Goal: Task Accomplishment & Management: Complete application form

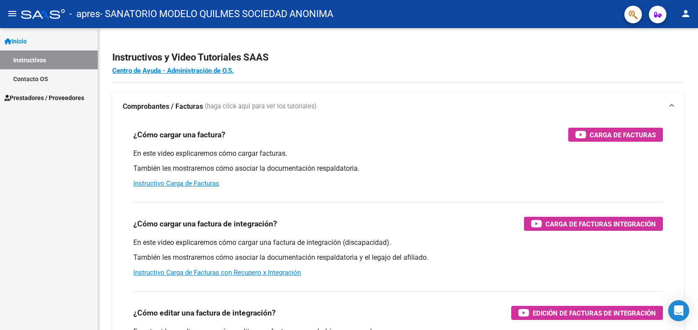
click at [59, 97] on span "Prestadores / Proveedores" at bounding box center [44, 98] width 80 height 10
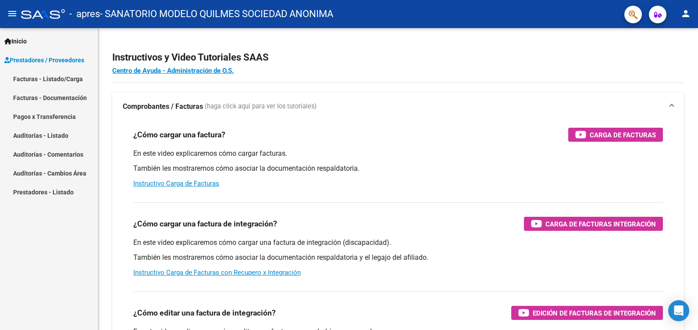
click at [58, 76] on link "Facturas - Listado/Carga" at bounding box center [49, 78] width 98 height 19
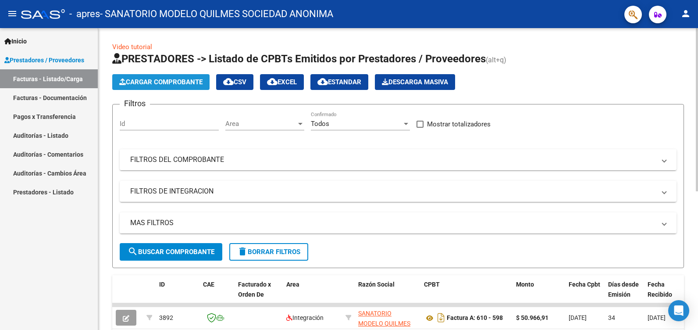
click at [167, 84] on span "Cargar Comprobante" at bounding box center [160, 82] width 83 height 8
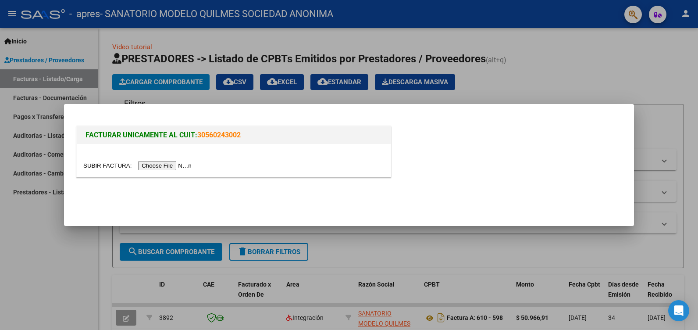
click at [148, 166] on input "file" at bounding box center [138, 165] width 111 height 9
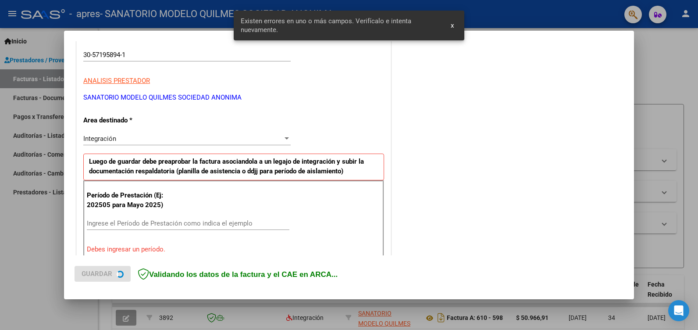
scroll to position [181, 0]
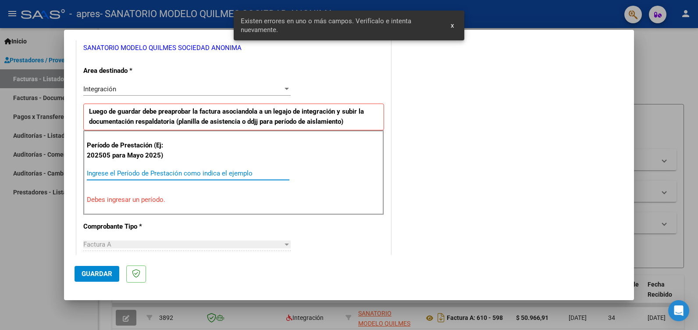
drag, startPoint x: 117, startPoint y: 174, endPoint x: 153, endPoint y: 168, distance: 35.7
click at [117, 174] on input "Ingrese el Período de Prestación como indica el ejemplo" at bounding box center [188, 173] width 202 height 8
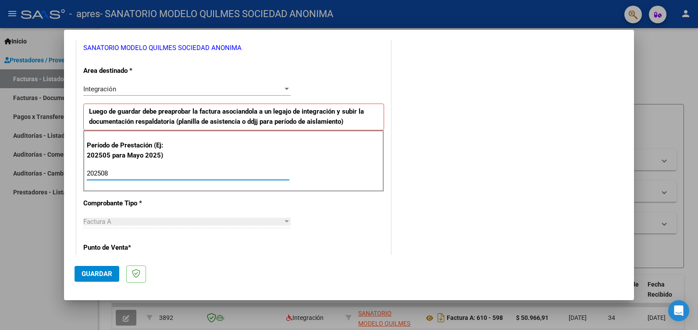
type input "202508"
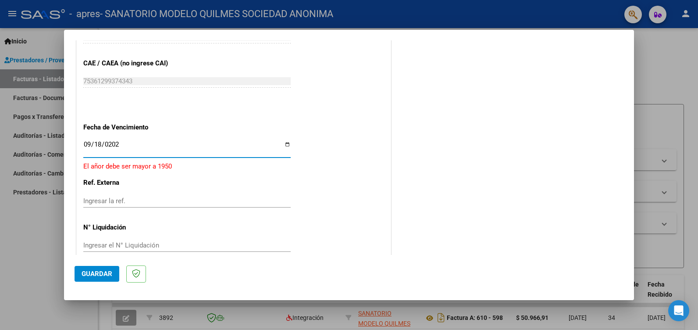
type input "[DATE]"
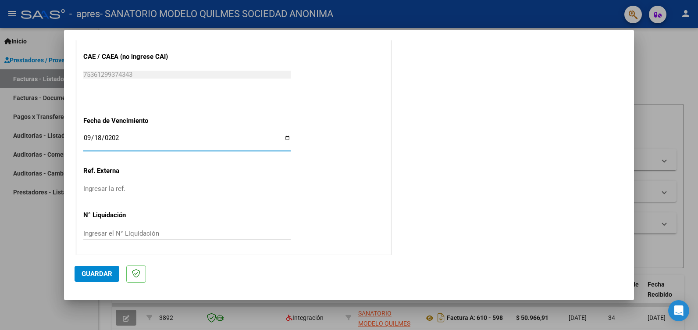
scroll to position [557, 0]
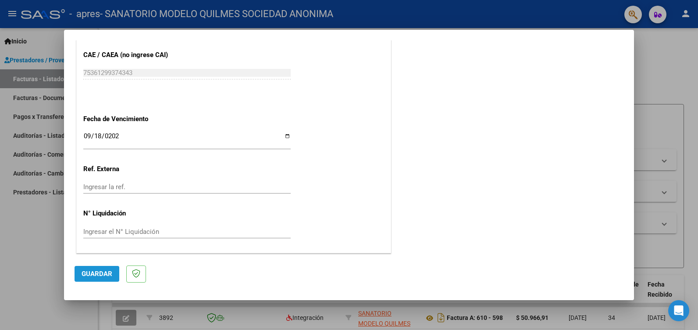
click at [103, 270] on span "Guardar" at bounding box center [97, 274] width 31 height 8
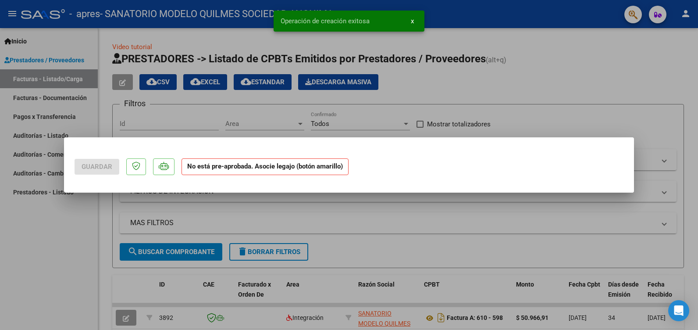
scroll to position [0, 0]
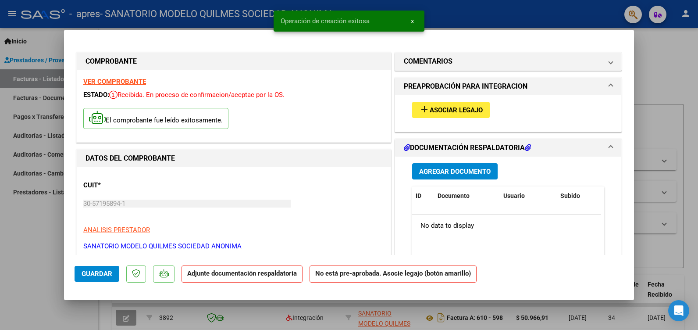
click at [450, 110] on span "Asociar Legajo" at bounding box center [456, 110] width 53 height 8
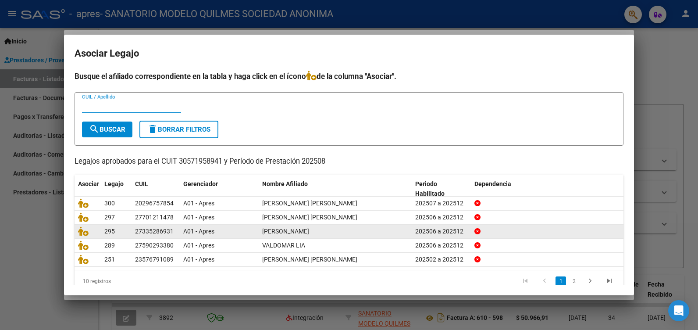
scroll to position [16, 0]
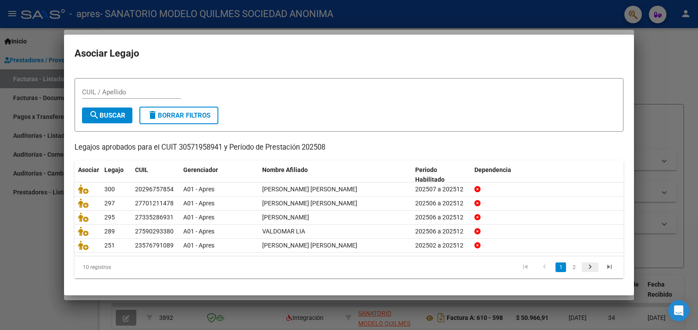
click at [585, 267] on icon "go to next page" at bounding box center [589, 268] width 11 height 11
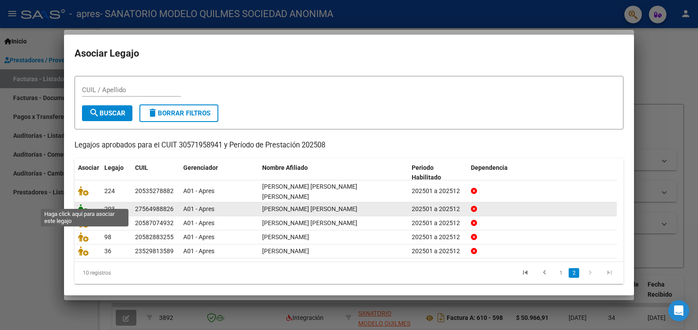
click at [81, 204] on icon at bounding box center [83, 209] width 11 height 10
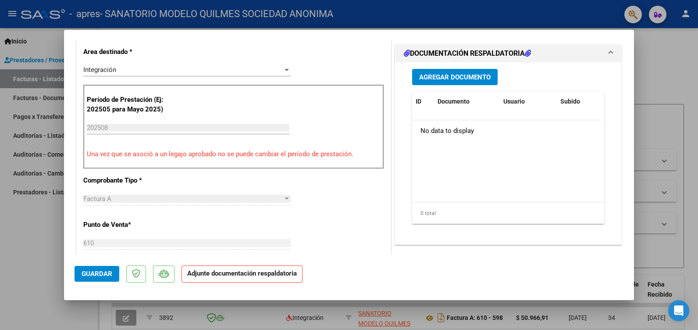
scroll to position [219, 0]
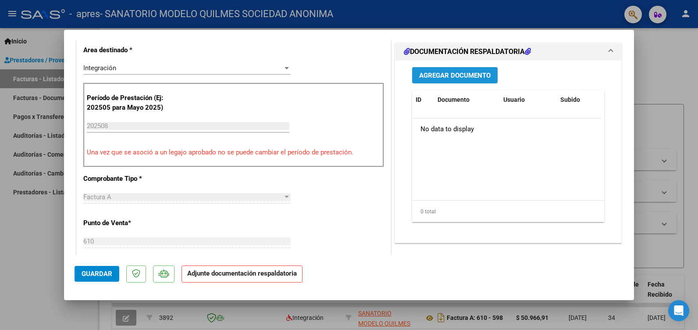
click at [448, 75] on span "Agregar Documento" at bounding box center [454, 75] width 71 height 8
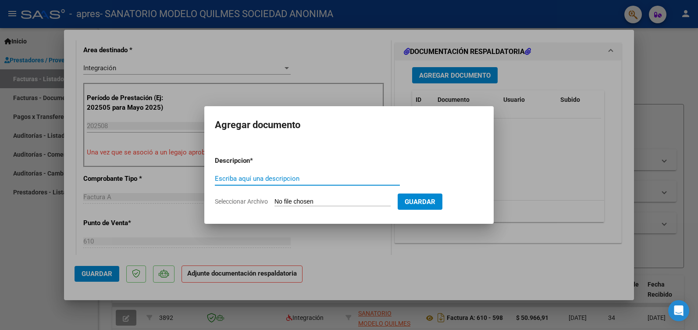
click at [241, 179] on input "Escriba aquí una descripcion" at bounding box center [307, 178] width 185 height 8
type input "ASIST"
click at [322, 204] on input "Seleccionar Archivo" at bounding box center [332, 202] width 116 height 8
type input "C:\fakepath\AGUILAR FONO.pdf"
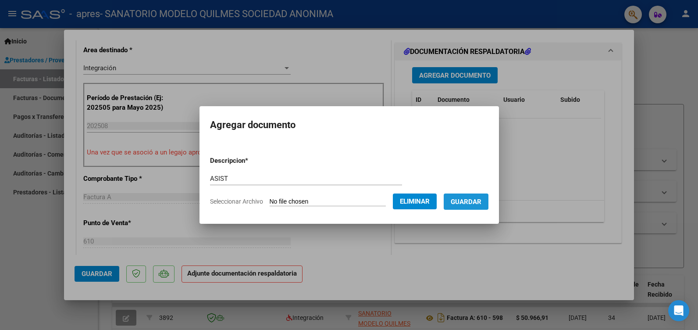
click at [475, 198] on span "Guardar" at bounding box center [466, 202] width 31 height 8
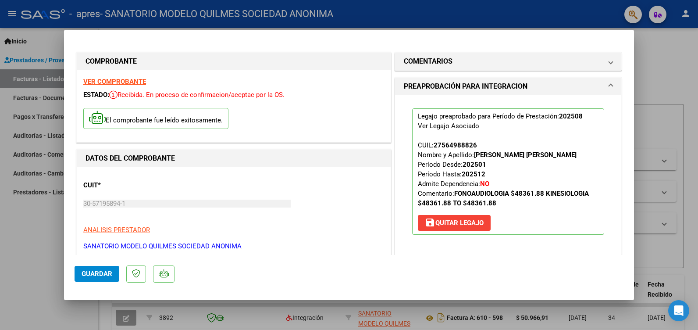
scroll to position [307, 0]
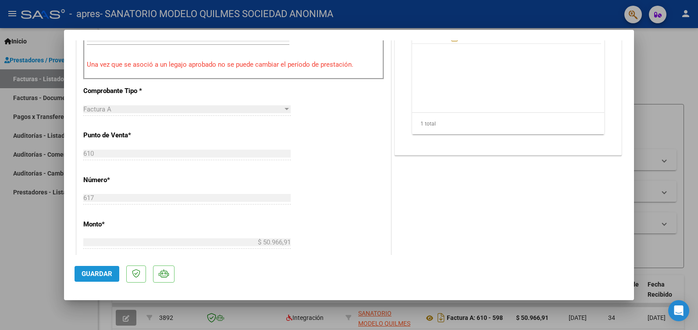
click at [101, 274] on span "Guardar" at bounding box center [97, 274] width 31 height 8
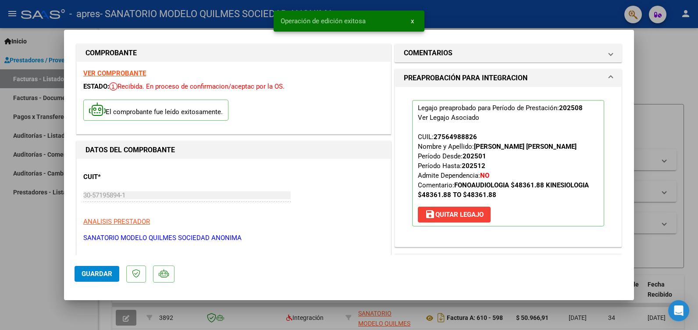
scroll to position [0, 0]
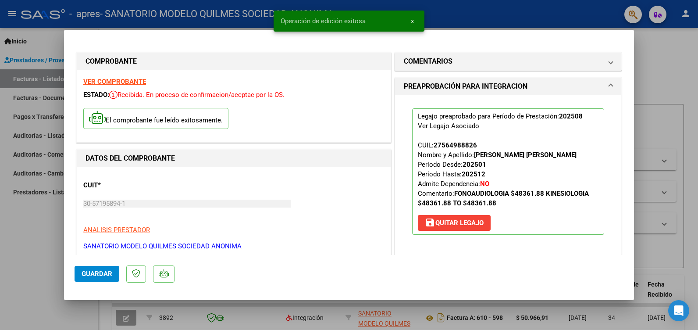
click at [28, 260] on div at bounding box center [349, 165] width 698 height 330
type input "$ 0,00"
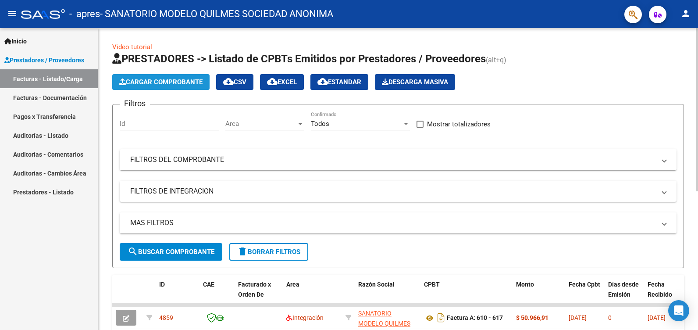
click at [150, 79] on span "Cargar Comprobante" at bounding box center [160, 82] width 83 height 8
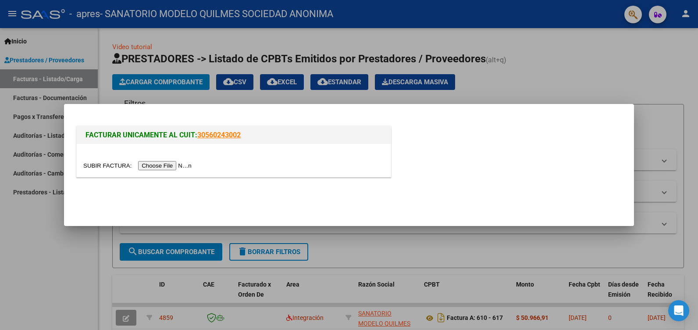
click at [153, 164] on input "file" at bounding box center [138, 165] width 111 height 9
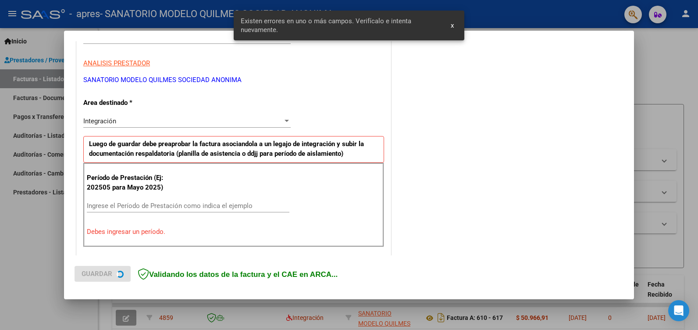
scroll to position [198, 0]
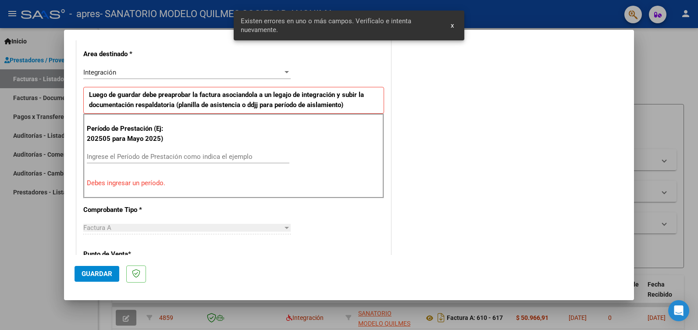
click at [118, 155] on input "Ingrese el Período de Prestación como indica el ejemplo" at bounding box center [188, 157] width 202 height 8
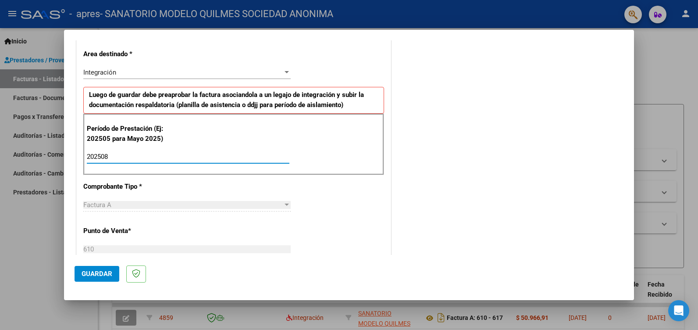
type input "202508"
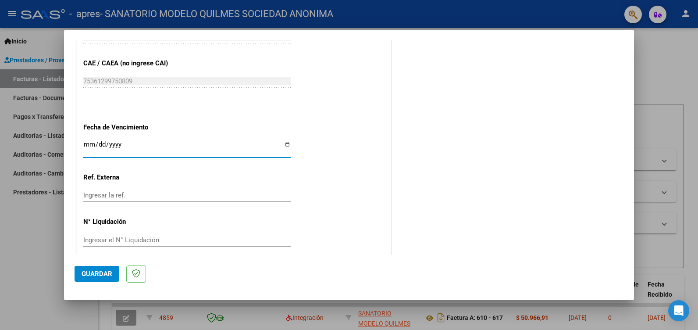
click at [85, 144] on input "Ingresar la fecha" at bounding box center [186, 148] width 207 height 14
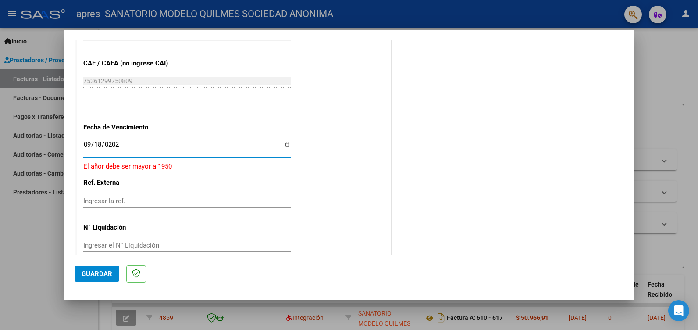
type input "[DATE]"
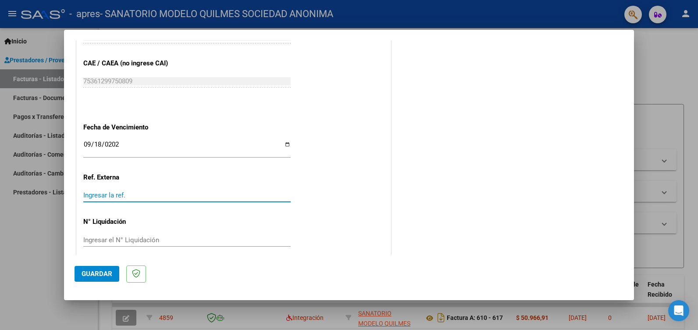
click at [96, 273] on span "Guardar" at bounding box center [97, 274] width 31 height 8
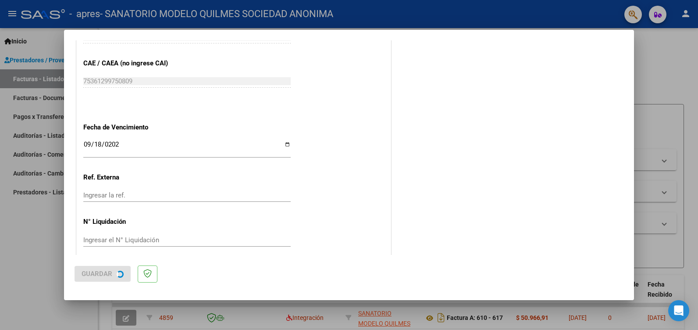
scroll to position [0, 0]
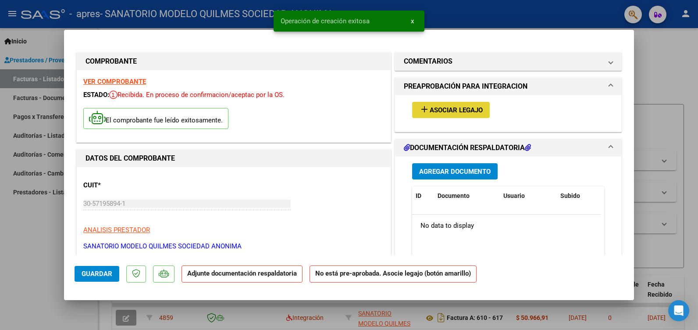
click at [439, 110] on span "Asociar Legajo" at bounding box center [456, 110] width 53 height 8
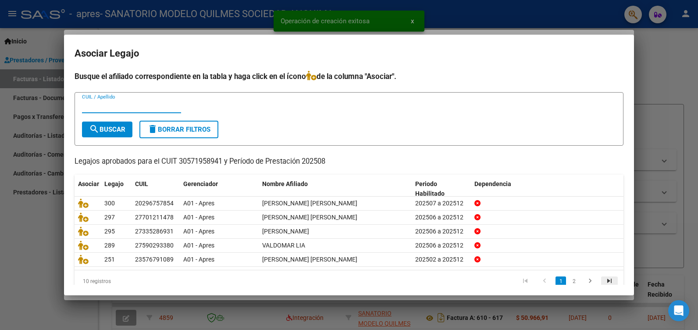
click at [604, 282] on icon "go to last page" at bounding box center [608, 282] width 11 height 11
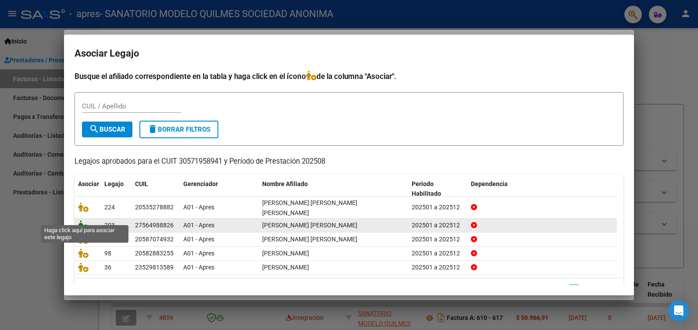
click at [85, 220] on icon at bounding box center [83, 225] width 11 height 10
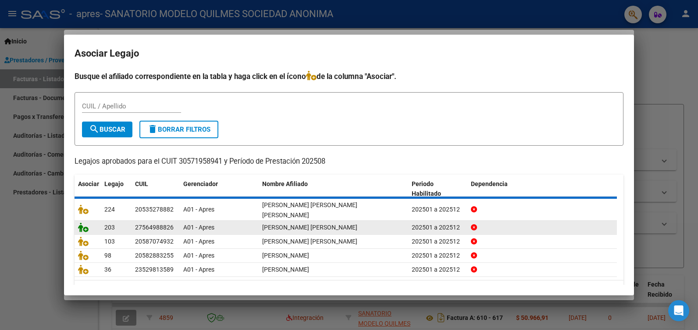
click at [85, 222] on icon at bounding box center [83, 227] width 11 height 10
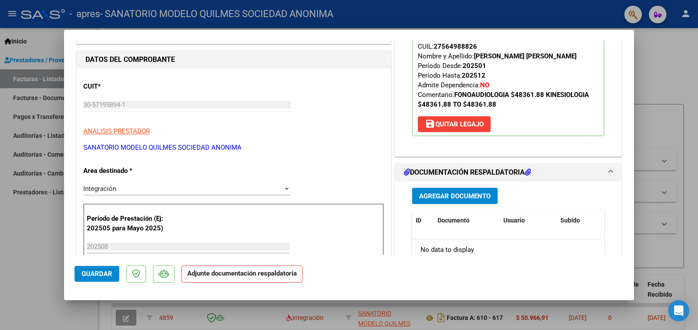
scroll to position [219, 0]
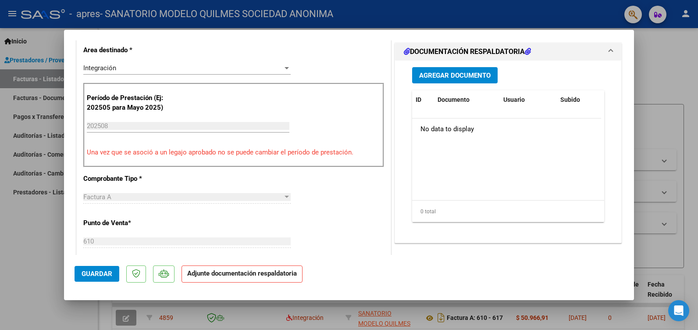
click at [454, 75] on span "Agregar Documento" at bounding box center [454, 75] width 71 height 8
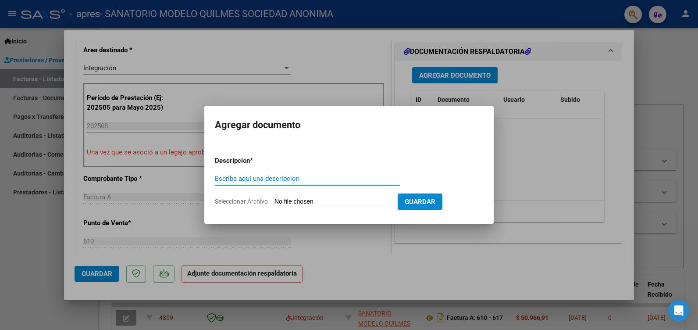
click at [246, 179] on input "Escriba aquí una descripcion" at bounding box center [307, 178] width 185 height 8
type input "ASIST"
click at [316, 202] on input "Seleccionar Archivo" at bounding box center [332, 202] width 116 height 8
type input "C:\fakepath\AGUILAR KINE.pdf"
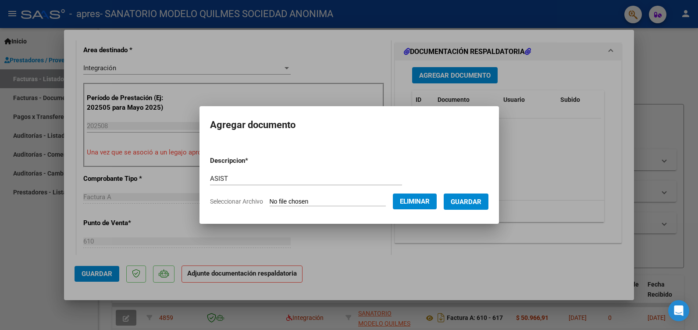
click at [476, 199] on span "Guardar" at bounding box center [466, 202] width 31 height 8
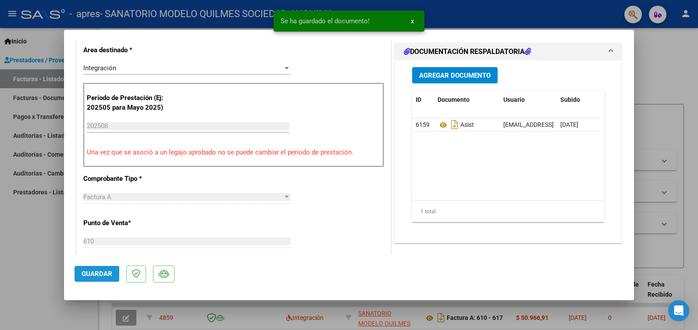
click at [96, 272] on span "Guardar" at bounding box center [97, 274] width 31 height 8
click at [40, 237] on div at bounding box center [349, 165] width 698 height 330
type input "$ 0,00"
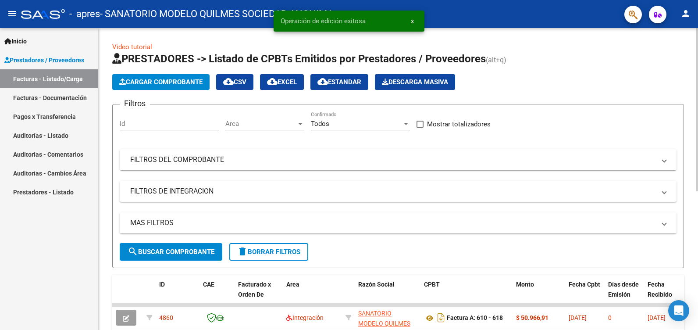
click at [142, 83] on span "Cargar Comprobante" at bounding box center [160, 82] width 83 height 8
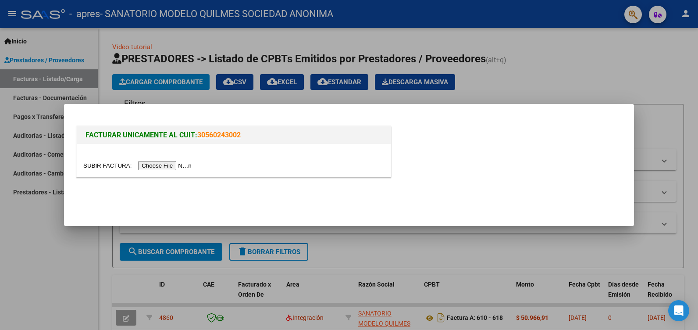
click at [163, 168] on input "file" at bounding box center [138, 165] width 111 height 9
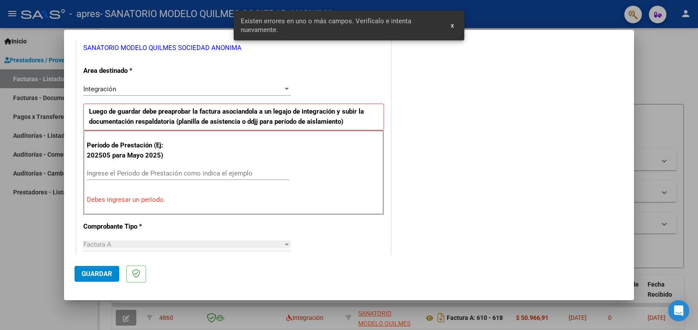
click at [101, 170] on input "Ingrese el Período de Prestación como indica el ejemplo" at bounding box center [188, 173] width 202 height 8
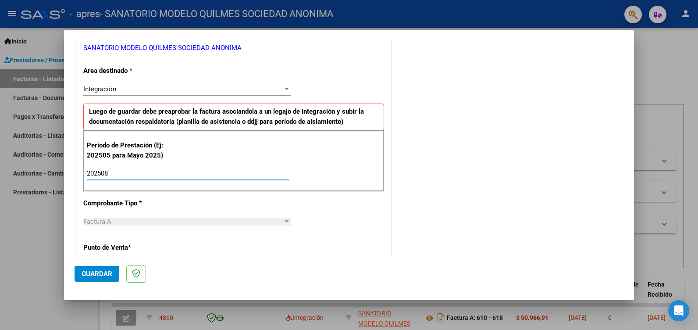
type input "202508"
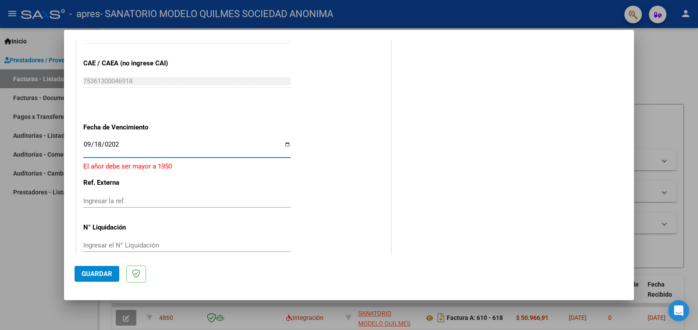
type input "[DATE]"
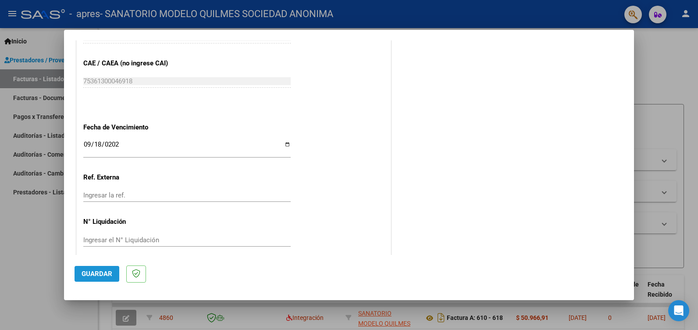
click at [97, 270] on span "Guardar" at bounding box center [97, 274] width 31 height 8
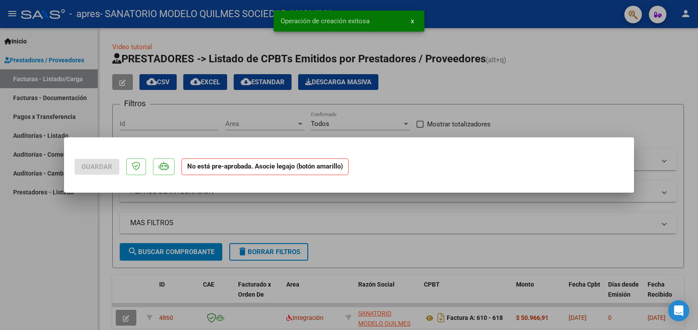
scroll to position [0, 0]
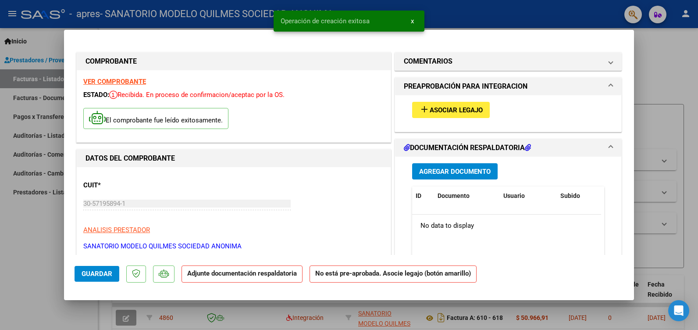
click at [451, 106] on span "Asociar Legajo" at bounding box center [456, 110] width 53 height 8
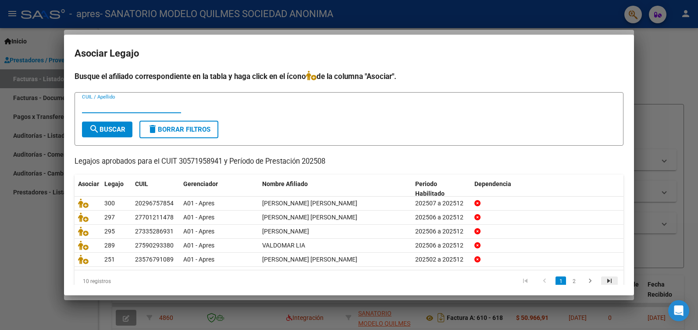
click at [603, 280] on icon "go to last page" at bounding box center [608, 282] width 11 height 11
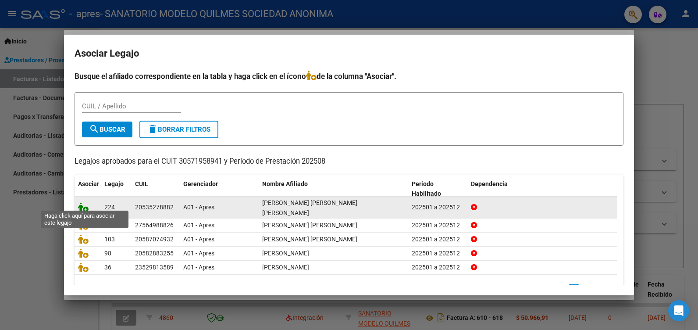
click at [83, 202] on icon at bounding box center [83, 207] width 11 height 10
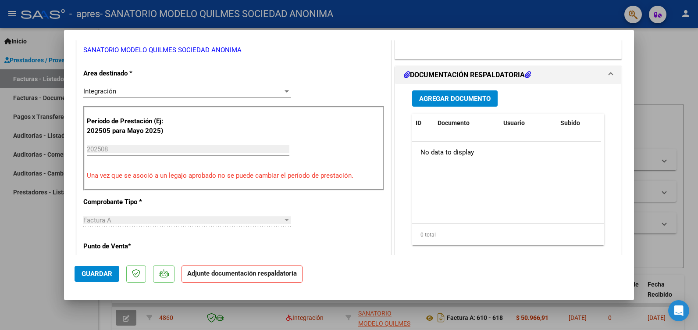
scroll to position [131, 0]
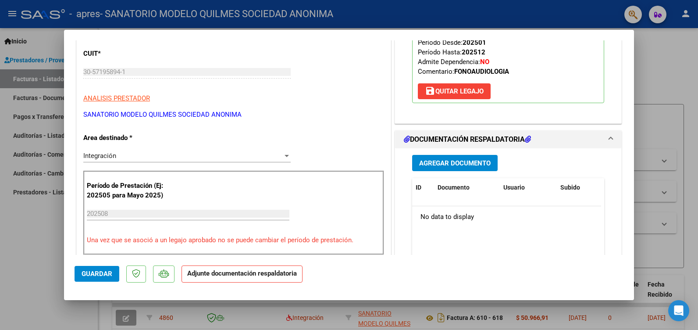
click at [461, 159] on span "Agregar Documento" at bounding box center [454, 163] width 71 height 8
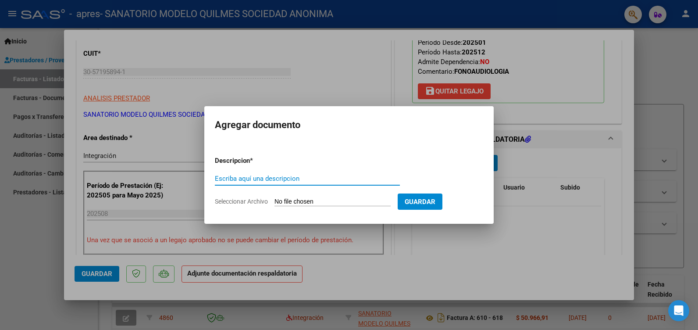
click at [252, 178] on input "Escriba aquí una descripcion" at bounding box center [307, 178] width 185 height 8
type input "ASIST"
click at [317, 202] on input "Seleccionar Archivo" at bounding box center [332, 202] width 116 height 8
type input "C:\fakepath\[PERSON_NAME] SANTA FONO.pdf"
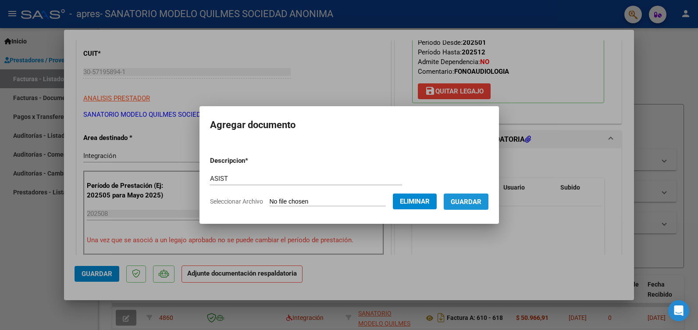
click at [481, 199] on span "Guardar" at bounding box center [466, 202] width 31 height 8
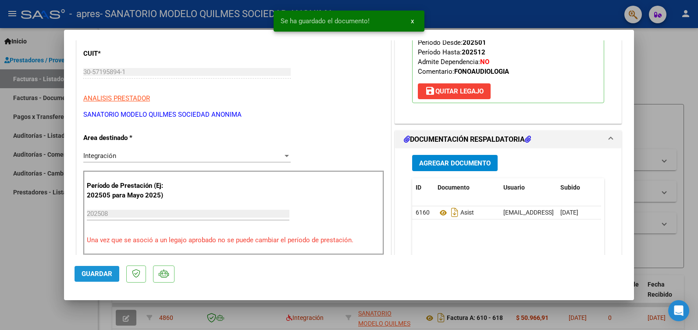
click at [96, 272] on span "Guardar" at bounding box center [97, 274] width 31 height 8
click at [23, 237] on div at bounding box center [349, 165] width 698 height 330
type input "$ 0,00"
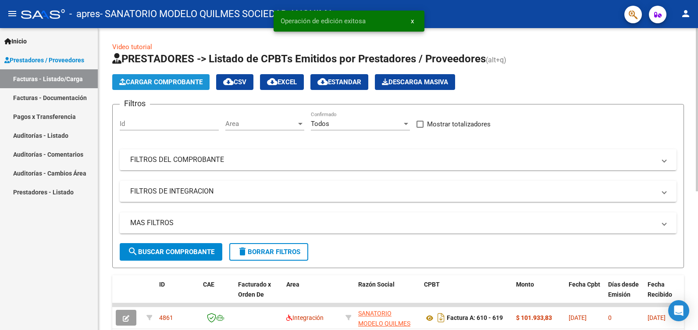
click at [162, 82] on span "Cargar Comprobante" at bounding box center [160, 82] width 83 height 8
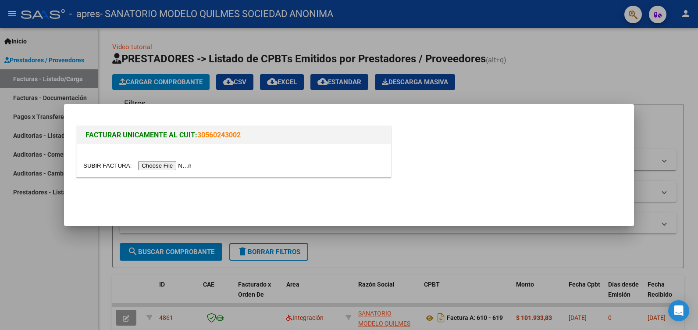
click at [155, 167] on input "file" at bounding box center [138, 165] width 111 height 9
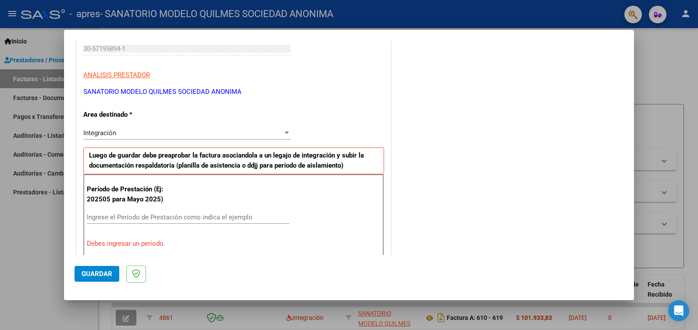
scroll to position [181, 0]
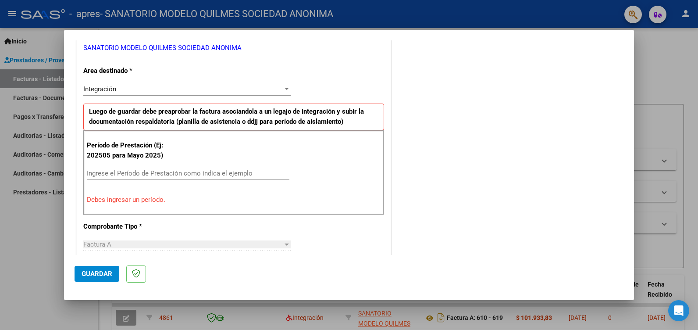
click at [120, 171] on input "Ingrese el Período de Prestación como indica el ejemplo" at bounding box center [188, 173] width 202 height 8
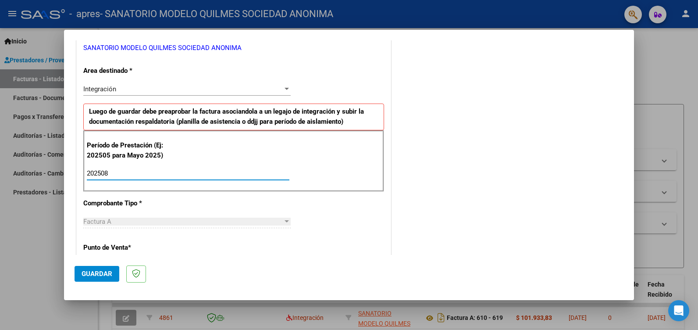
type input "202508"
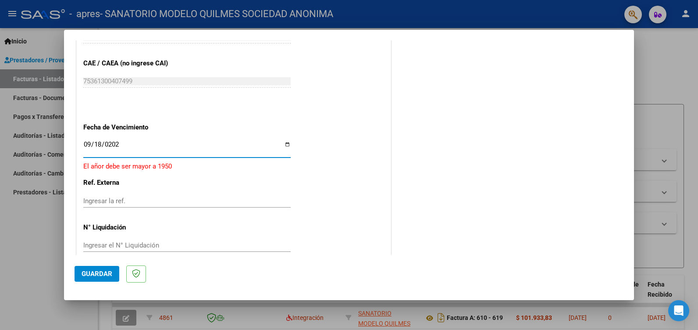
type input "[DATE]"
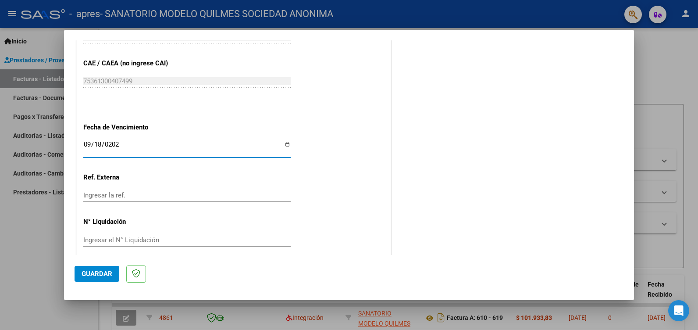
click at [92, 274] on span "Guardar" at bounding box center [97, 274] width 31 height 8
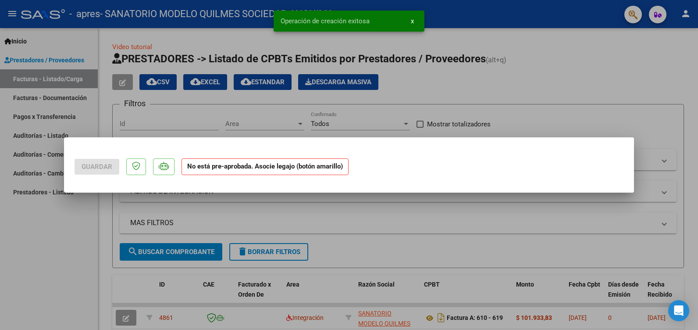
scroll to position [0, 0]
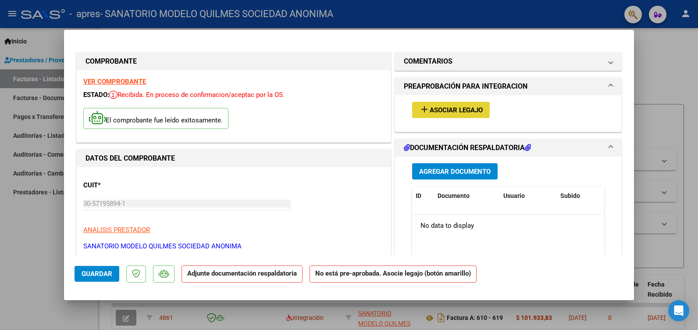
click at [433, 109] on span "Asociar Legajo" at bounding box center [456, 110] width 53 height 8
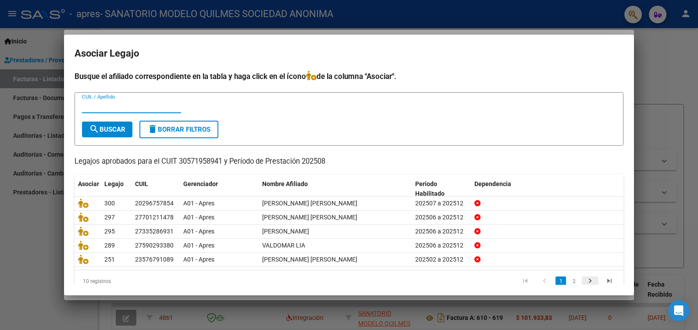
click at [584, 281] on icon "go to next page" at bounding box center [589, 282] width 11 height 11
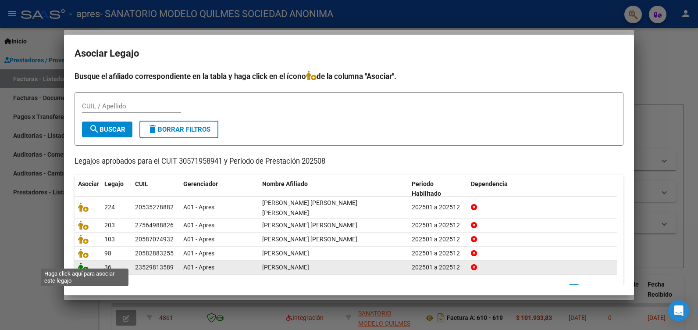
click at [82, 262] on icon at bounding box center [83, 267] width 11 height 10
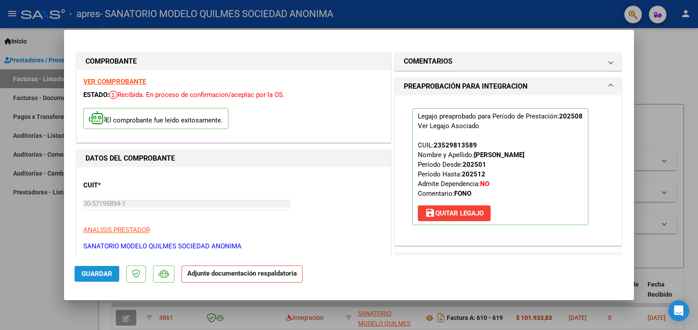
click at [100, 272] on span "Guardar" at bounding box center [97, 274] width 31 height 8
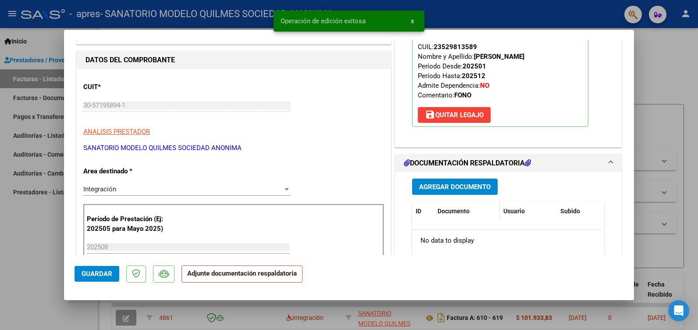
scroll to position [175, 0]
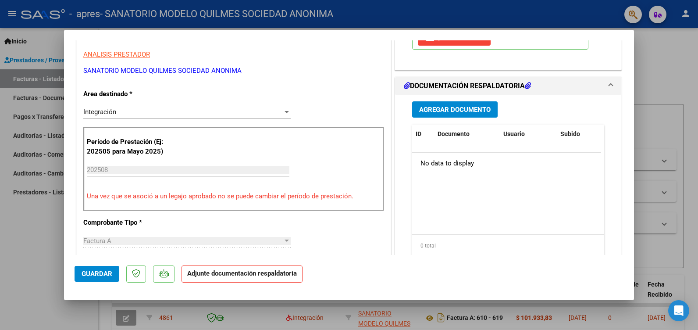
click at [459, 106] on span "Agregar Documento" at bounding box center [454, 110] width 71 height 8
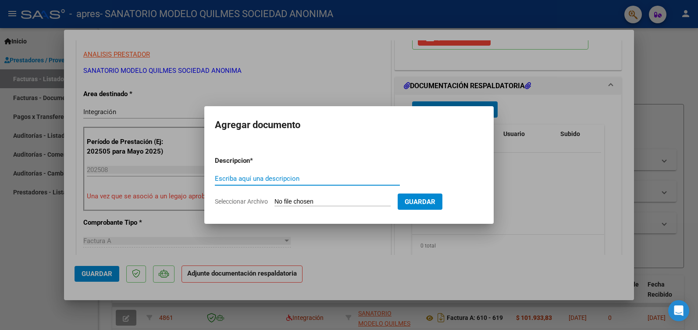
click at [246, 177] on input "Escriba aquí una descripcion" at bounding box center [307, 178] width 185 height 8
type input "a"
type input "ASIST"
click at [316, 202] on input "Seleccionar Archivo" at bounding box center [332, 202] width 116 height 8
type input "C:\fakepath\[PERSON_NAME] FONO.pdf"
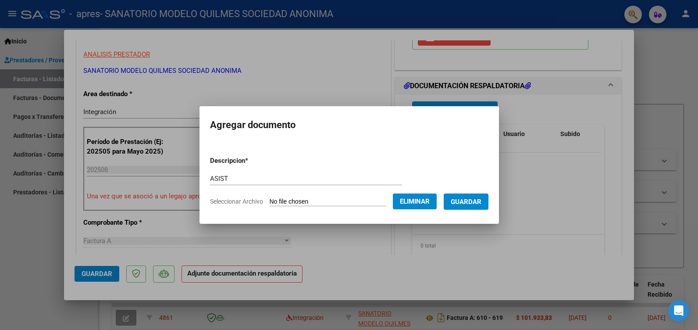
click at [479, 199] on span "Guardar" at bounding box center [466, 202] width 31 height 8
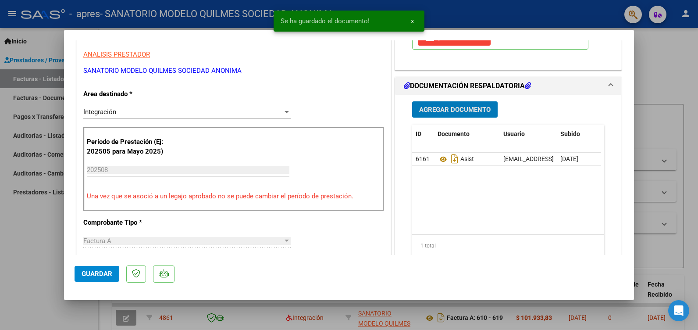
click at [94, 268] on button "Guardar" at bounding box center [97, 274] width 45 height 16
click at [17, 248] on div at bounding box center [349, 165] width 698 height 330
type input "$ 0,00"
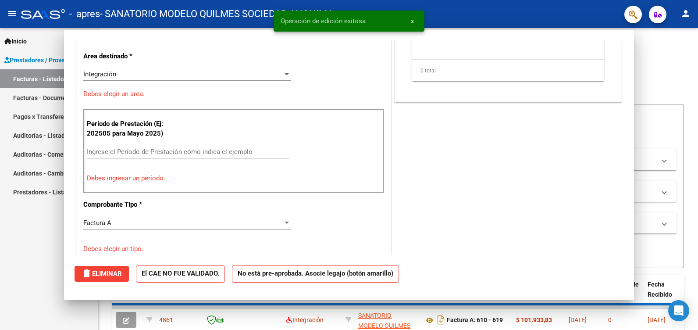
scroll to position [0, 0]
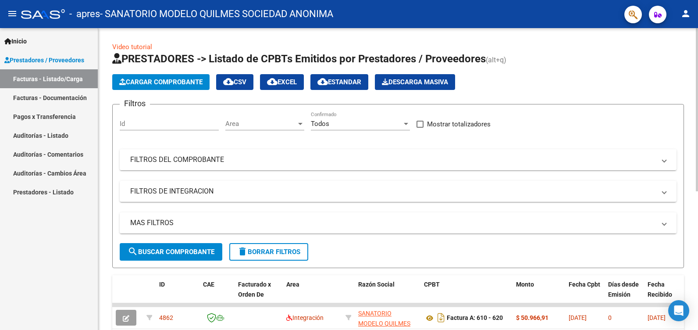
click at [173, 80] on span "Cargar Comprobante" at bounding box center [160, 82] width 83 height 8
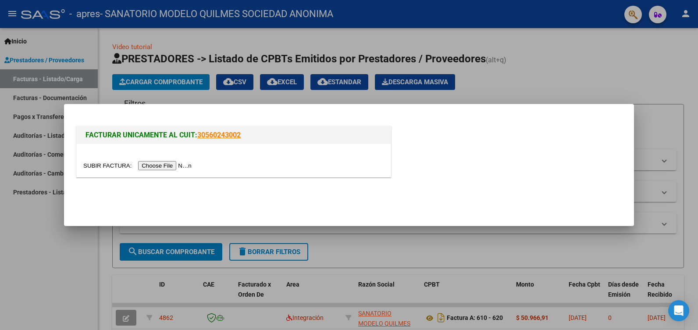
click at [163, 167] on input "file" at bounding box center [138, 165] width 111 height 9
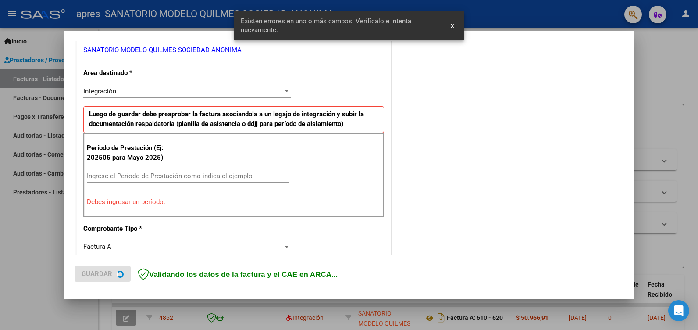
scroll to position [181, 0]
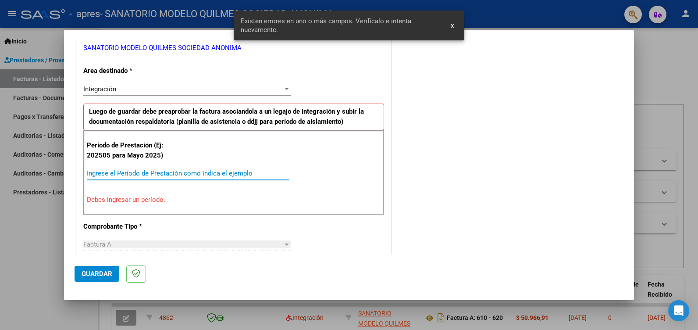
click at [111, 170] on input "Ingrese el Período de Prestación como indica el ejemplo" at bounding box center [188, 173] width 202 height 8
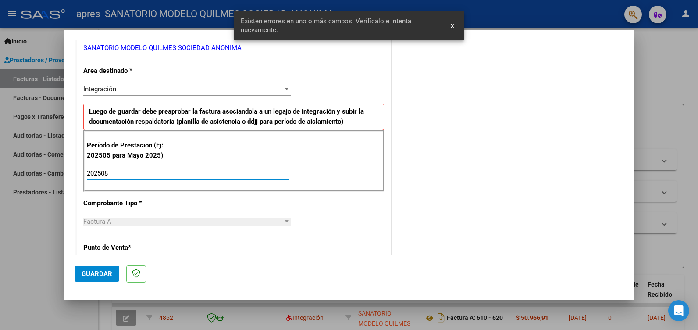
type input "202508"
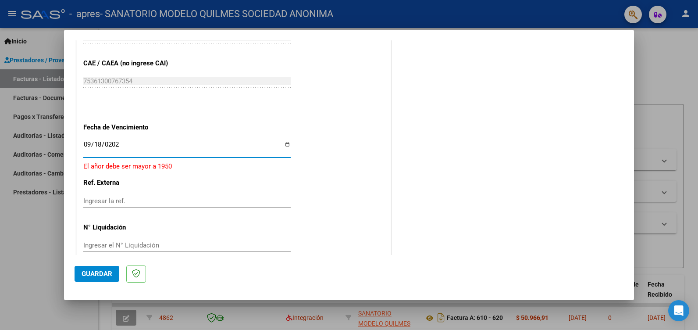
type input "[DATE]"
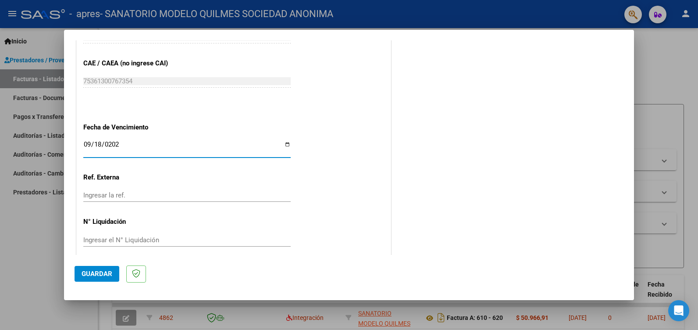
click at [95, 273] on span "Guardar" at bounding box center [97, 274] width 31 height 8
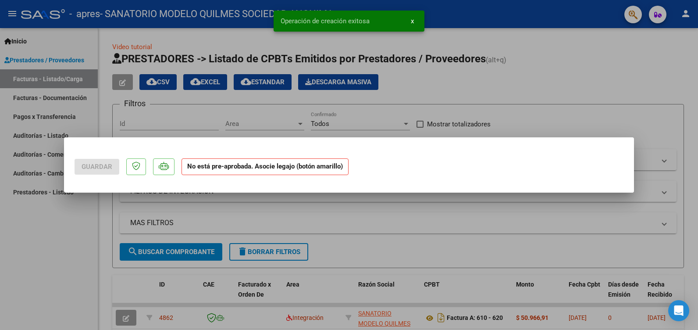
scroll to position [0, 0]
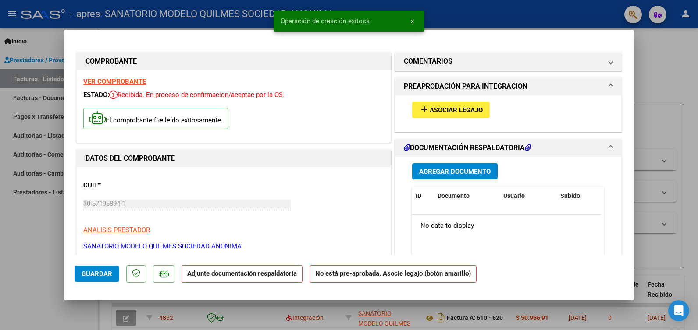
click at [458, 108] on span "Asociar Legajo" at bounding box center [456, 110] width 53 height 8
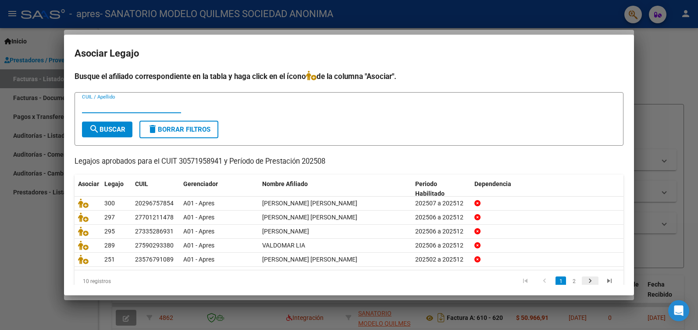
click at [584, 282] on icon "go to next page" at bounding box center [589, 282] width 11 height 11
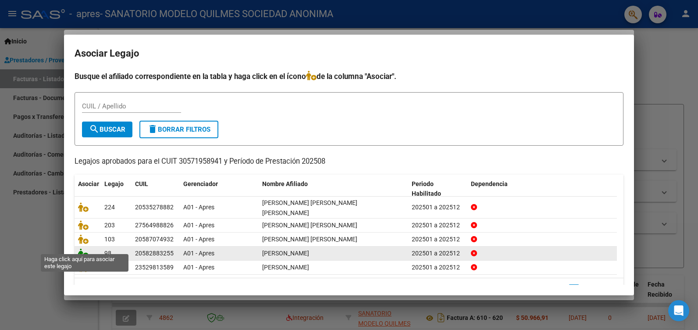
click at [85, 248] on icon at bounding box center [83, 253] width 11 height 10
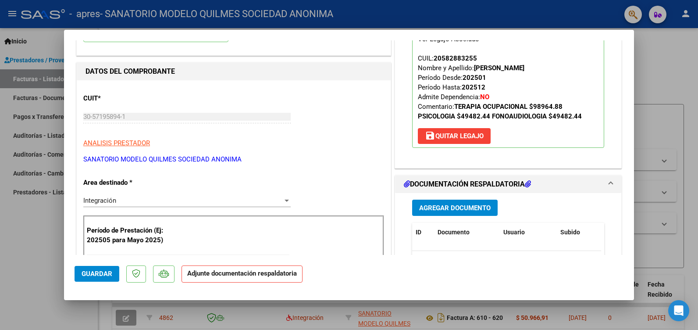
scroll to position [88, 0]
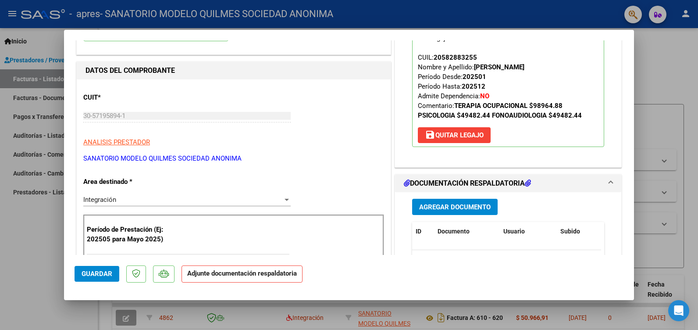
click at [454, 203] on span "Agregar Documento" at bounding box center [454, 207] width 71 height 8
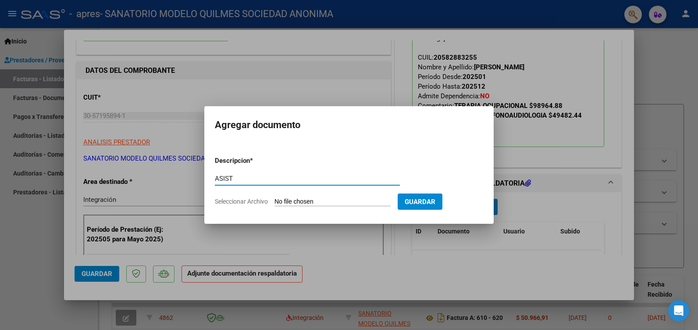
type input "ASIST"
click at [312, 200] on input "Seleccionar Archivo" at bounding box center [332, 202] width 116 height 8
type input "C:\fakepath\[PERSON_NAME] TO.pdf"
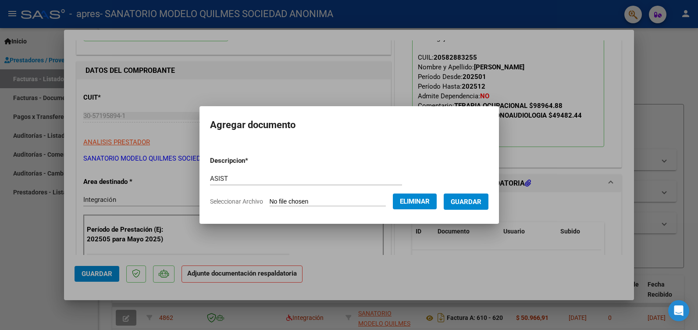
click at [478, 201] on span "Guardar" at bounding box center [466, 202] width 31 height 8
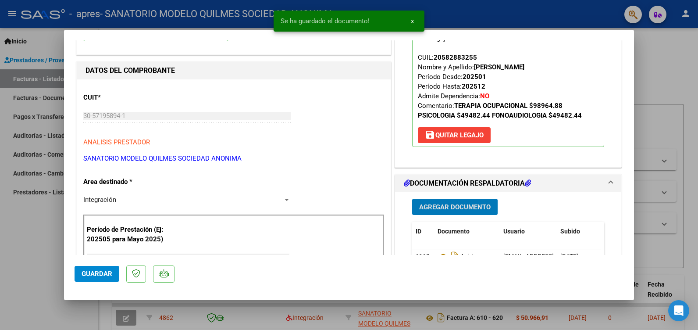
click at [96, 272] on span "Guardar" at bounding box center [97, 274] width 31 height 8
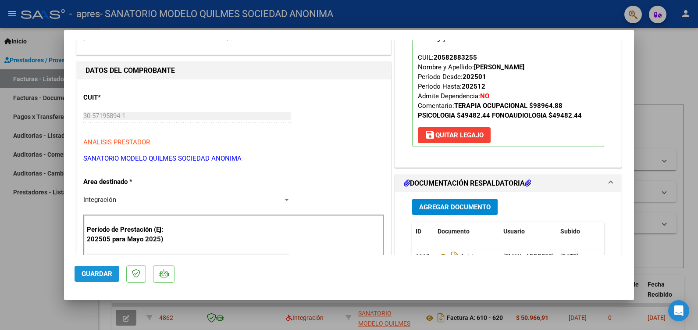
click at [102, 275] on span "Guardar" at bounding box center [97, 274] width 31 height 8
click at [16, 231] on div at bounding box center [349, 165] width 698 height 330
type input "$ 0,00"
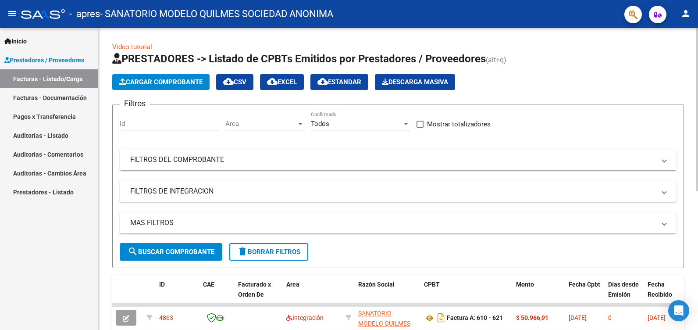
click at [163, 79] on span "Cargar Comprobante" at bounding box center [160, 82] width 83 height 8
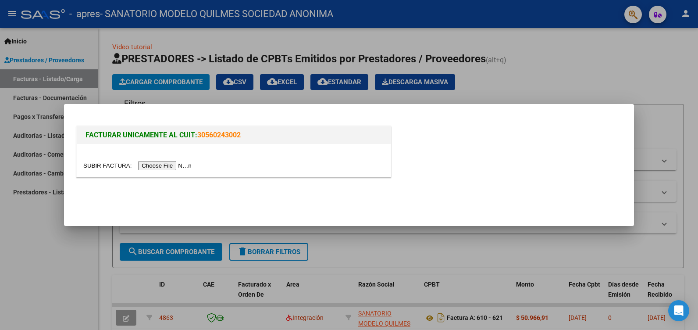
click at [161, 164] on input "file" at bounding box center [138, 165] width 111 height 9
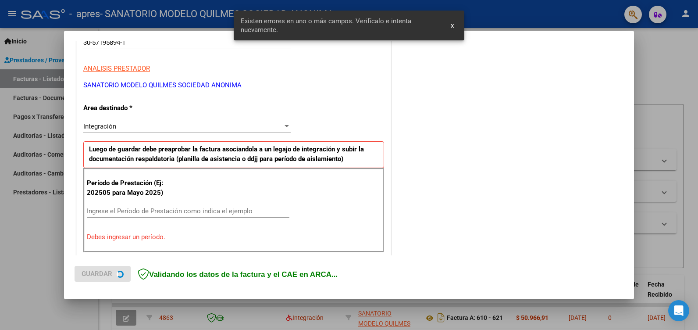
scroll to position [181, 0]
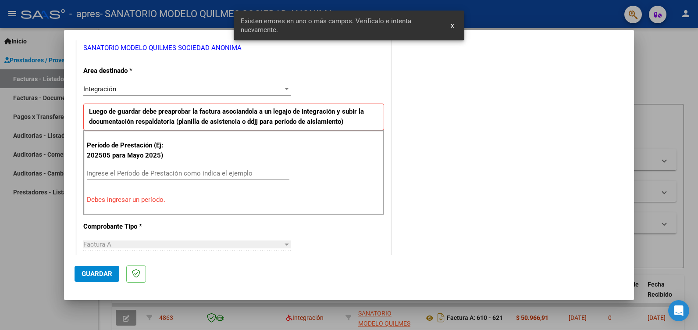
click at [110, 171] on input "Ingrese el Período de Prestación como indica el ejemplo" at bounding box center [188, 173] width 202 height 8
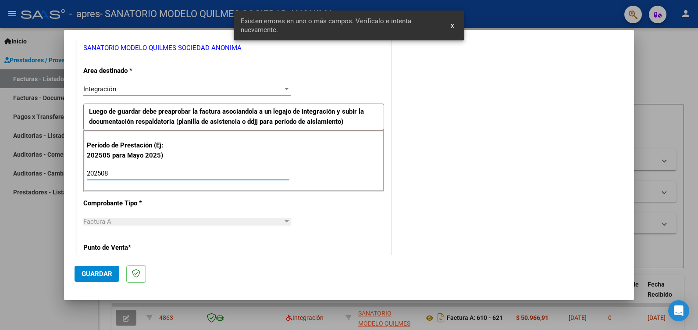
type input "202508"
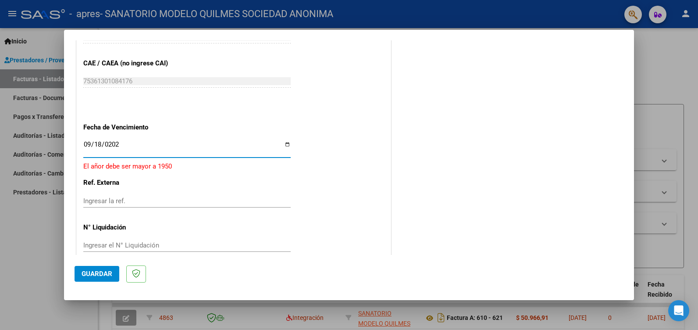
type input "[DATE]"
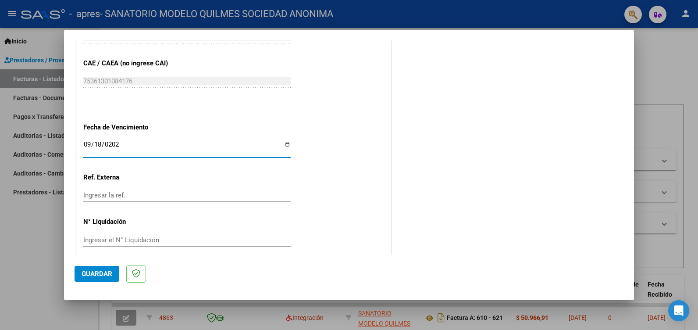
click at [90, 270] on span "Guardar" at bounding box center [97, 274] width 31 height 8
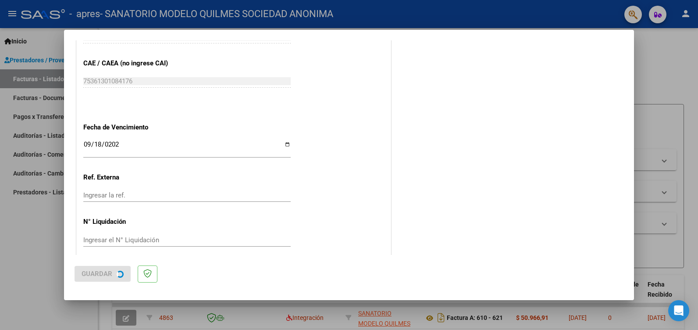
scroll to position [0, 0]
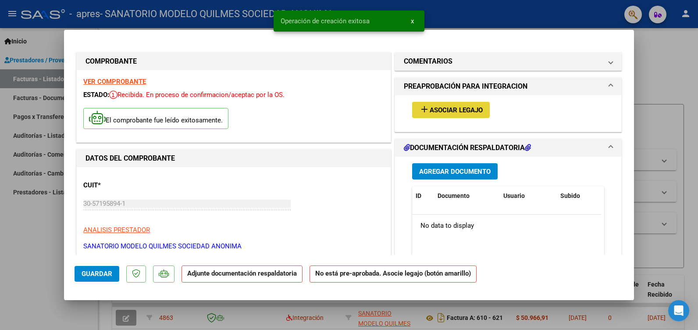
click at [436, 107] on span "Asociar Legajo" at bounding box center [456, 110] width 53 height 8
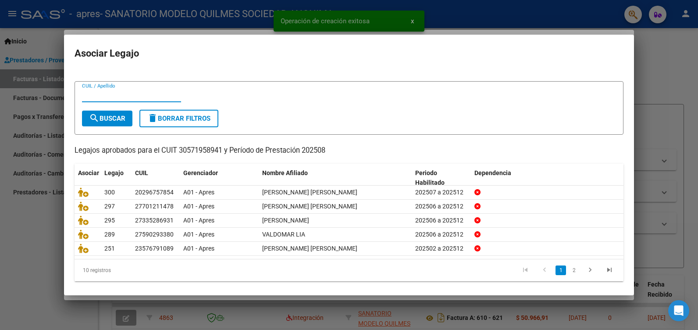
scroll to position [16, 0]
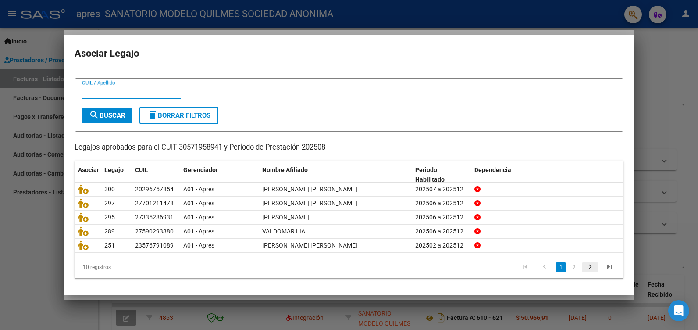
click at [584, 264] on icon "go to next page" at bounding box center [589, 268] width 11 height 11
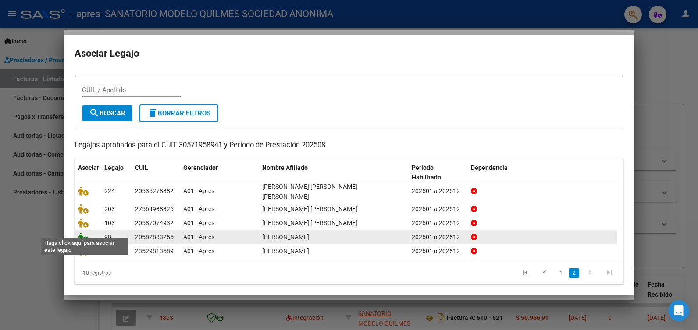
click at [83, 232] on icon at bounding box center [83, 237] width 11 height 10
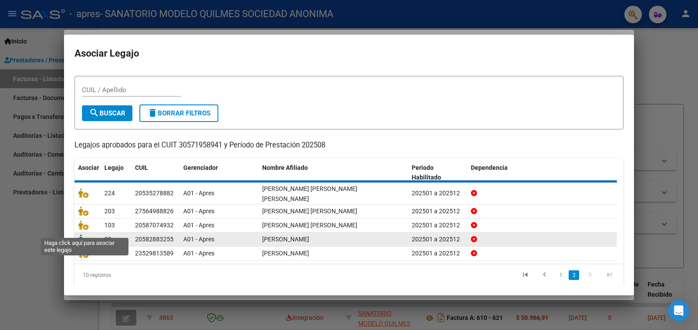
click at [83, 234] on icon at bounding box center [83, 239] width 11 height 10
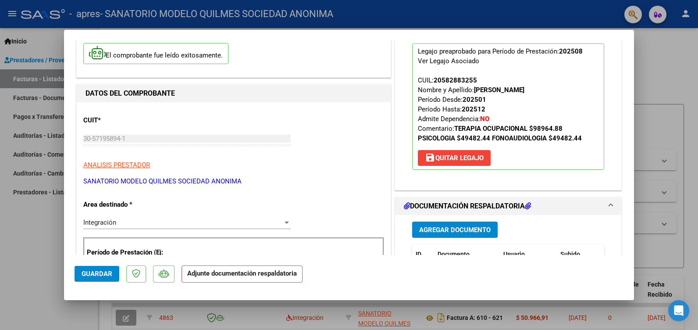
scroll to position [175, 0]
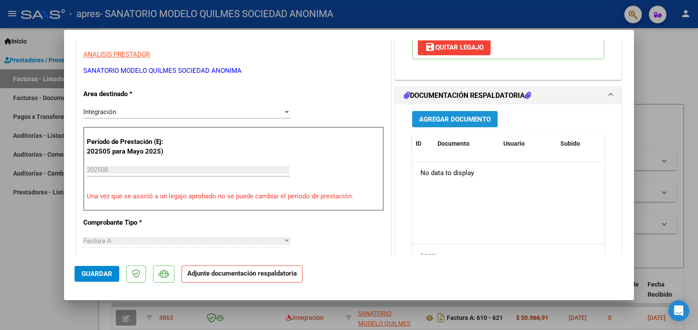
click at [453, 117] on span "Agregar Documento" at bounding box center [454, 119] width 71 height 8
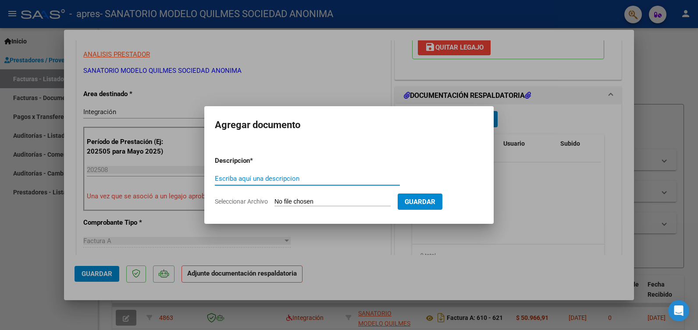
click at [229, 180] on input "Escriba aquí una descripcion" at bounding box center [307, 178] width 185 height 8
type input "ASIST"
click at [329, 201] on input "Seleccionar Archivo" at bounding box center [332, 202] width 116 height 8
type input "C:\fakepath\[PERSON_NAME] FONO.pdf"
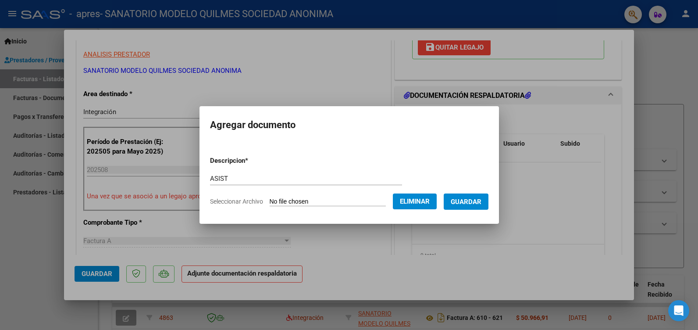
click at [475, 201] on span "Guardar" at bounding box center [466, 202] width 31 height 8
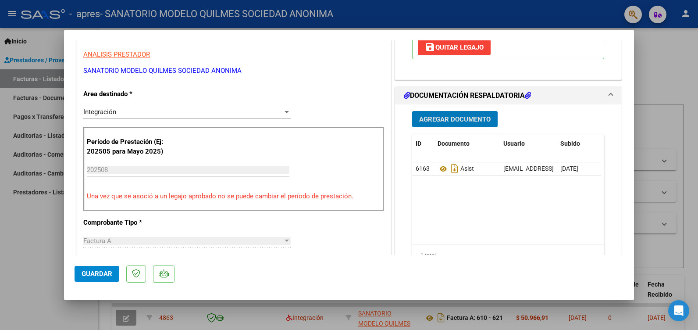
click at [94, 270] on span "Guardar" at bounding box center [97, 274] width 31 height 8
click at [95, 268] on button "Guardar" at bounding box center [97, 274] width 45 height 16
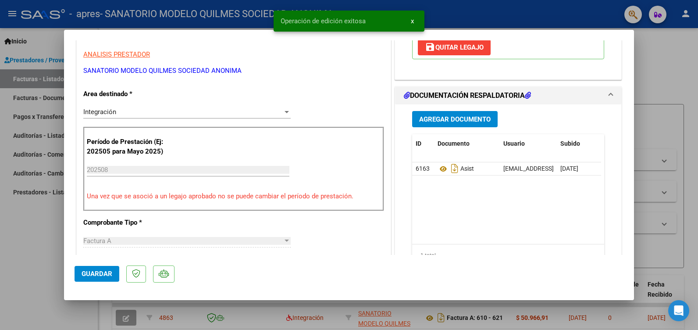
click at [28, 247] on div at bounding box center [349, 165] width 698 height 330
type input "$ 0,00"
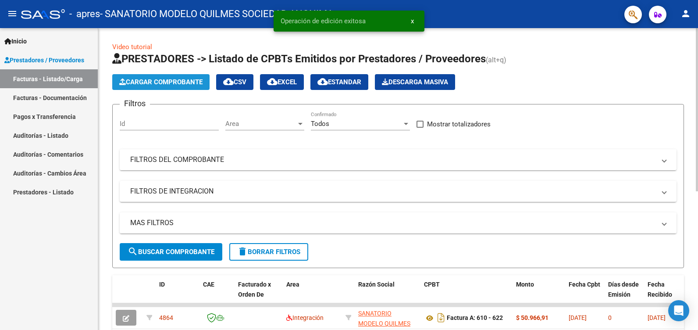
click at [162, 78] on span "Cargar Comprobante" at bounding box center [160, 82] width 83 height 8
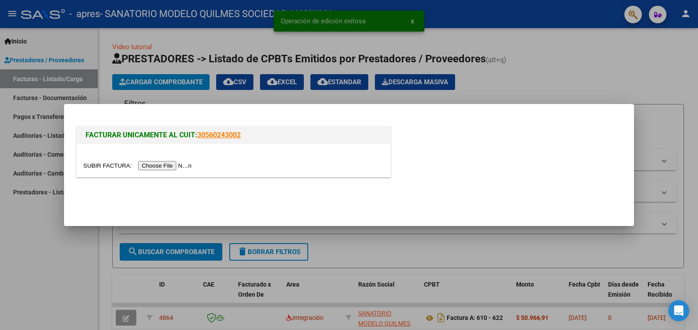
click at [152, 166] on input "file" at bounding box center [138, 165] width 111 height 9
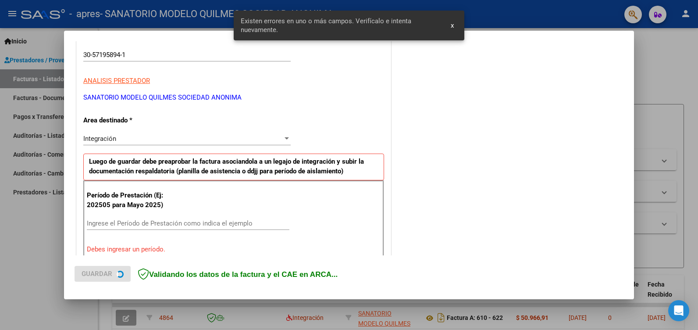
scroll to position [181, 0]
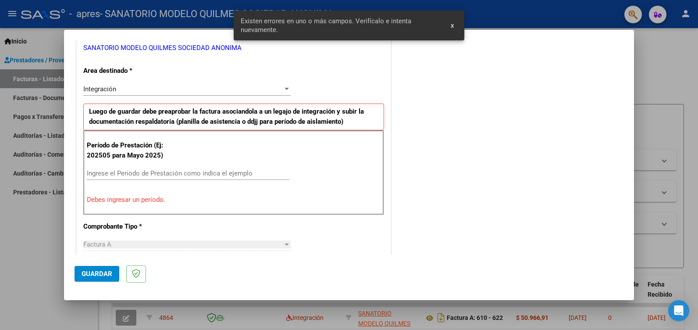
click at [95, 171] on input "Ingrese el Período de Prestación como indica el ejemplo" at bounding box center [188, 173] width 202 height 8
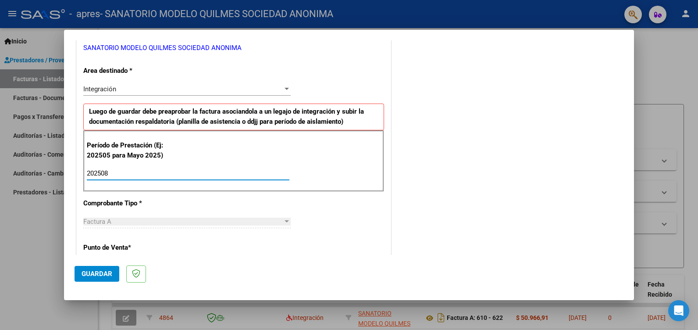
type input "202508"
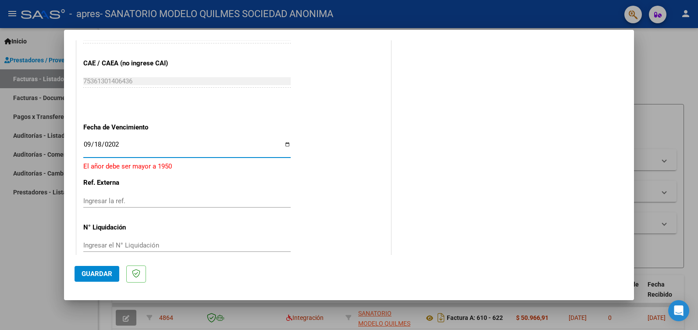
type input "[DATE]"
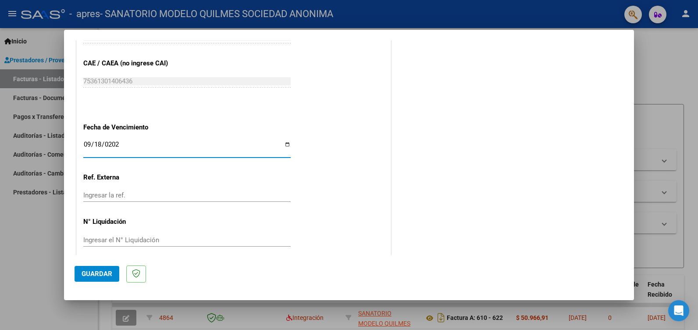
click at [96, 268] on button "Guardar" at bounding box center [97, 274] width 45 height 16
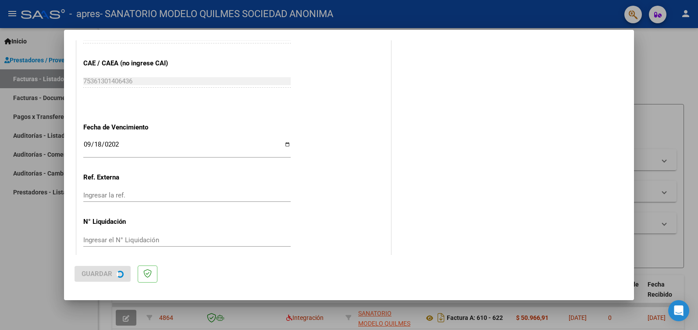
scroll to position [0, 0]
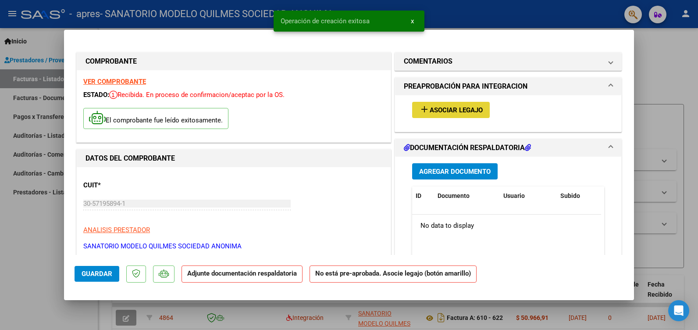
click at [450, 106] on span "Asociar Legajo" at bounding box center [456, 110] width 53 height 8
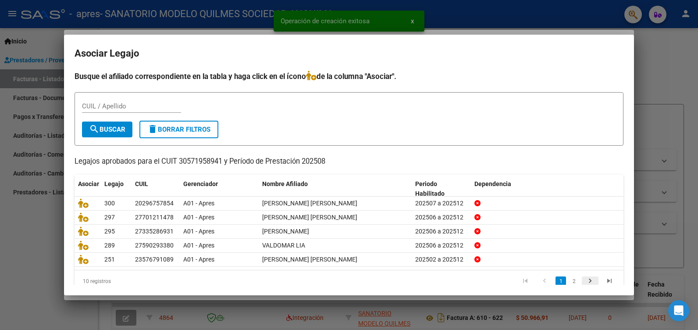
click at [585, 284] on icon "go to next page" at bounding box center [589, 282] width 11 height 11
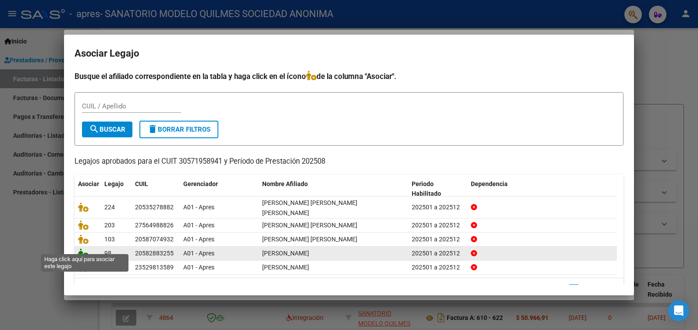
click at [85, 248] on icon at bounding box center [83, 253] width 11 height 10
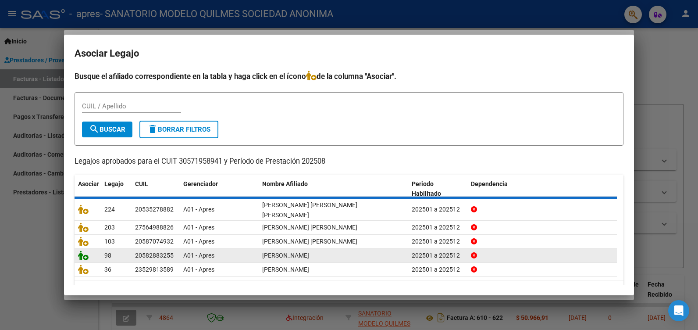
click at [85, 250] on icon at bounding box center [83, 255] width 11 height 10
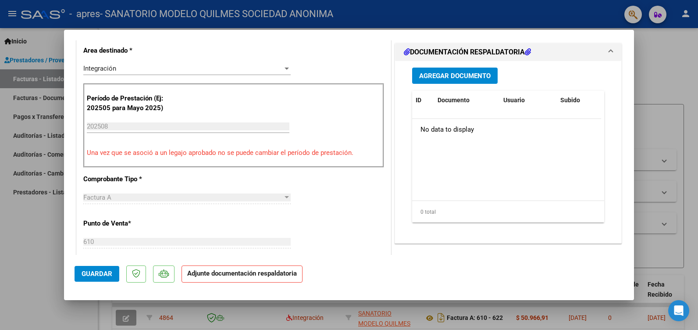
scroll to position [219, 0]
click at [444, 74] on span "Agregar Documento" at bounding box center [454, 75] width 71 height 8
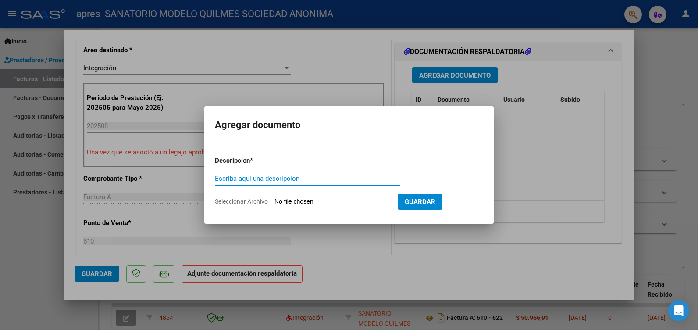
click at [246, 179] on input "Escriba aquí una descripcion" at bounding box center [307, 178] width 185 height 8
type input "ASSIT"
click at [344, 201] on input "Seleccionar Archivo" at bounding box center [332, 202] width 116 height 8
type input "C:\fakepath\[PERSON_NAME] PSICOLOGIA.pdf"
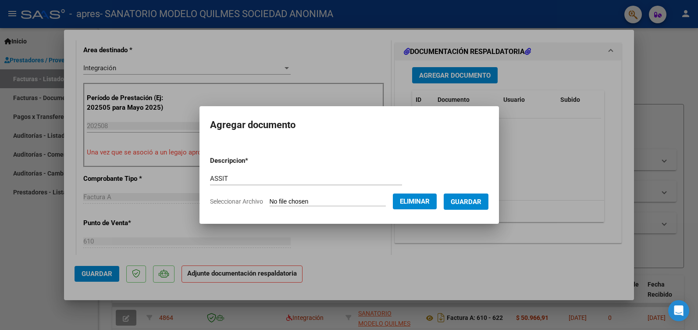
click at [481, 202] on span "Guardar" at bounding box center [466, 202] width 31 height 8
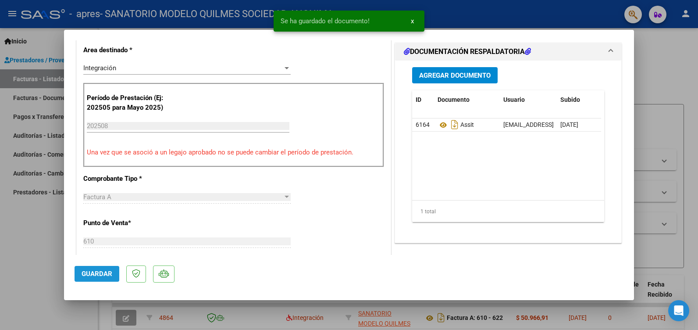
click at [113, 273] on button "Guardar" at bounding box center [97, 274] width 45 height 16
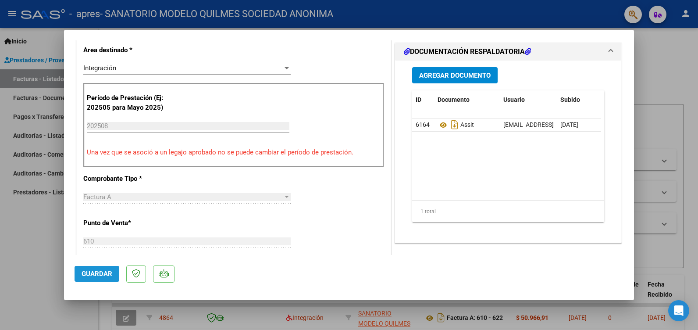
click at [102, 270] on span "Guardar" at bounding box center [97, 274] width 31 height 8
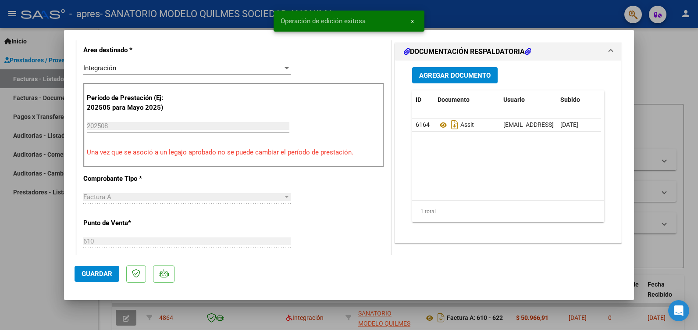
click at [27, 246] on div at bounding box center [349, 165] width 698 height 330
type input "$ 0,00"
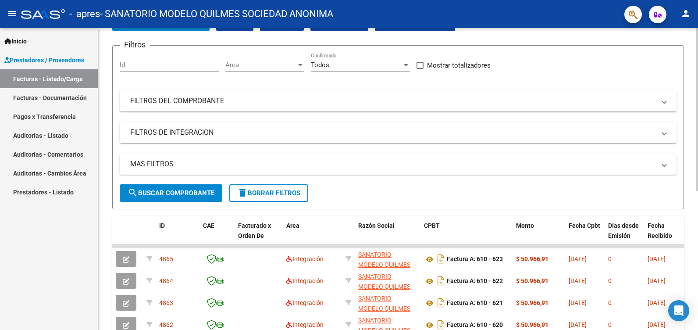
scroll to position [0, 0]
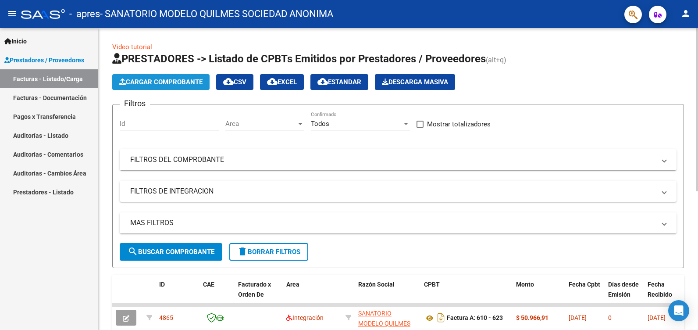
click at [169, 84] on span "Cargar Comprobante" at bounding box center [160, 82] width 83 height 8
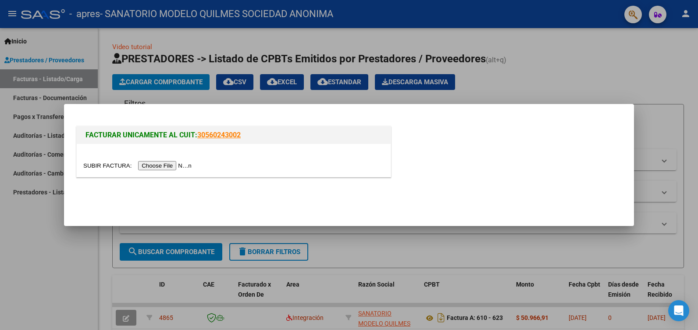
click at [155, 165] on input "file" at bounding box center [138, 165] width 111 height 9
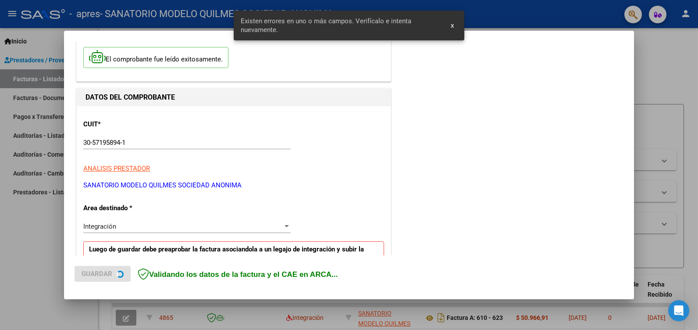
scroll to position [181, 0]
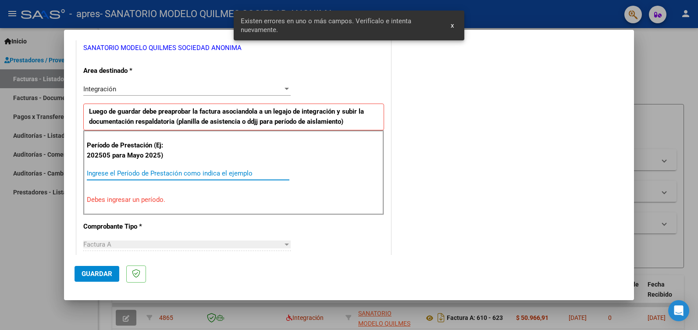
click at [105, 170] on input "Ingrese el Período de Prestación como indica el ejemplo" at bounding box center [188, 173] width 202 height 8
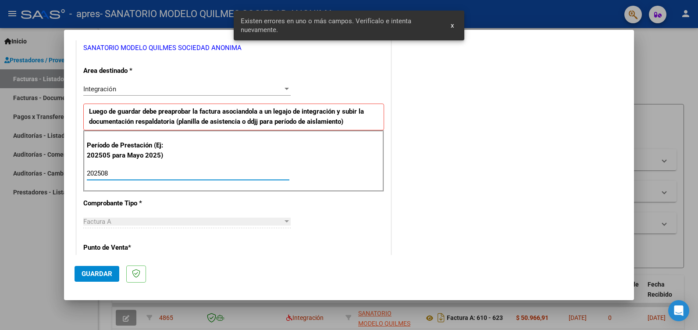
type input "202508"
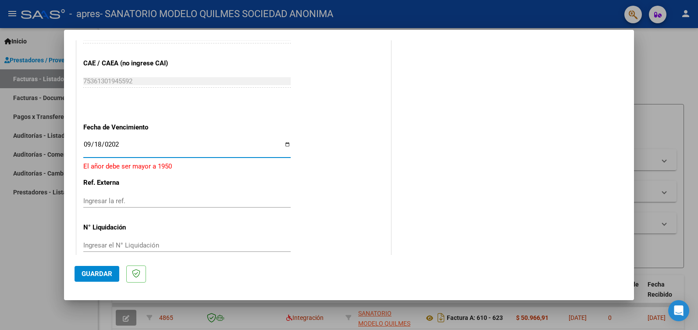
type input "[DATE]"
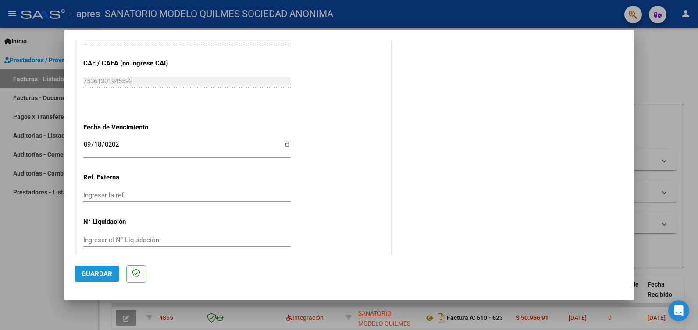
click at [100, 274] on span "Guardar" at bounding box center [97, 274] width 31 height 8
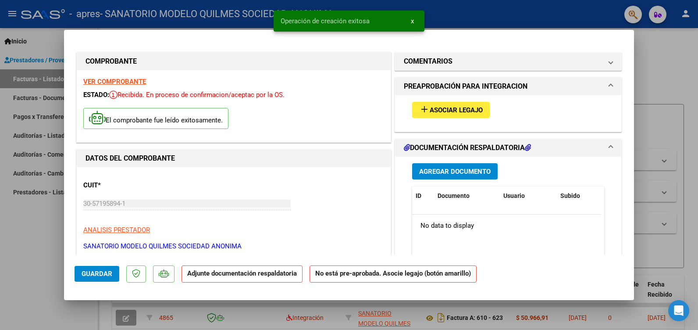
click at [430, 109] on span "Asociar Legajo" at bounding box center [456, 110] width 53 height 8
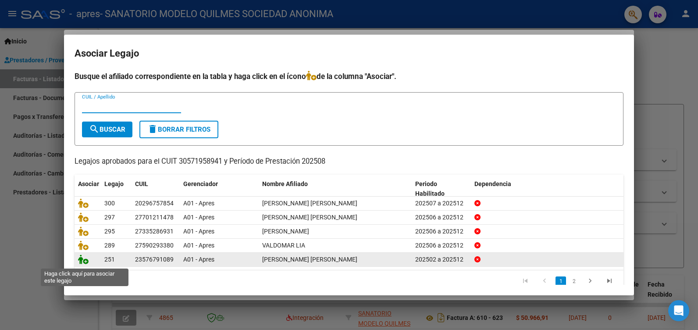
click at [78, 261] on icon at bounding box center [83, 259] width 11 height 10
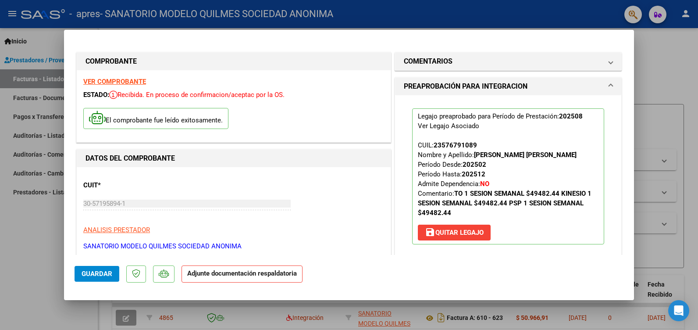
scroll to position [131, 0]
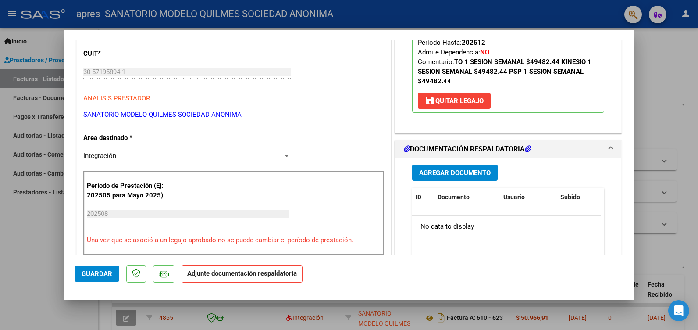
click at [458, 177] on span "Agregar Documento" at bounding box center [454, 173] width 71 height 8
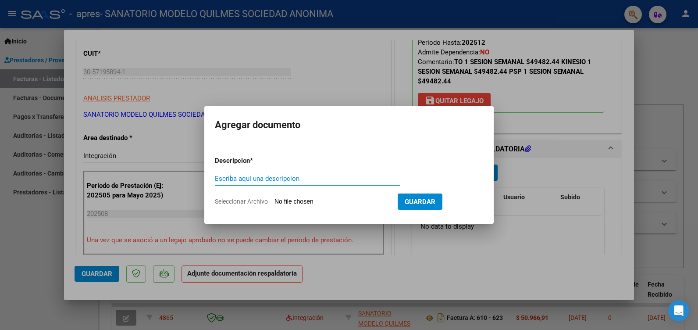
click at [264, 176] on input "Escriba aquí una descripcion" at bounding box center [307, 178] width 185 height 8
type input "ASIST"
click at [317, 201] on input "Seleccionar Archivo" at bounding box center [332, 202] width 116 height 8
type input "C:\fakepath\CHAMORRO TO.pdf"
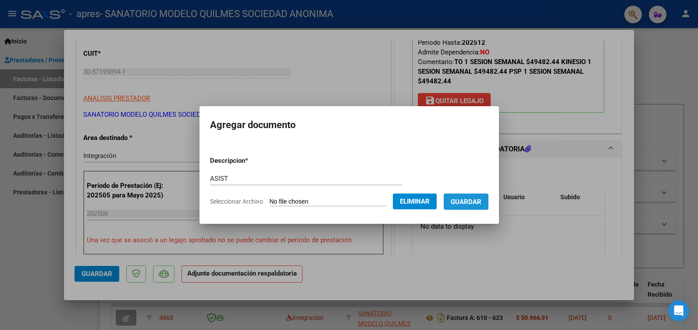
click at [481, 203] on span "Guardar" at bounding box center [466, 202] width 31 height 8
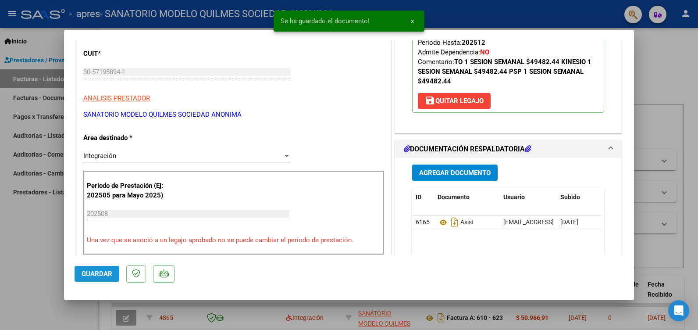
click at [87, 272] on span "Guardar" at bounding box center [97, 274] width 31 height 8
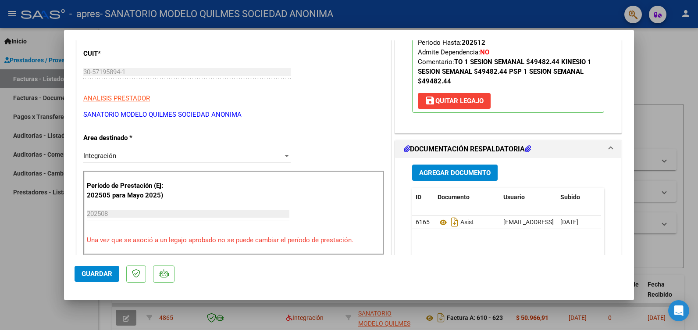
drag, startPoint x: 30, startPoint y: 239, endPoint x: 33, endPoint y: 225, distance: 13.8
click at [31, 237] on div at bounding box center [349, 165] width 698 height 330
type input "$ 0,00"
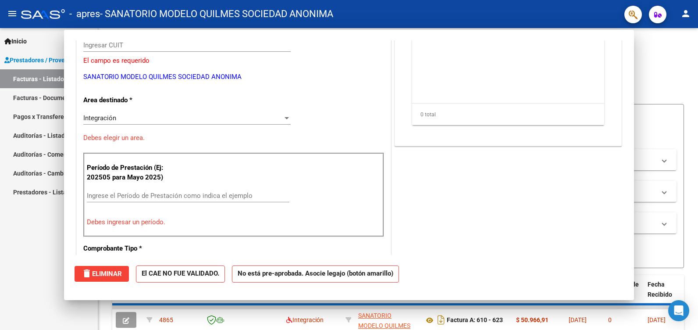
scroll to position [0, 0]
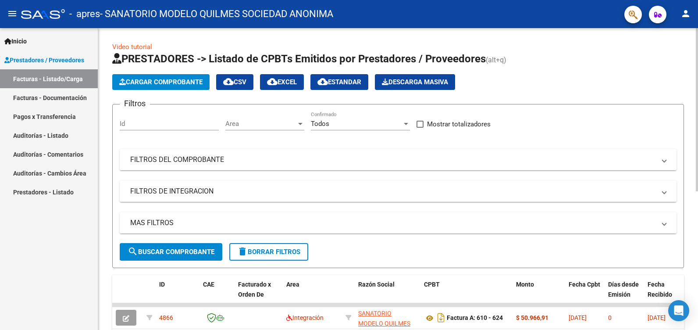
click at [149, 81] on span "Cargar Comprobante" at bounding box center [160, 82] width 83 height 8
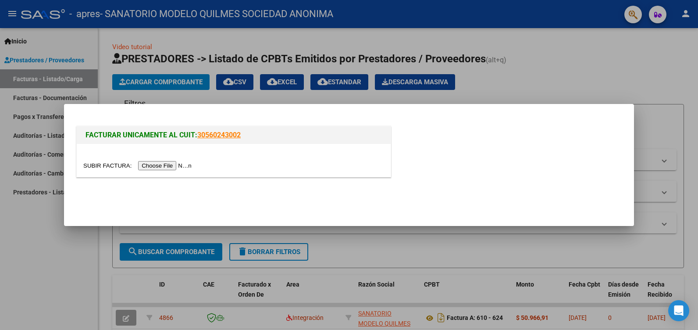
click at [166, 167] on input "file" at bounding box center [138, 165] width 111 height 9
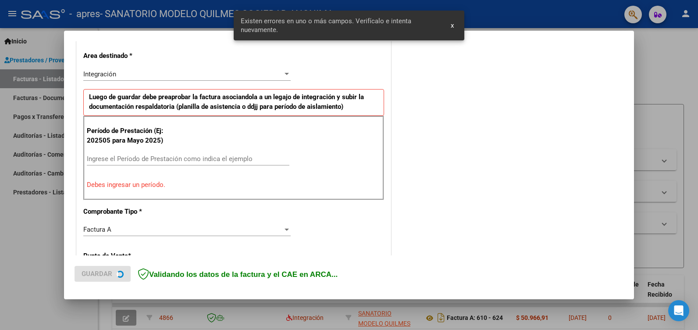
scroll to position [198, 0]
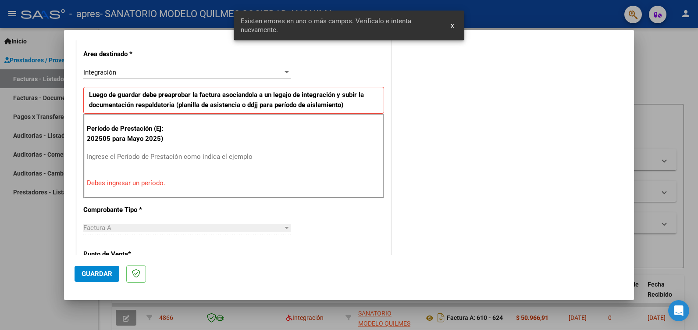
click at [110, 154] on input "Ingrese el Período de Prestación como indica el ejemplo" at bounding box center [188, 157] width 202 height 8
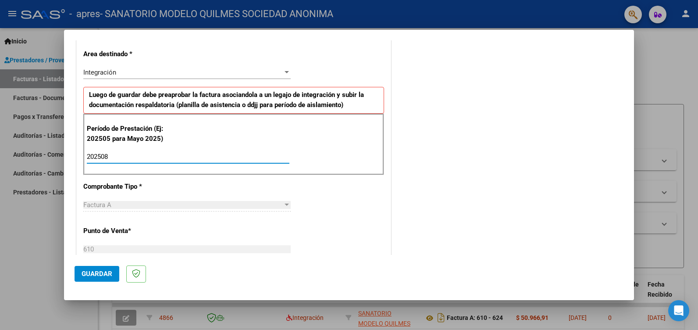
type input "202508"
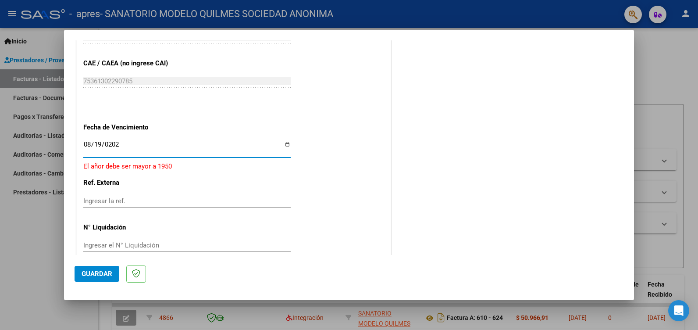
type input "[DATE]"
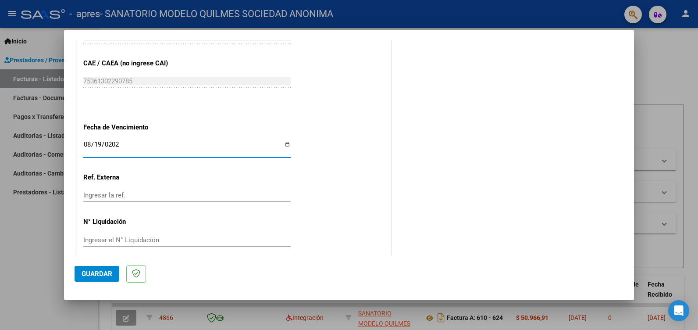
click at [95, 269] on button "Guardar" at bounding box center [97, 274] width 45 height 16
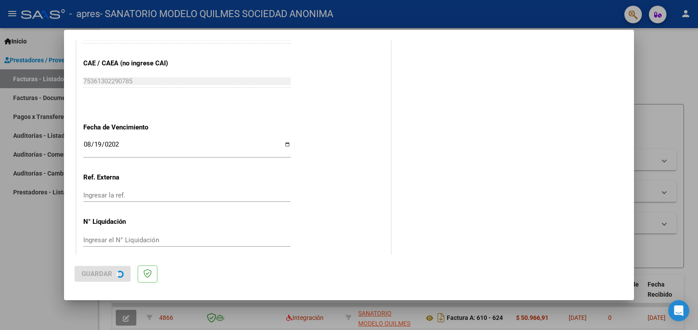
scroll to position [0, 0]
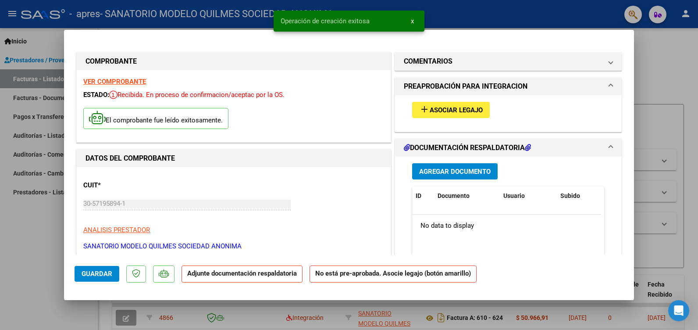
click at [430, 109] on span "Asociar Legajo" at bounding box center [456, 110] width 53 height 8
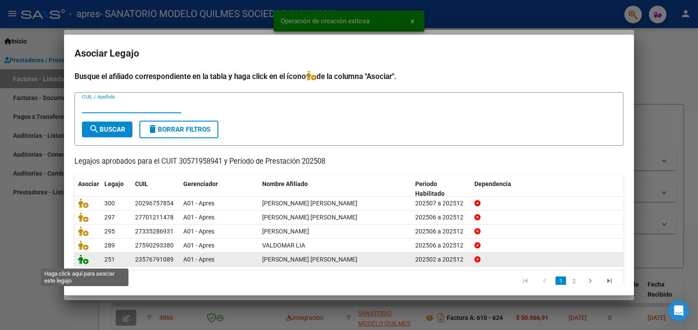
click at [82, 259] on icon at bounding box center [83, 259] width 11 height 10
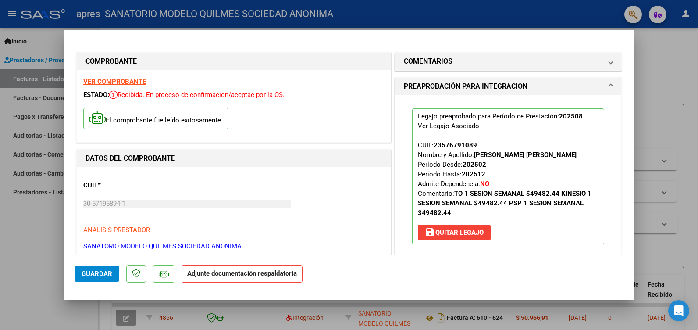
scroll to position [175, 0]
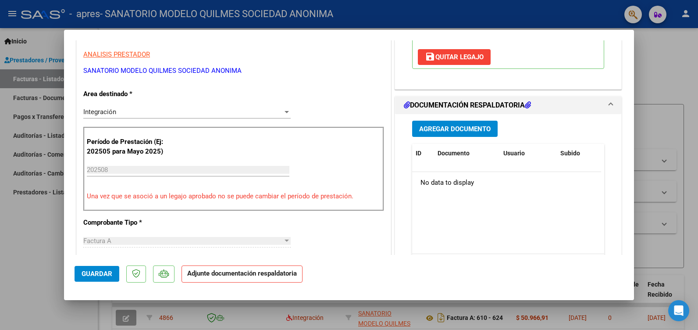
click at [442, 133] on span "Agregar Documento" at bounding box center [454, 129] width 71 height 8
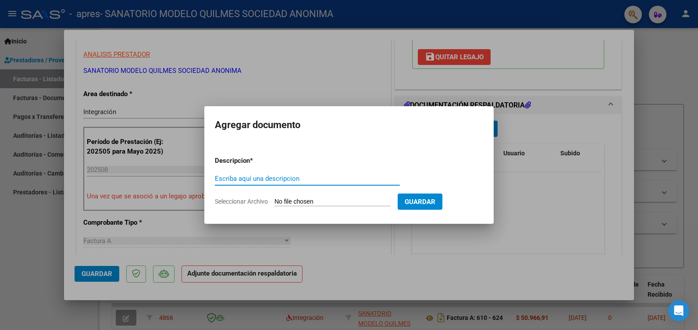
click at [259, 177] on input "Escriba aquí una descripcion" at bounding box center [307, 178] width 185 height 8
type input "ASIST"
click at [313, 199] on input "Seleccionar Archivo" at bounding box center [332, 202] width 116 height 8
type input "C:\fakepath\CHAMORRO KINE.pdf"
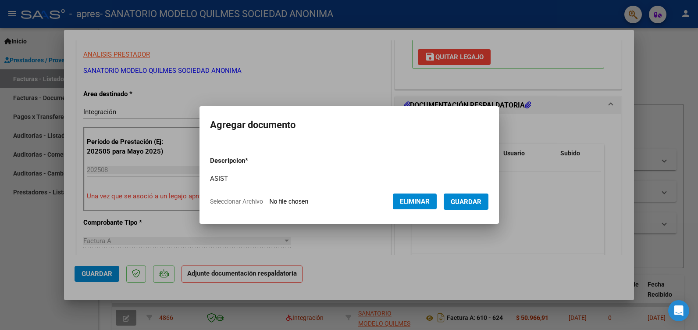
click at [481, 200] on span "Guardar" at bounding box center [466, 202] width 31 height 8
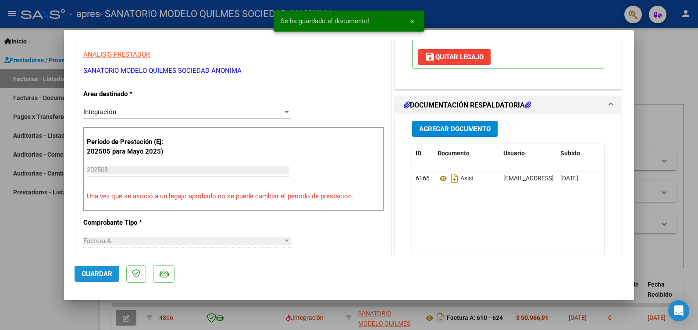
click at [89, 273] on span "Guardar" at bounding box center [97, 274] width 31 height 8
click at [29, 224] on div at bounding box center [349, 165] width 698 height 330
type input "$ 0,00"
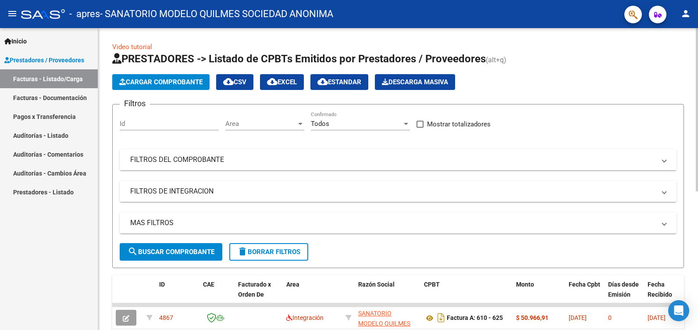
click at [169, 79] on span "Cargar Comprobante" at bounding box center [160, 82] width 83 height 8
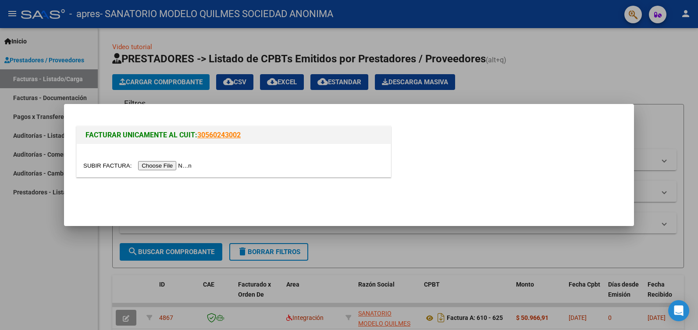
click at [150, 163] on input "file" at bounding box center [138, 165] width 111 height 9
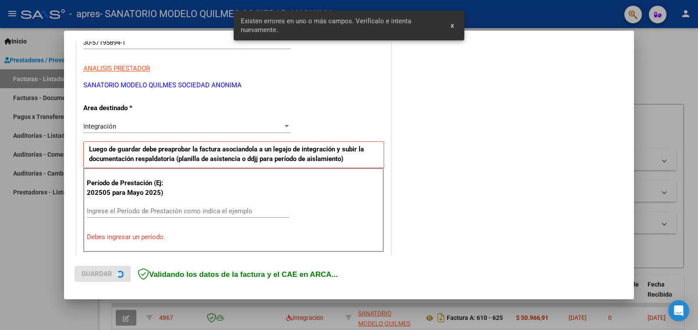
scroll to position [181, 0]
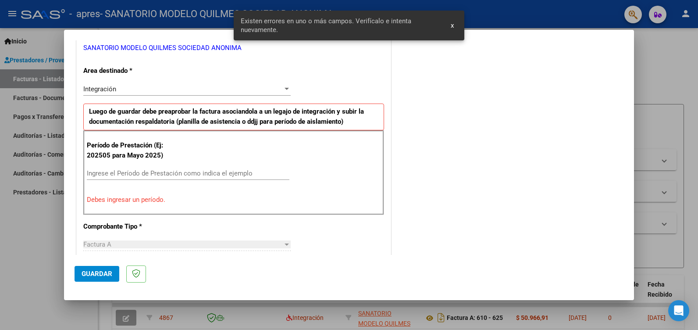
click at [109, 170] on input "Ingrese el Período de Prestación como indica el ejemplo" at bounding box center [188, 173] width 202 height 8
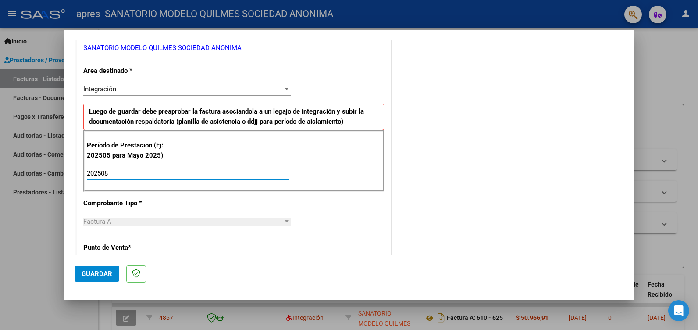
type input "202508"
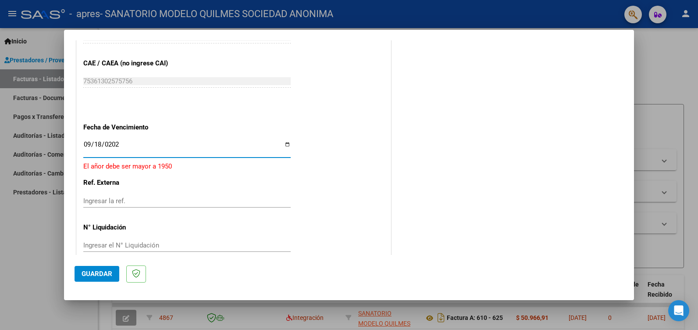
type input "[DATE]"
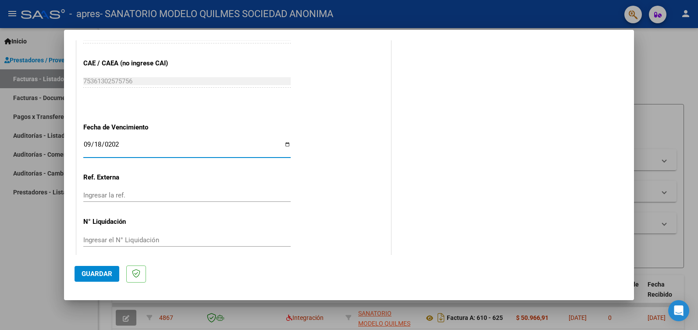
click at [96, 267] on button "Guardar" at bounding box center [97, 274] width 45 height 16
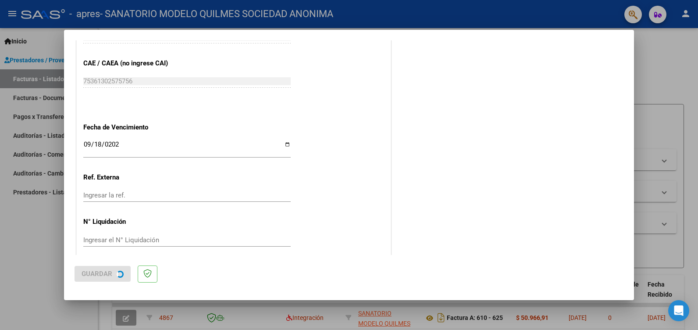
scroll to position [0, 0]
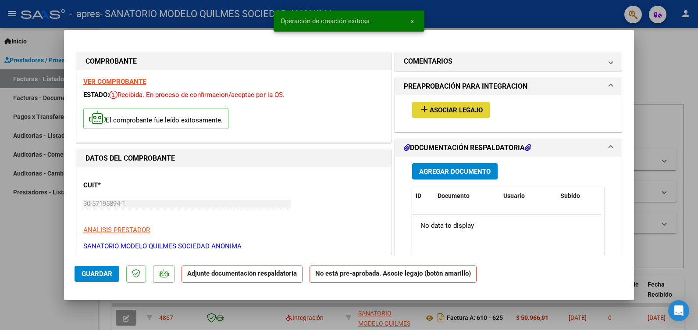
click at [459, 109] on span "Asociar Legajo" at bounding box center [456, 110] width 53 height 8
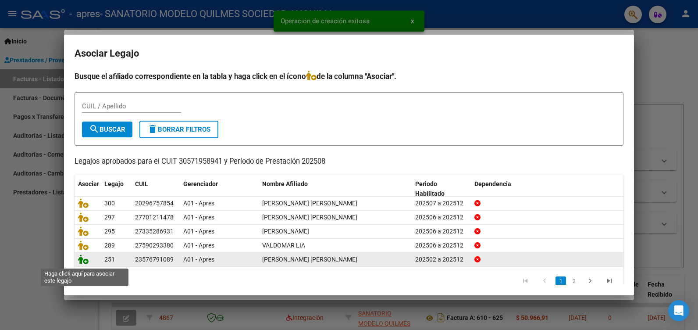
click at [82, 261] on icon at bounding box center [83, 259] width 11 height 10
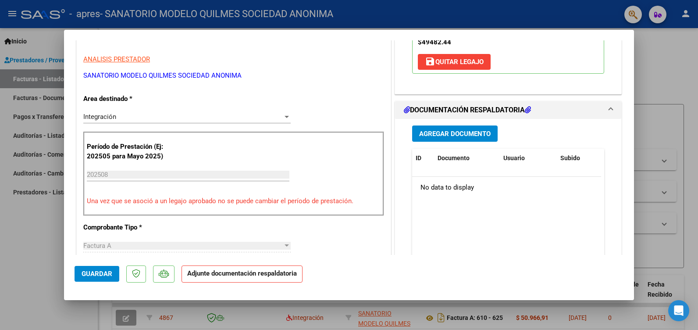
scroll to position [175, 0]
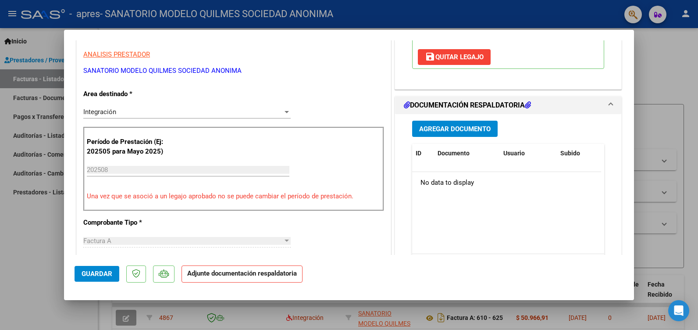
click at [447, 133] on span "Agregar Documento" at bounding box center [454, 129] width 71 height 8
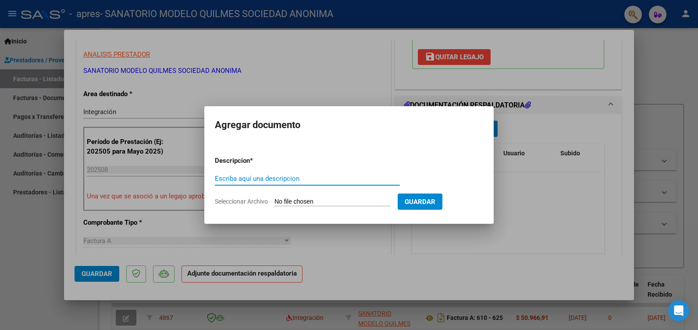
click at [263, 178] on input "Escriba aquí una descripcion" at bounding box center [307, 178] width 185 height 8
type input "ASIST"
click at [338, 199] on input "Seleccionar Archivo" at bounding box center [332, 202] width 116 height 8
type input "C:\fakepath\CHAMORRO PSICOPE.pdf"
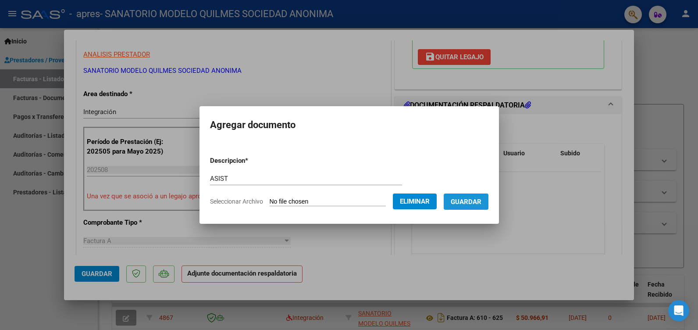
click at [481, 201] on span "Guardar" at bounding box center [466, 202] width 31 height 8
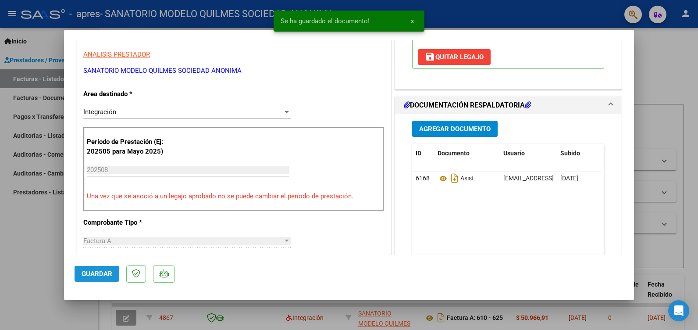
click at [96, 270] on span "Guardar" at bounding box center [97, 274] width 31 height 8
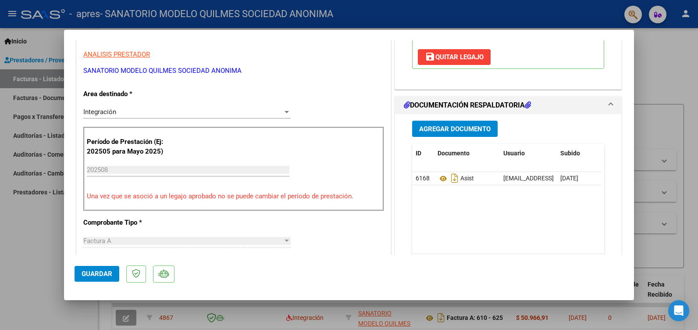
click at [34, 220] on div at bounding box center [349, 165] width 698 height 330
type input "$ 0,00"
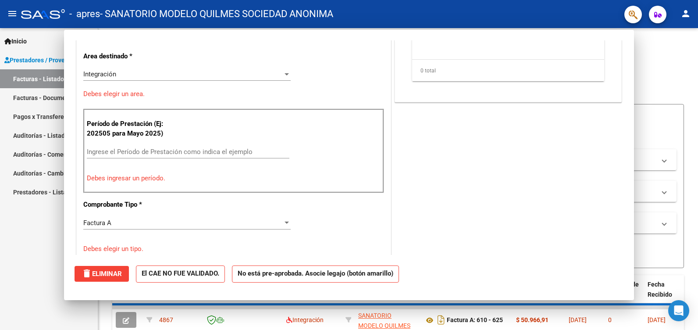
scroll to position [0, 0]
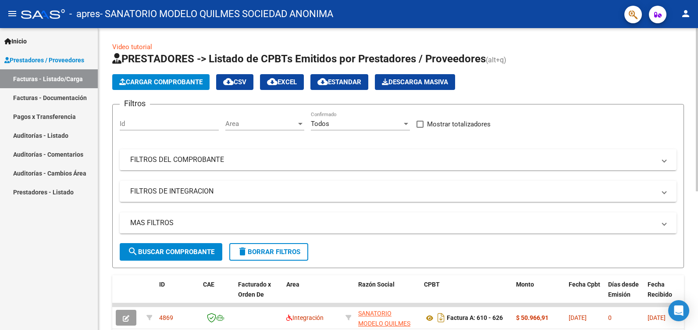
click at [167, 82] on span "Cargar Comprobante" at bounding box center [160, 82] width 83 height 8
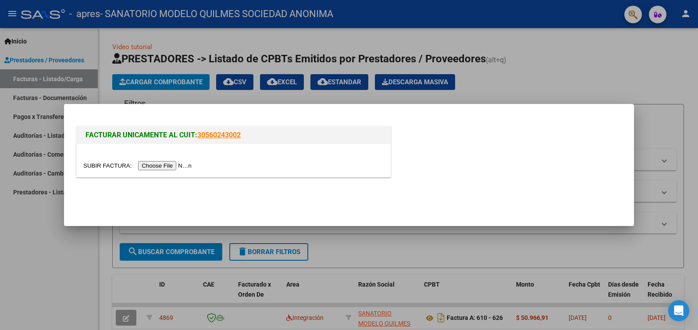
click at [167, 165] on input "file" at bounding box center [138, 165] width 111 height 9
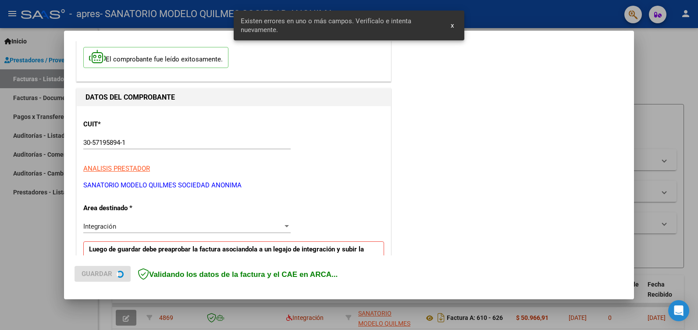
scroll to position [181, 0]
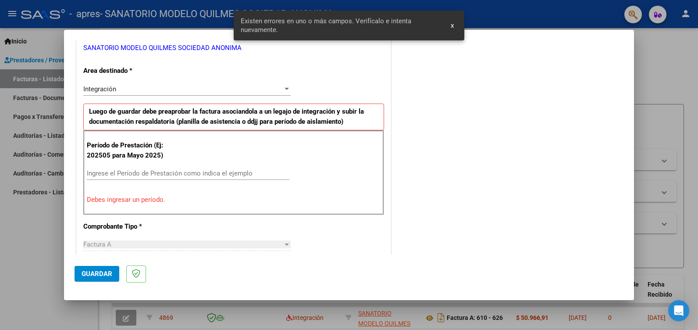
click at [131, 167] on div "Ingrese el Período de Prestación como indica el ejemplo" at bounding box center [188, 173] width 202 height 13
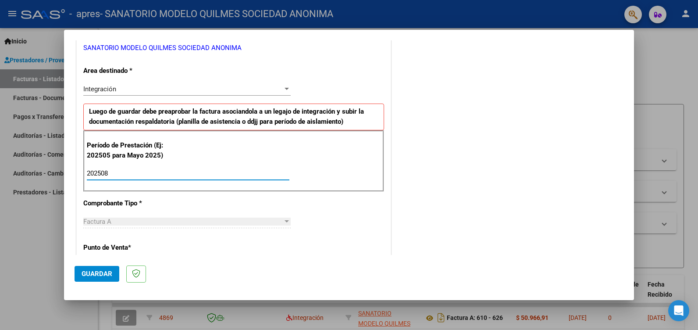
type input "202508"
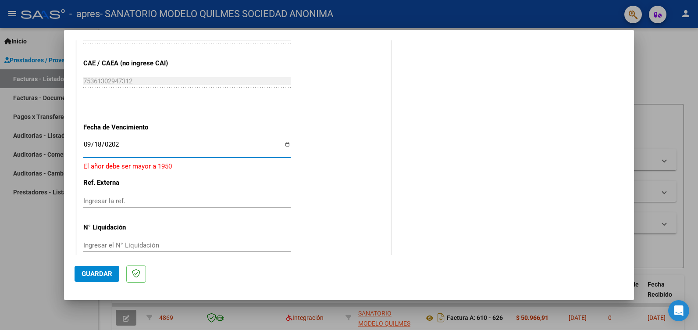
type input "[DATE]"
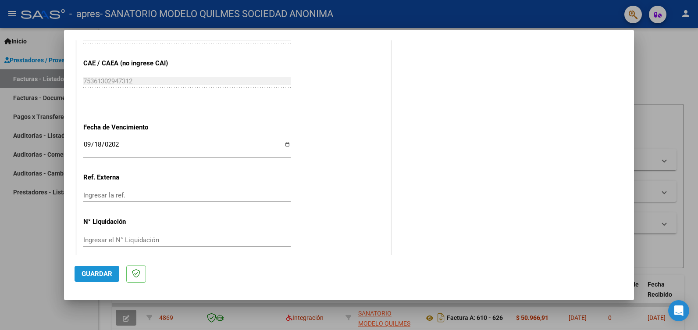
click at [97, 268] on button "Guardar" at bounding box center [97, 274] width 45 height 16
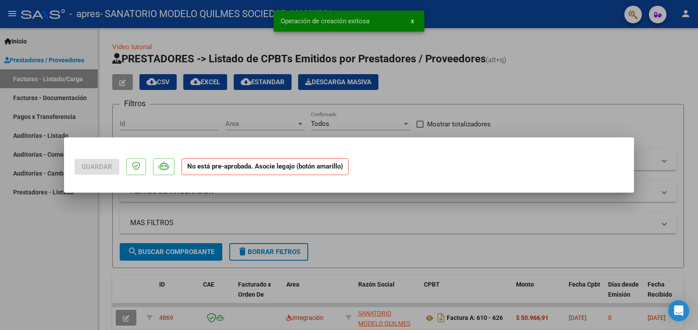
scroll to position [0, 0]
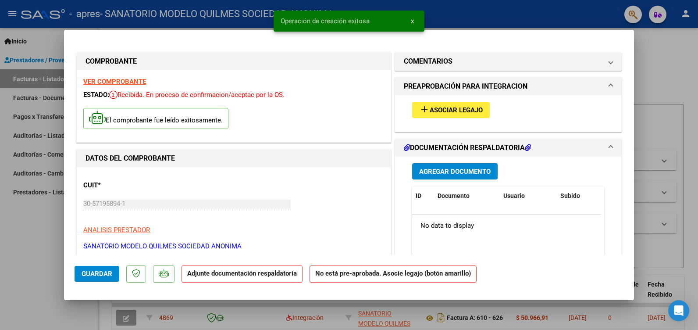
click at [442, 106] on span "Asociar Legajo" at bounding box center [456, 110] width 53 height 8
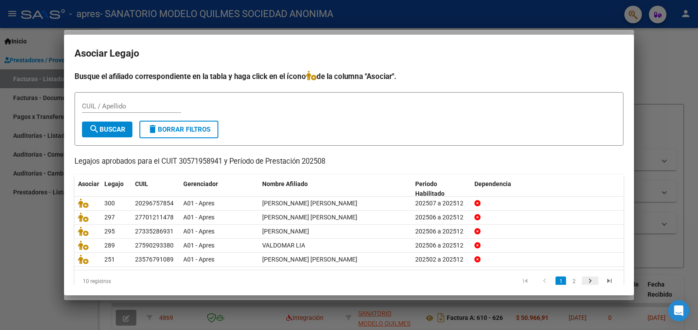
click at [584, 281] on icon "go to next page" at bounding box center [589, 282] width 11 height 11
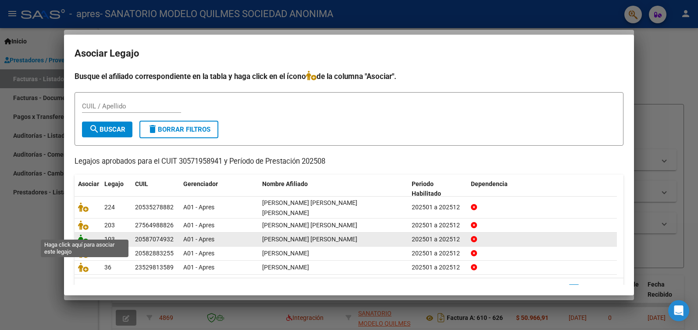
click at [81, 234] on icon at bounding box center [83, 239] width 11 height 10
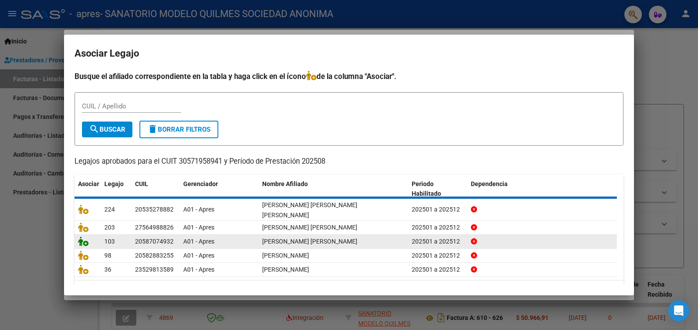
click at [81, 236] on icon at bounding box center [83, 241] width 11 height 10
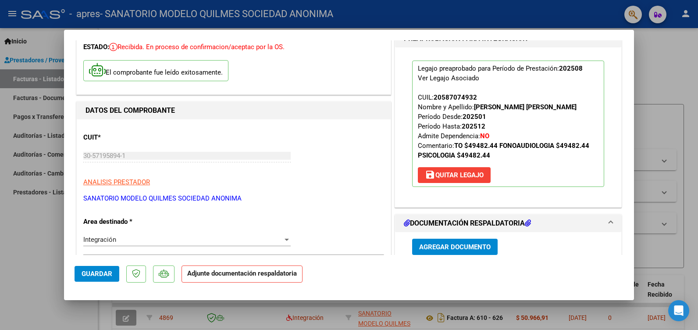
scroll to position [44, 0]
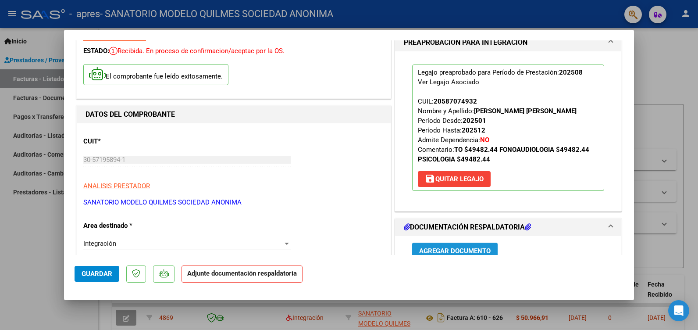
click at [443, 247] on span "Agregar Documento" at bounding box center [454, 251] width 71 height 8
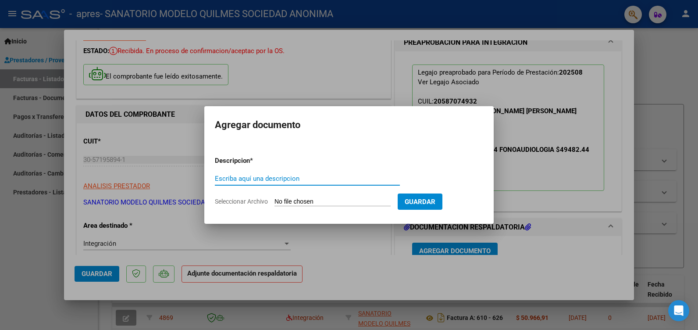
click at [255, 180] on input "Escriba aquí una descripcion" at bounding box center [307, 178] width 185 height 8
type input "ASIST"
click at [319, 200] on input "Seleccionar Archivo" at bounding box center [332, 202] width 116 height 8
type input "C:\fakepath\[PERSON_NAME] PSICOLOGIA.pdf"
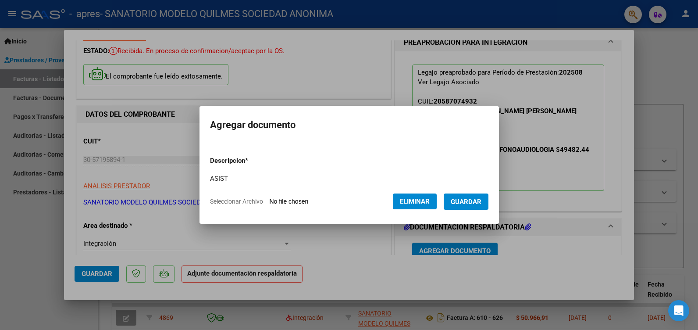
click at [481, 203] on span "Guardar" at bounding box center [466, 202] width 31 height 8
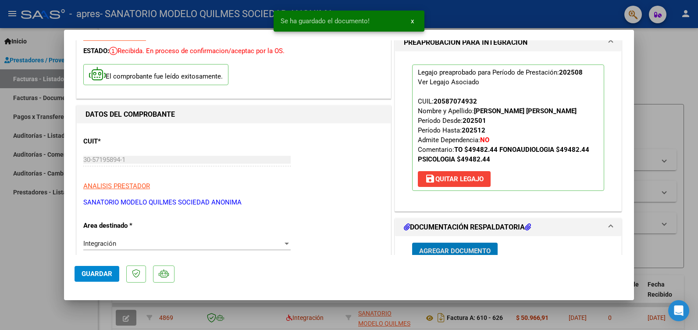
scroll to position [48, 0]
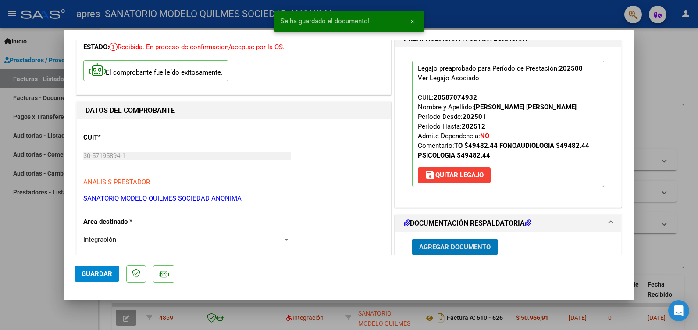
click at [37, 234] on div at bounding box center [349, 165] width 698 height 330
type input "$ 0,00"
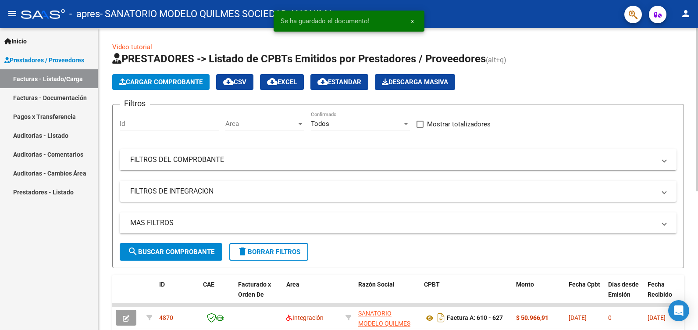
click at [175, 83] on span "Cargar Comprobante" at bounding box center [160, 82] width 83 height 8
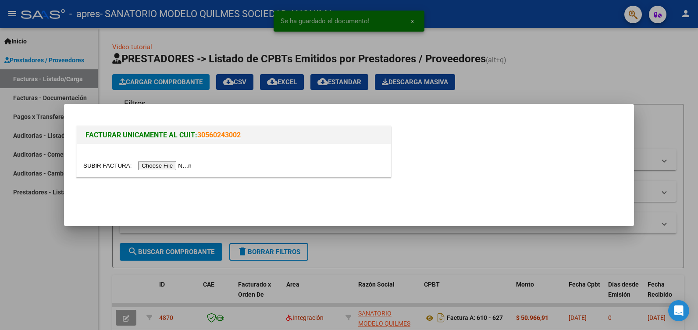
click at [164, 167] on input "file" at bounding box center [138, 165] width 111 height 9
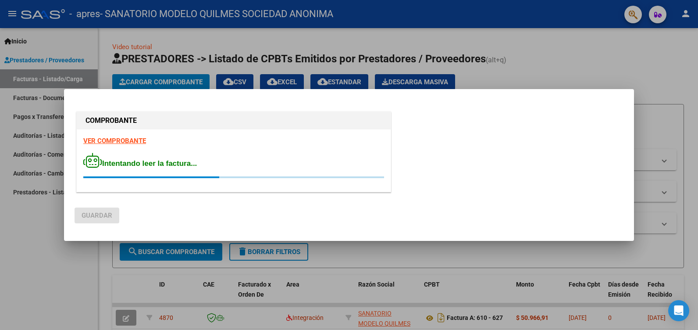
click at [18, 241] on div at bounding box center [349, 165] width 698 height 330
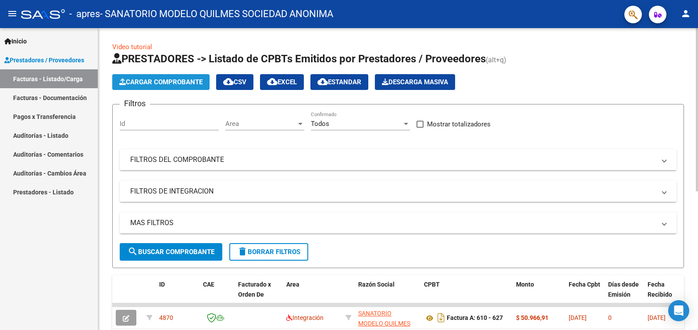
click at [160, 79] on span "Cargar Comprobante" at bounding box center [160, 82] width 83 height 8
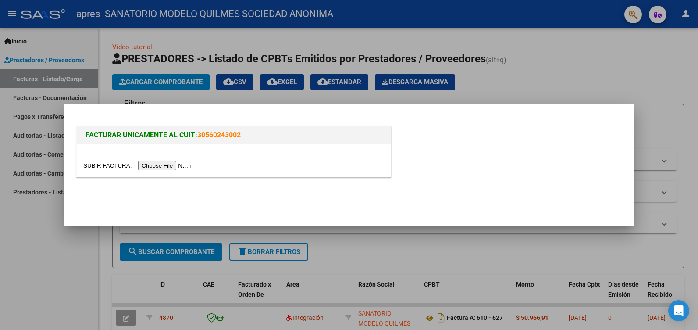
click at [152, 163] on input "file" at bounding box center [138, 165] width 111 height 9
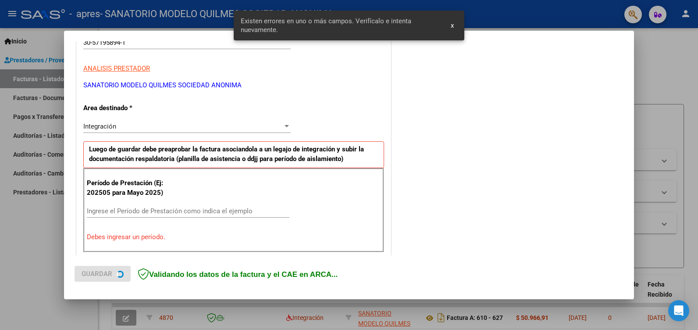
scroll to position [181, 0]
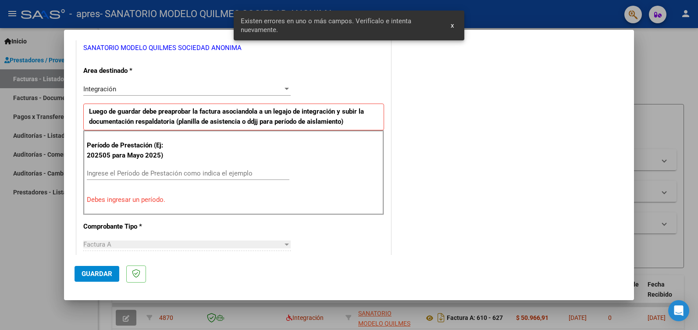
click at [107, 170] on input "Ingrese el Período de Prestación como indica el ejemplo" at bounding box center [188, 173] width 202 height 8
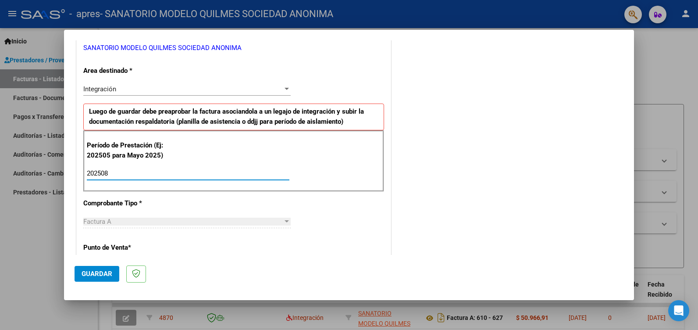
type input "202508"
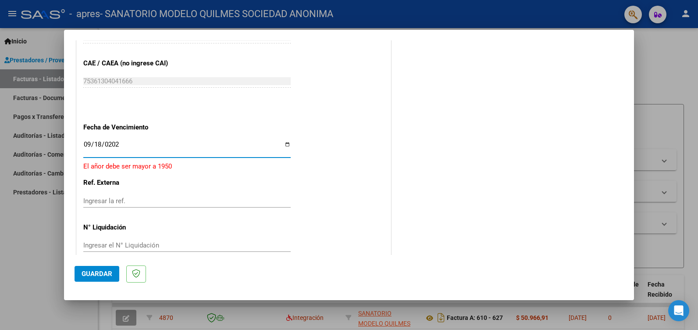
type input "[DATE]"
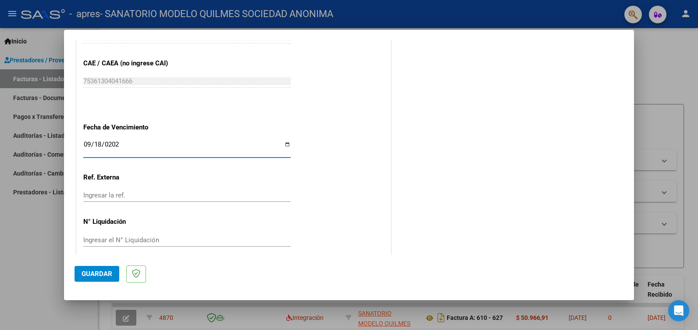
click at [102, 275] on span "Guardar" at bounding box center [97, 274] width 31 height 8
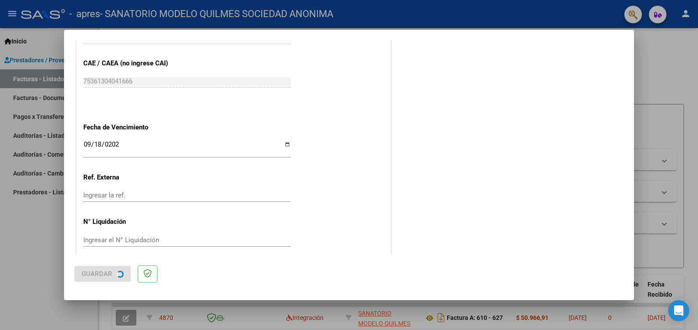
scroll to position [0, 0]
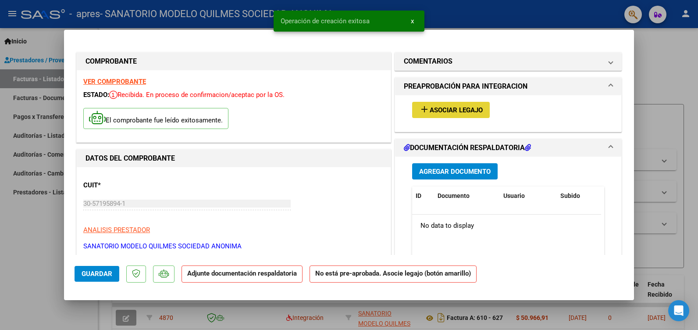
click at [444, 108] on span "Asociar Legajo" at bounding box center [456, 110] width 53 height 8
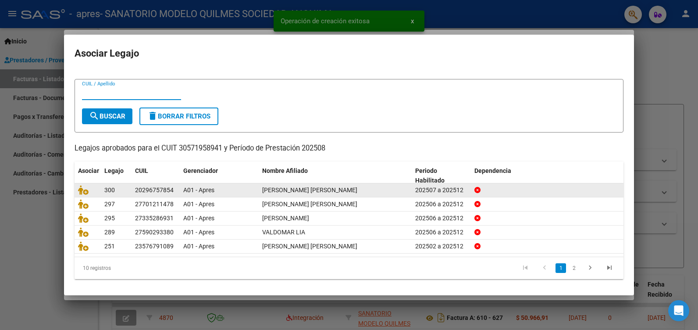
scroll to position [16, 0]
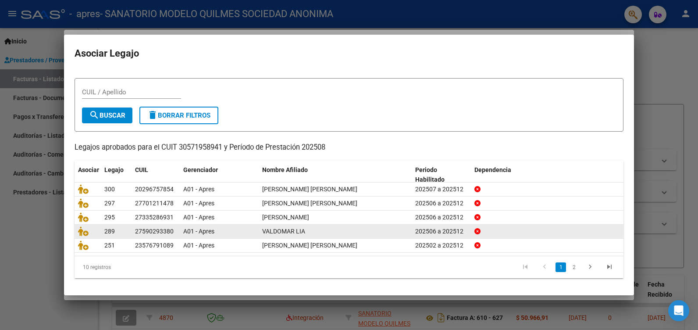
click at [568, 268] on link "2" at bounding box center [573, 267] width 11 height 10
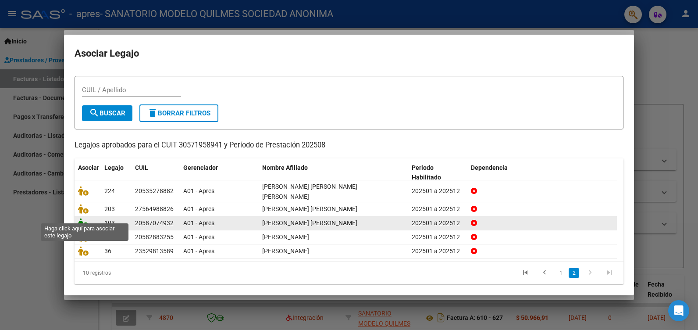
click at [80, 218] on icon at bounding box center [83, 223] width 11 height 10
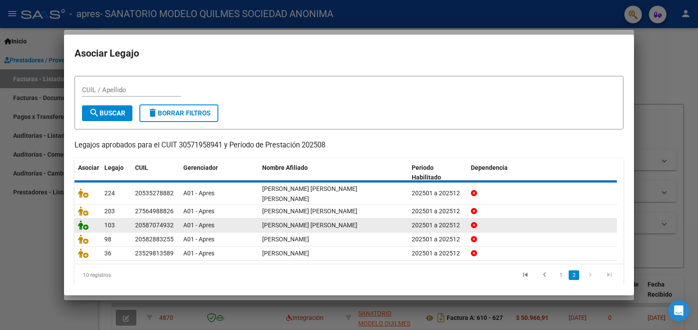
click at [80, 220] on icon at bounding box center [83, 225] width 11 height 10
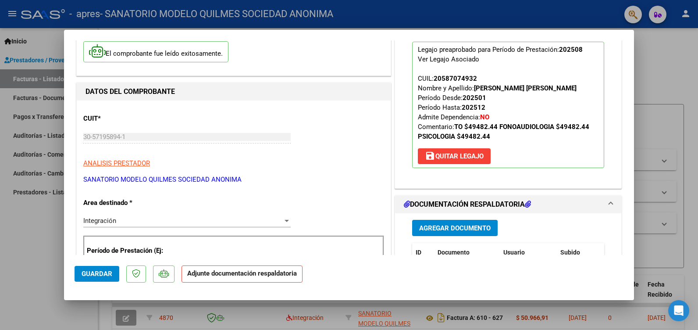
scroll to position [88, 0]
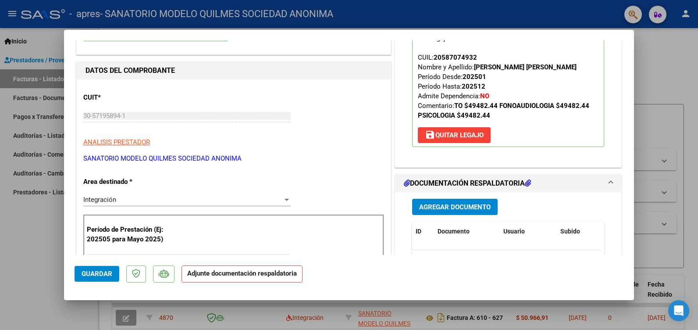
click at [454, 206] on span "Agregar Documento" at bounding box center [454, 207] width 71 height 8
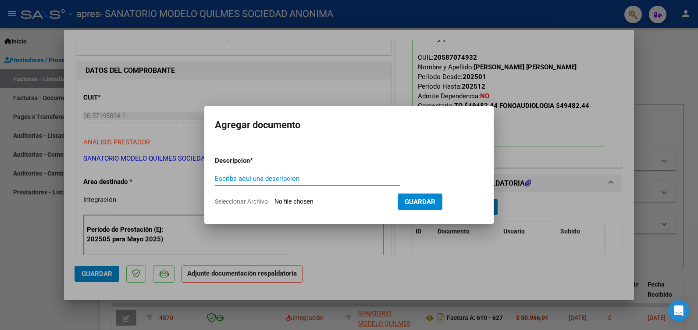
click at [272, 180] on input "Escriba aquí una descripcion" at bounding box center [307, 178] width 185 height 8
type input "ASIST"
click at [328, 200] on input "Seleccionar Archivo" at bounding box center [332, 202] width 116 height 8
type input "C:\fakepath\[PERSON_NAME] TO.pdf"
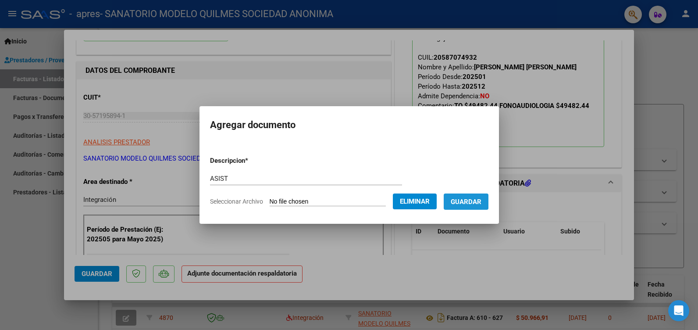
click at [478, 199] on span "Guardar" at bounding box center [466, 202] width 31 height 8
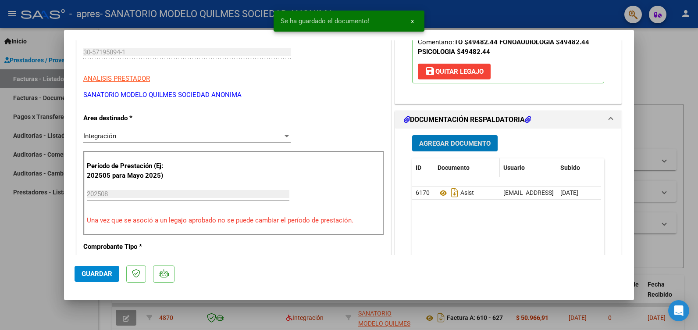
scroll to position [263, 0]
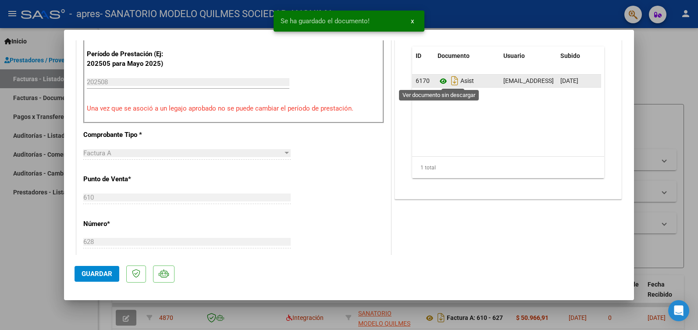
click at [437, 80] on icon at bounding box center [442, 81] width 11 height 11
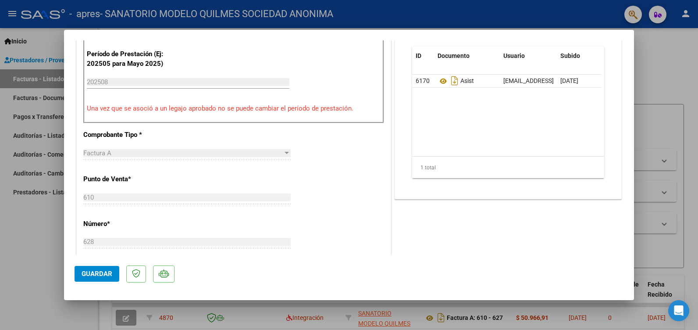
click at [95, 268] on button "Guardar" at bounding box center [97, 274] width 45 height 16
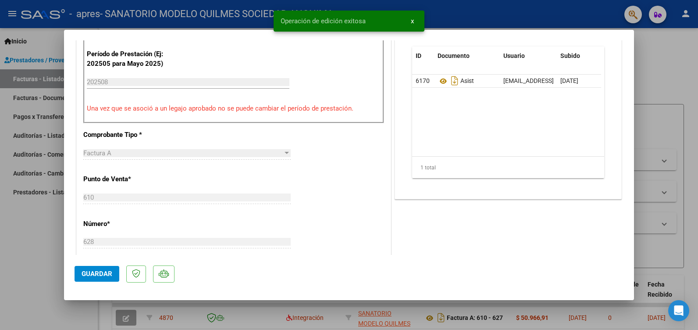
click at [37, 244] on div at bounding box center [349, 165] width 698 height 330
type input "$ 0,00"
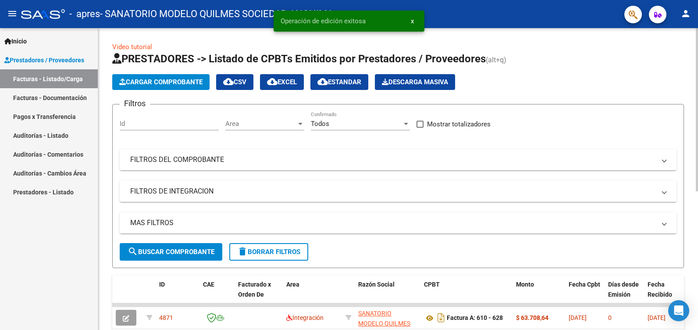
click at [149, 78] on span "Cargar Comprobante" at bounding box center [160, 82] width 83 height 8
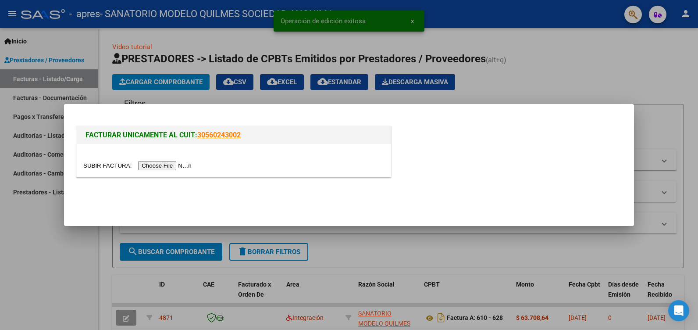
click at [161, 163] on input "file" at bounding box center [138, 165] width 111 height 9
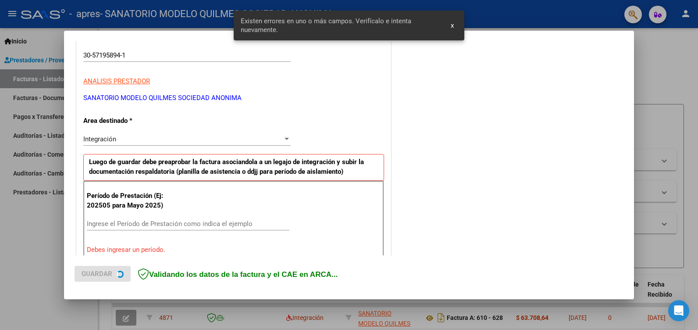
scroll to position [181, 0]
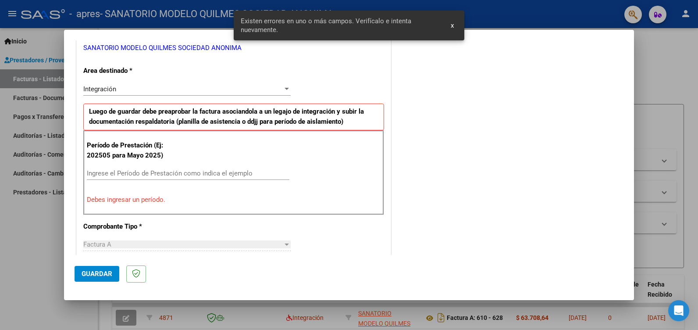
click at [109, 170] on input "Ingrese el Período de Prestación como indica el ejemplo" at bounding box center [188, 173] width 202 height 8
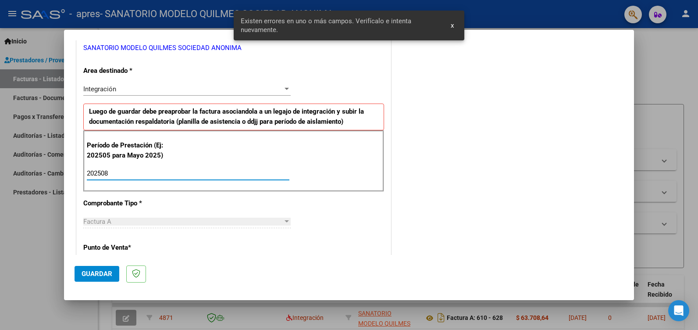
type input "202508"
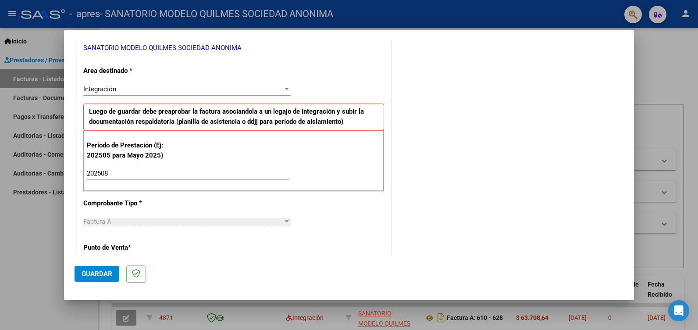
scroll to position [549, 0]
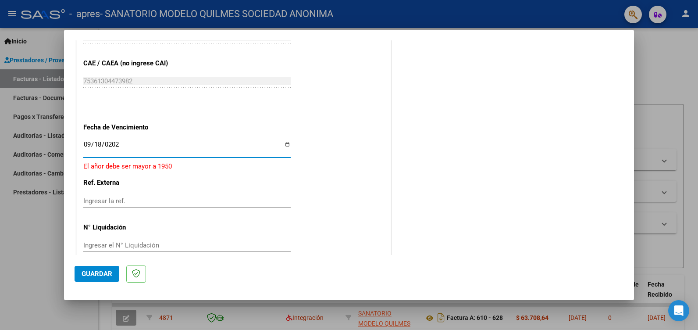
type input "[DATE]"
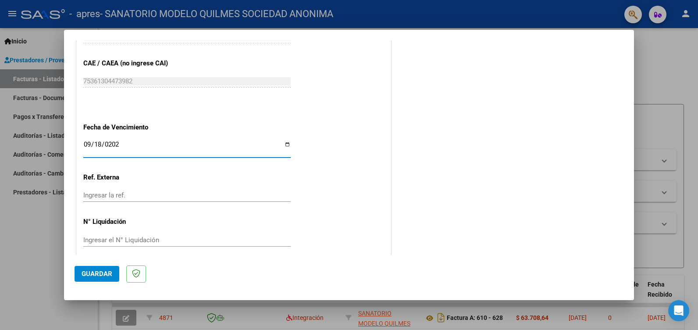
click at [93, 271] on span "Guardar" at bounding box center [97, 274] width 31 height 8
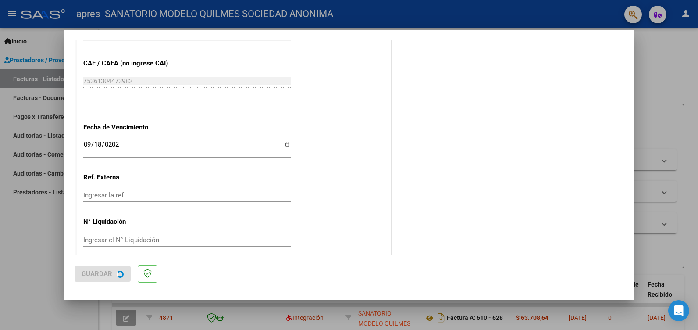
scroll to position [0, 0]
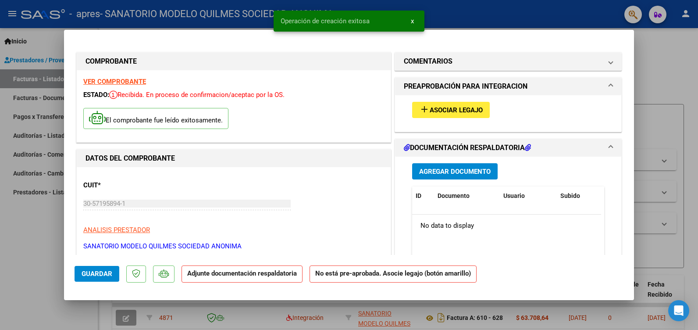
click at [441, 109] on span "Asociar Legajo" at bounding box center [456, 110] width 53 height 8
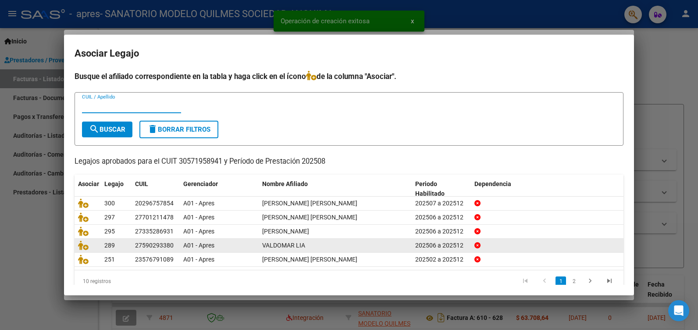
click at [568, 282] on link "2" at bounding box center [573, 281] width 11 height 10
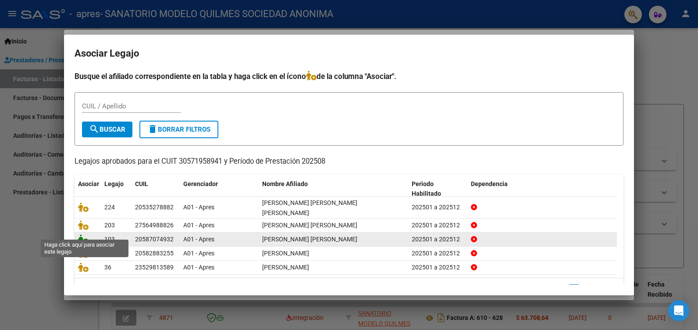
click at [85, 234] on icon at bounding box center [83, 239] width 11 height 10
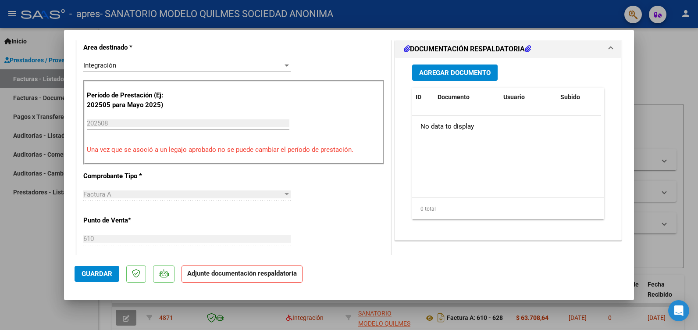
scroll to position [175, 0]
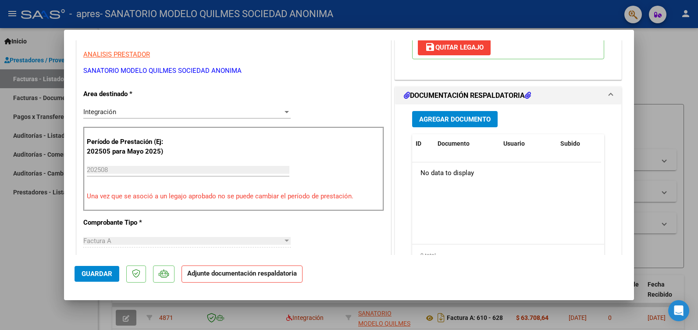
click at [461, 117] on span "Agregar Documento" at bounding box center [454, 119] width 71 height 8
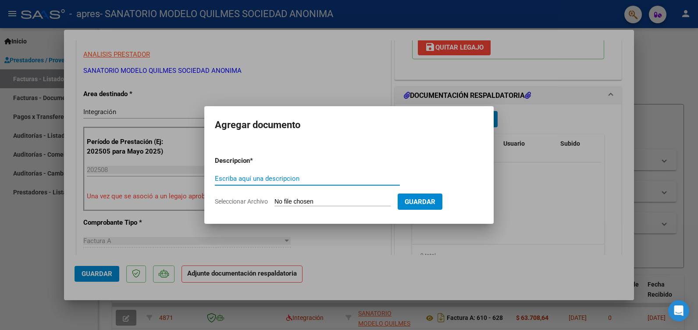
click at [241, 174] on div "Escriba aquí una descripcion" at bounding box center [307, 178] width 185 height 13
type input "ASSIT"
click at [330, 202] on input "Seleccionar Archivo" at bounding box center [332, 202] width 116 height 8
type input "C:\fakepath\[PERSON_NAME].pdf"
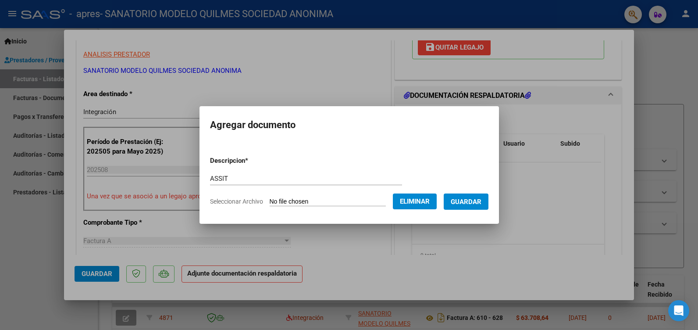
click at [481, 198] on span "Guardar" at bounding box center [466, 202] width 31 height 8
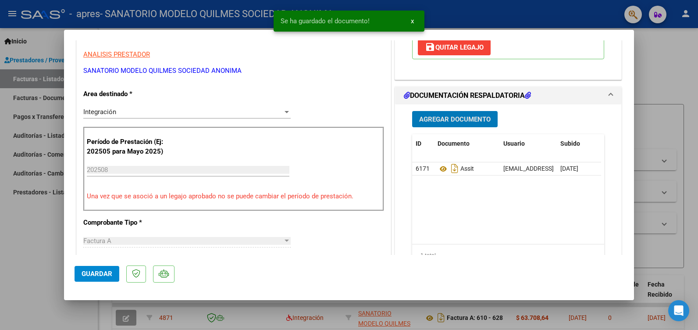
click at [86, 271] on span "Guardar" at bounding box center [97, 274] width 31 height 8
click at [15, 253] on div at bounding box center [349, 165] width 698 height 330
type input "$ 0,00"
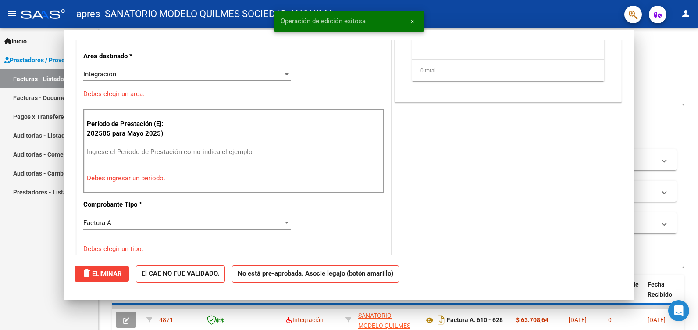
scroll to position [0, 0]
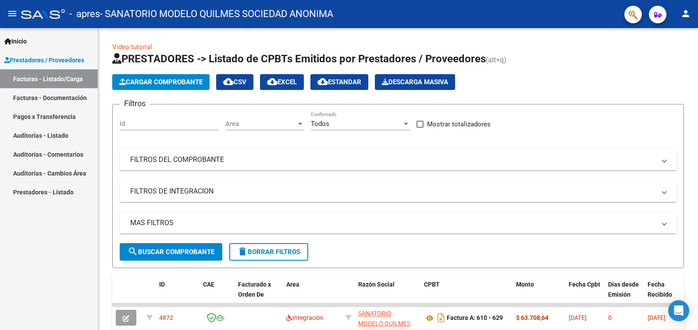
click at [62, 229] on div "Inicio Instructivos Contacto OS Prestadores / Proveedores Facturas - Listado/Ca…" at bounding box center [49, 179] width 98 height 302
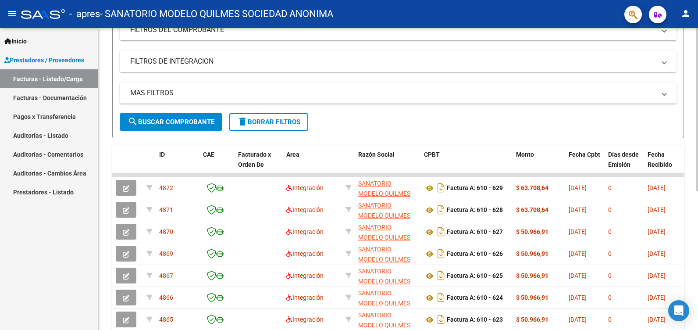
scroll to position [131, 0]
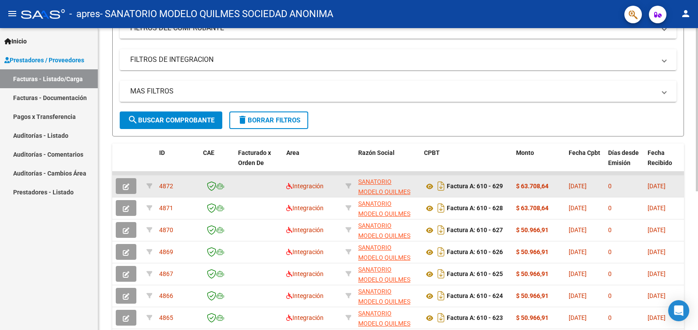
click at [129, 185] on icon "button" at bounding box center [126, 186] width 7 height 7
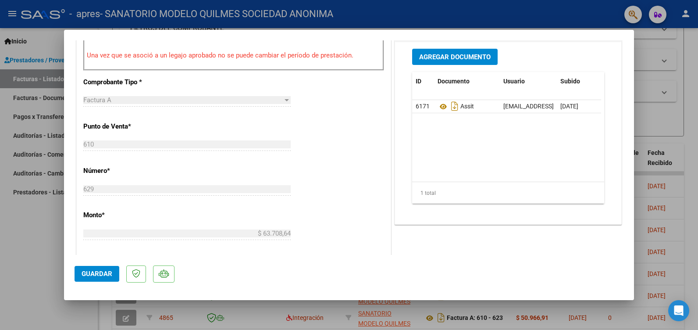
scroll to position [263, 0]
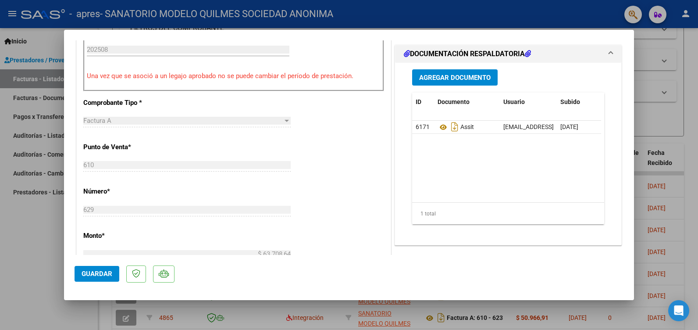
click at [407, 54] on h1 "DOCUMENTACIÓN RESPALDATORIA" at bounding box center [467, 54] width 127 height 11
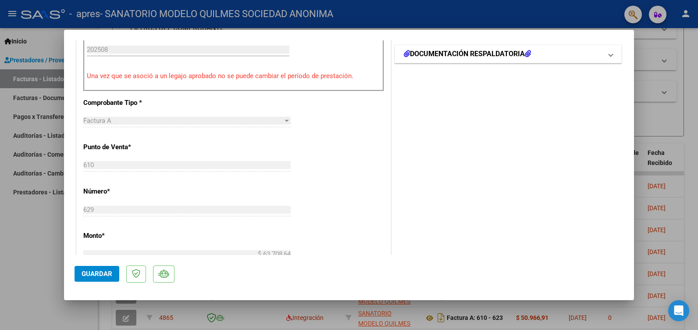
click at [408, 53] on h1 "DOCUMENTACIÓN RESPALDATORIA" at bounding box center [467, 54] width 127 height 11
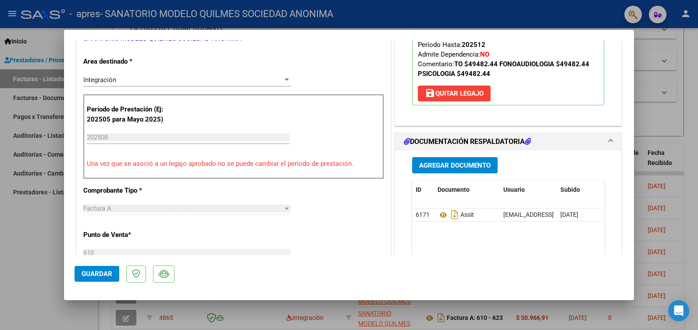
scroll to position [219, 0]
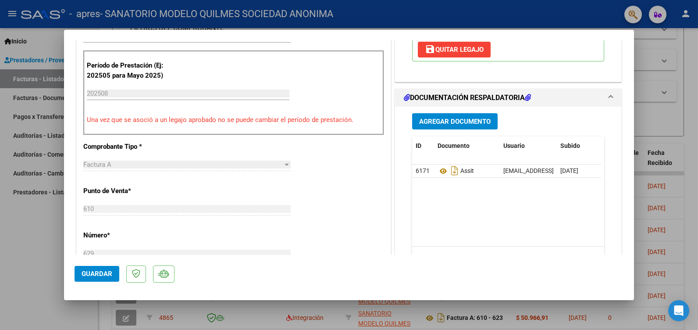
drag, startPoint x: 481, startPoint y: 170, endPoint x: 439, endPoint y: 122, distance: 64.3
click at [439, 122] on span "Agregar Documento" at bounding box center [454, 121] width 71 height 8
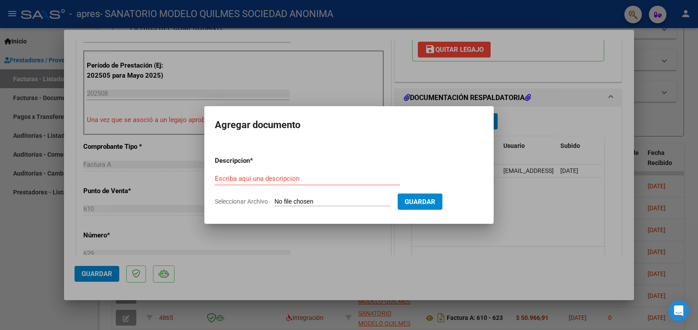
click at [530, 96] on div at bounding box center [349, 165] width 698 height 330
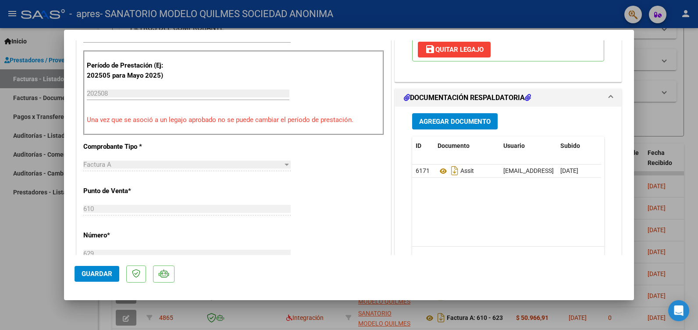
click at [530, 96] on icon at bounding box center [528, 97] width 6 height 7
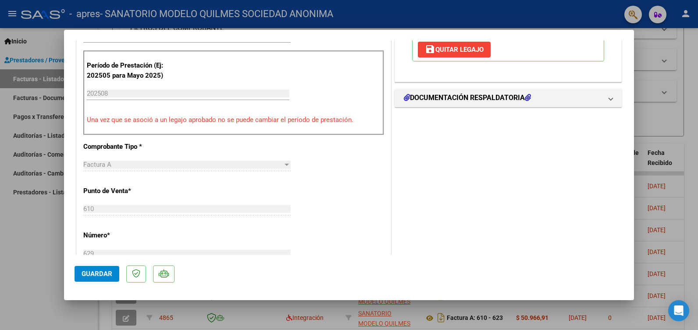
click at [530, 96] on icon at bounding box center [528, 97] width 6 height 7
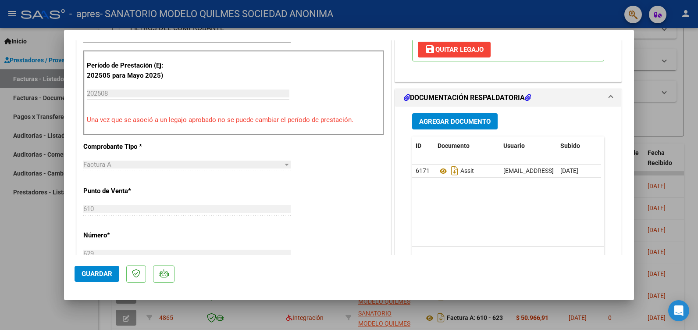
click at [22, 248] on div at bounding box center [349, 165] width 698 height 330
type input "$ 0,00"
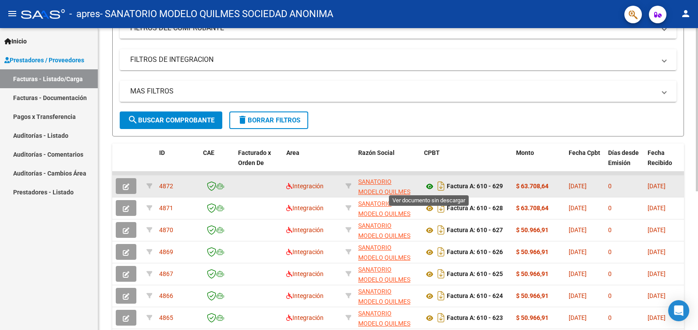
click at [433, 185] on icon at bounding box center [429, 186] width 11 height 11
click at [125, 186] on icon "button" at bounding box center [126, 186] width 7 height 7
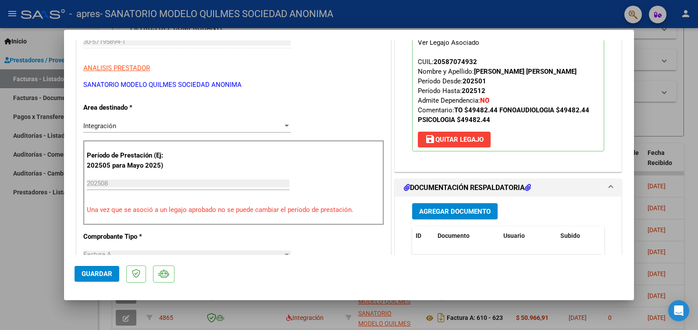
scroll to position [131, 0]
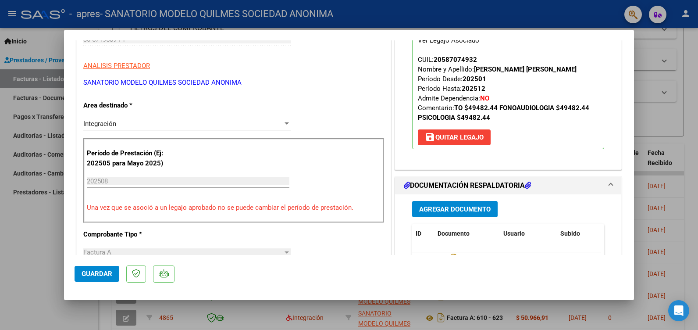
click at [455, 136] on span "save [PERSON_NAME]" at bounding box center [454, 137] width 59 height 8
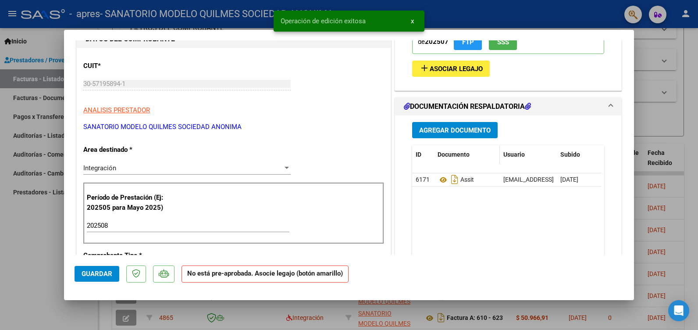
scroll to position [88, 0]
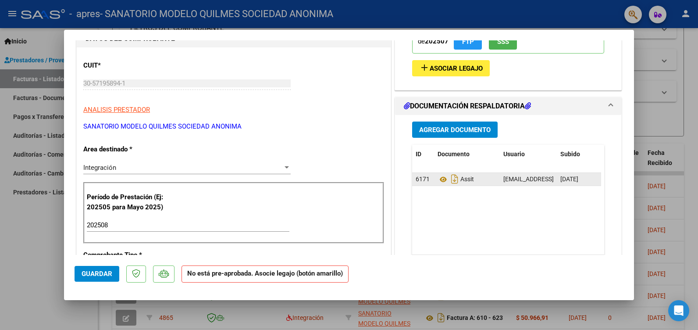
click at [465, 178] on span "Assit" at bounding box center [455, 179] width 36 height 7
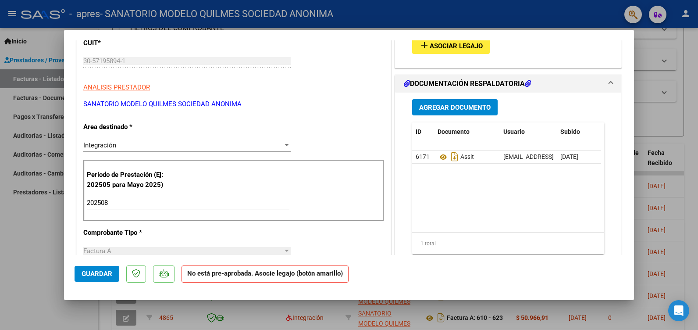
scroll to position [0, 0]
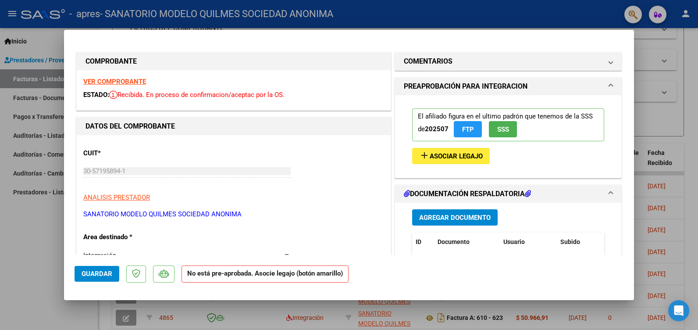
click at [117, 82] on strong "VER COMPROBANTE" at bounding box center [114, 82] width 63 height 8
click at [458, 12] on div at bounding box center [349, 165] width 698 height 330
type input "$ 0,00"
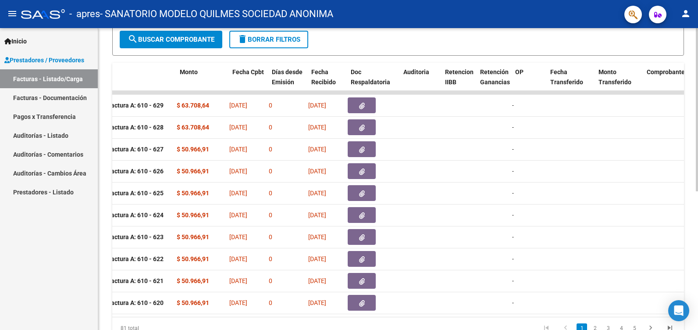
scroll to position [0, 292]
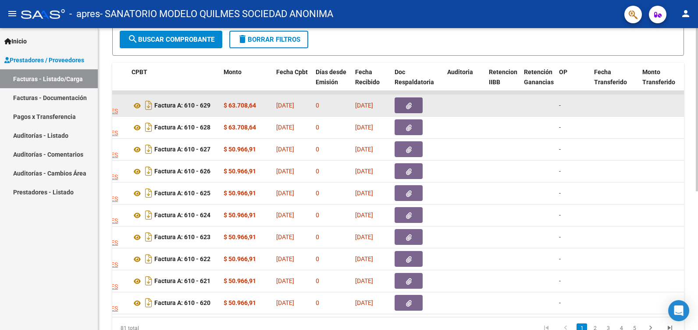
click at [408, 102] on span "button" at bounding box center [409, 105] width 6 height 8
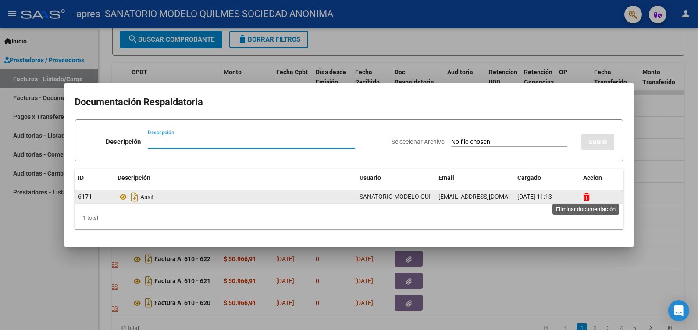
click at [587, 198] on icon at bounding box center [586, 196] width 7 height 8
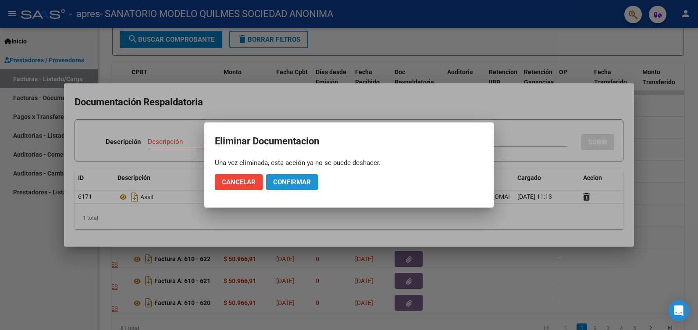
click at [305, 182] on span "Confirmar" at bounding box center [292, 182] width 38 height 8
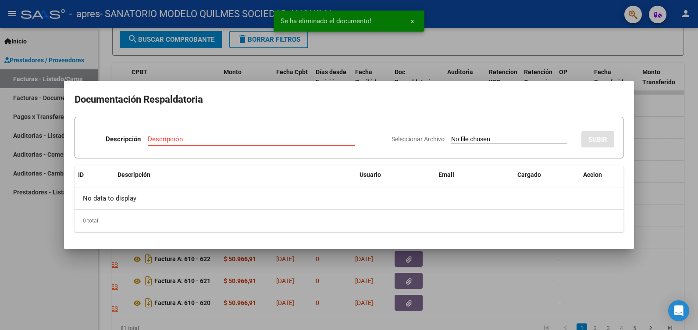
click at [661, 146] on div at bounding box center [349, 165] width 698 height 330
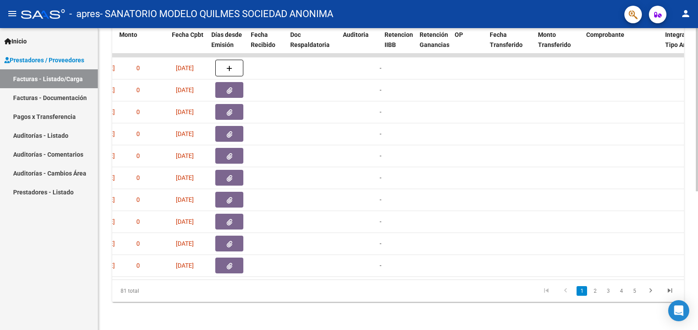
scroll to position [0, 397]
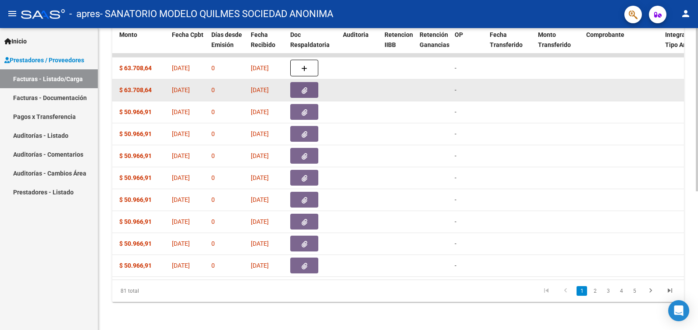
click at [298, 82] on button "button" at bounding box center [304, 90] width 28 height 16
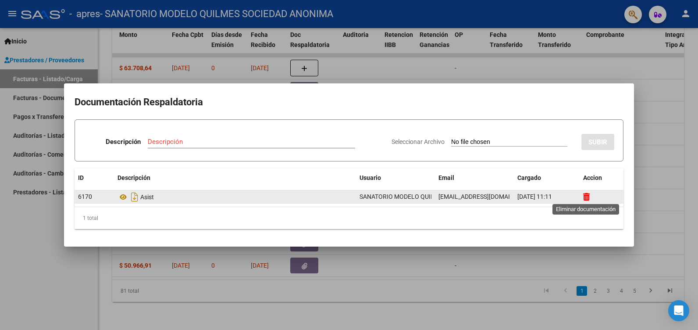
click at [586, 195] on icon at bounding box center [586, 196] width 7 height 8
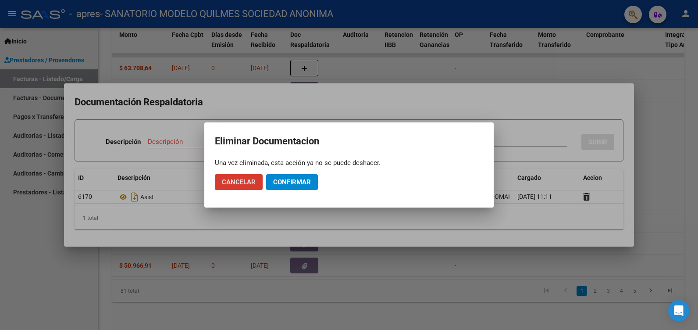
click at [299, 176] on button "Confirmar" at bounding box center [292, 182] width 52 height 16
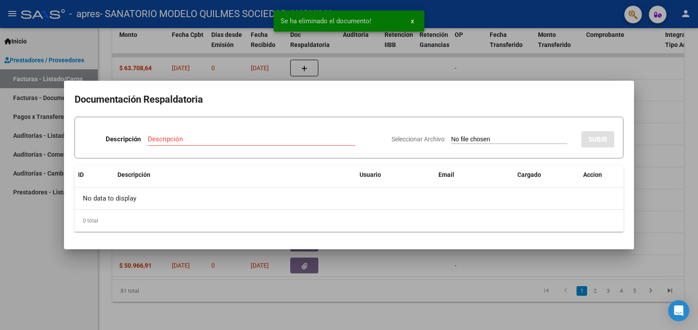
click at [18, 261] on div at bounding box center [349, 165] width 698 height 330
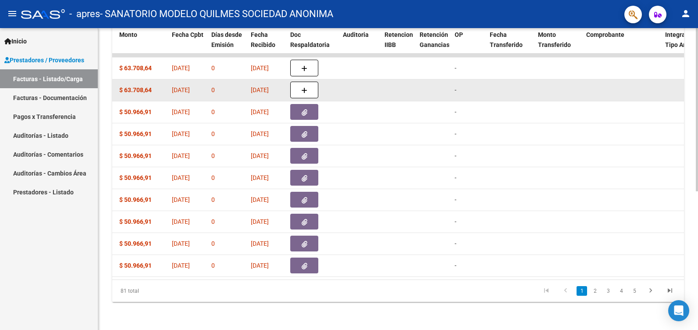
click at [157, 85] on div "$ 63.708,64" at bounding box center [142, 90] width 46 height 10
click at [308, 83] on button "button" at bounding box center [304, 90] width 28 height 17
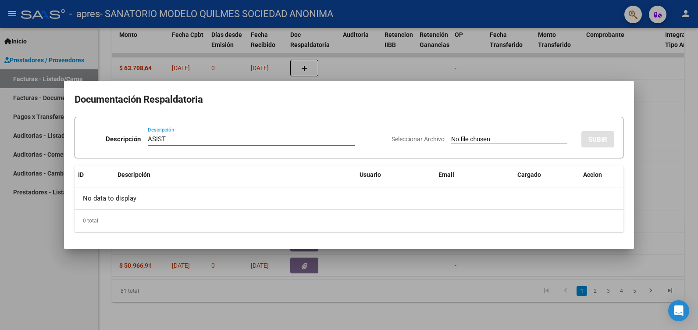
type input "ASIST"
click at [485, 138] on input "Seleccionar Archivo" at bounding box center [509, 139] width 116 height 8
type input "C:\fakepath\[PERSON_NAME] TO..pdf"
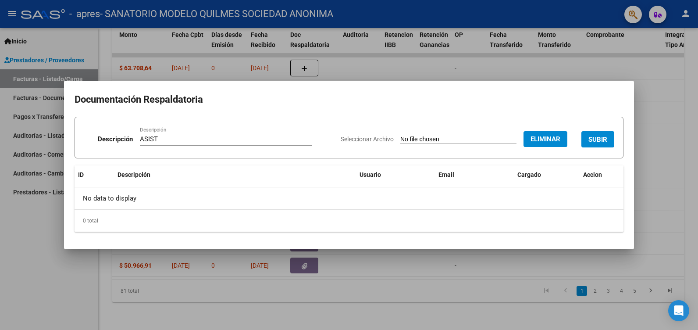
click at [599, 137] on span "SUBIR" at bounding box center [597, 139] width 19 height 8
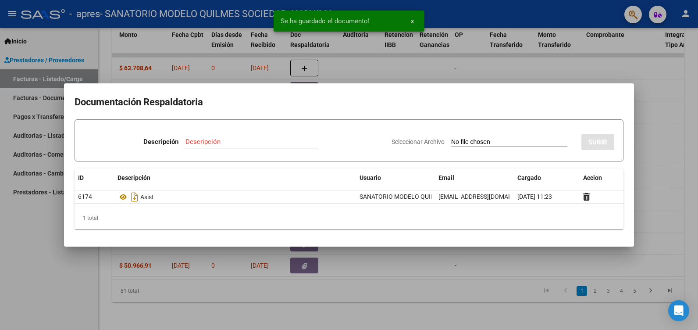
click at [43, 267] on div at bounding box center [349, 165] width 698 height 330
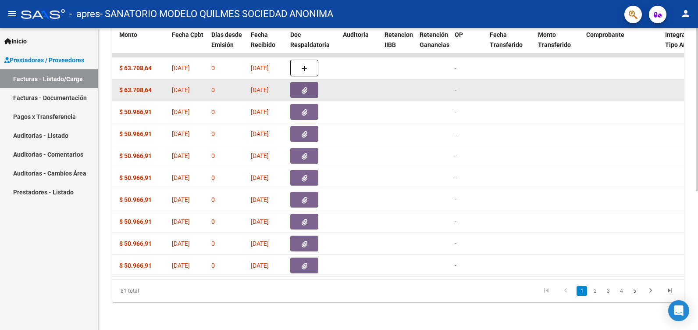
click at [215, 85] on div "0" at bounding box center [227, 90] width 32 height 10
drag, startPoint x: 215, startPoint y: 85, endPoint x: 309, endPoint y: 92, distance: 94.5
click at [309, 92] on div "4871 Integración SANATORIO MODELO QUILMES SOCIEDAD ANONIMA 30571958941 Factura …" at bounding box center [640, 90] width 1848 height 22
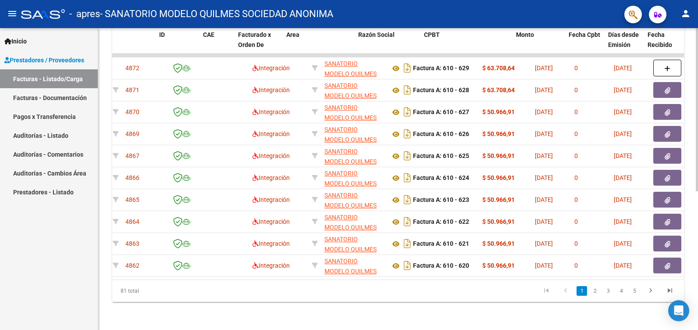
scroll to position [0, 0]
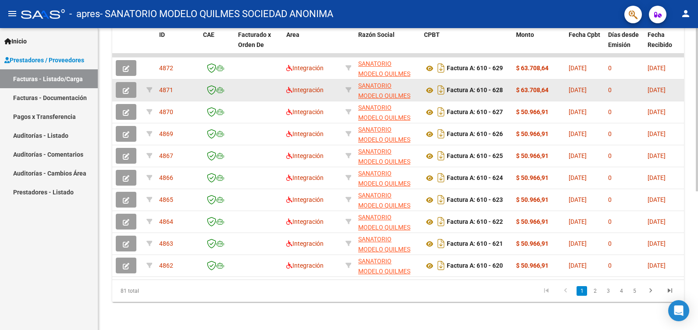
click at [127, 87] on icon "button" at bounding box center [126, 90] width 7 height 7
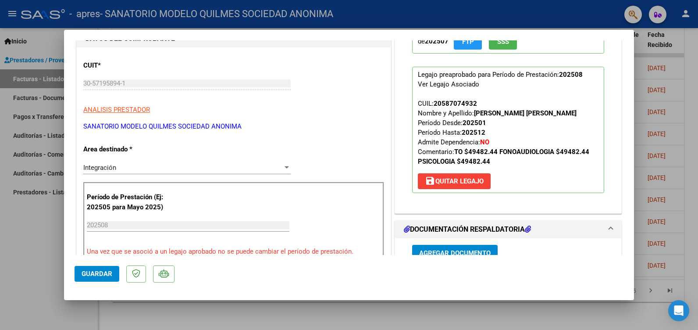
scroll to position [175, 0]
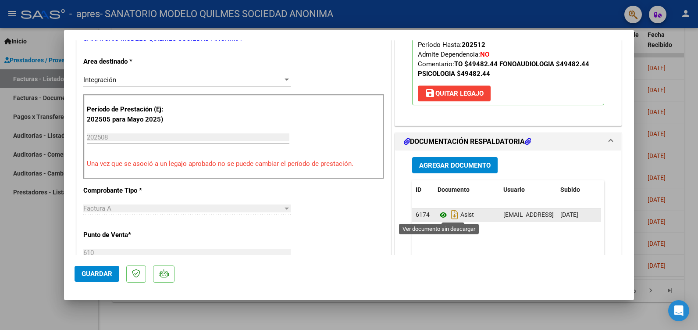
click at [439, 214] on icon at bounding box center [442, 214] width 11 height 11
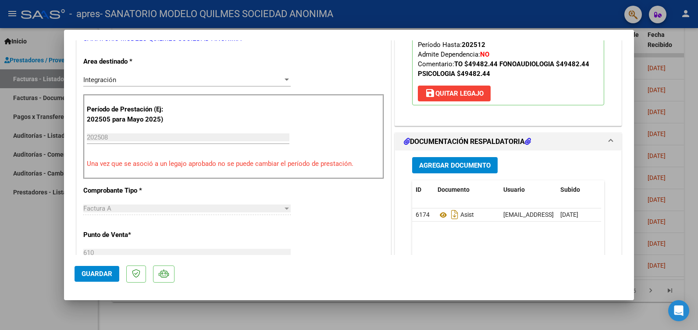
click at [103, 269] on button "Guardar" at bounding box center [97, 274] width 45 height 16
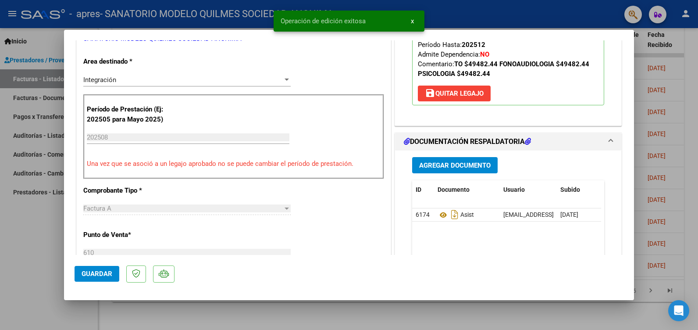
click at [18, 222] on div at bounding box center [349, 165] width 698 height 330
type input "$ 0,00"
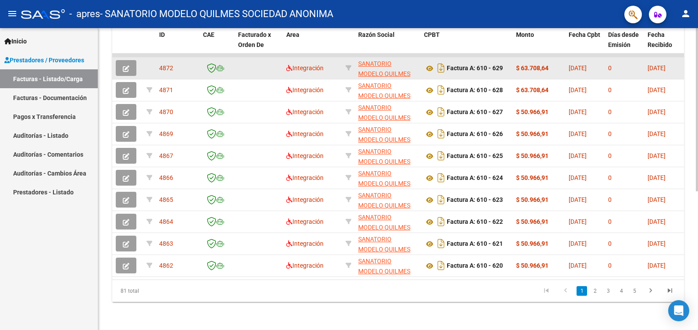
click at [133, 62] on button "button" at bounding box center [126, 68] width 21 height 16
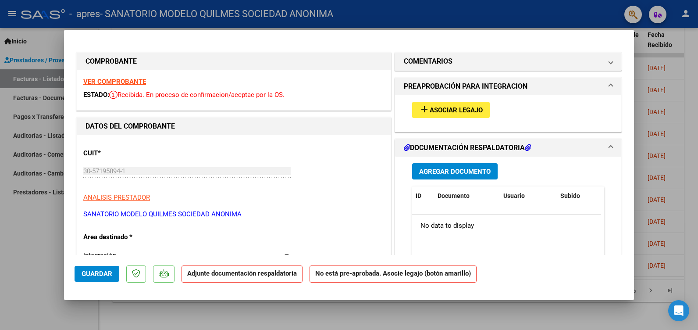
click at [439, 106] on span "Asociar Legajo" at bounding box center [456, 110] width 53 height 8
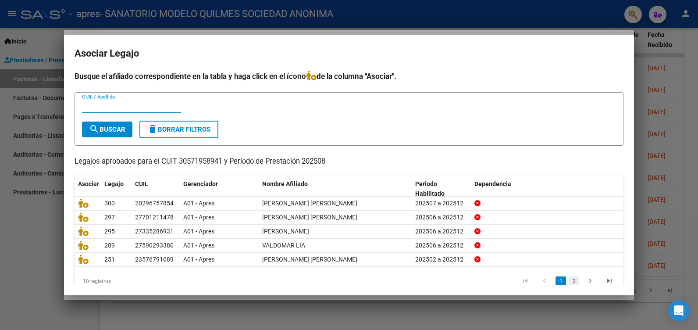
click at [568, 280] on link "2" at bounding box center [573, 281] width 11 height 10
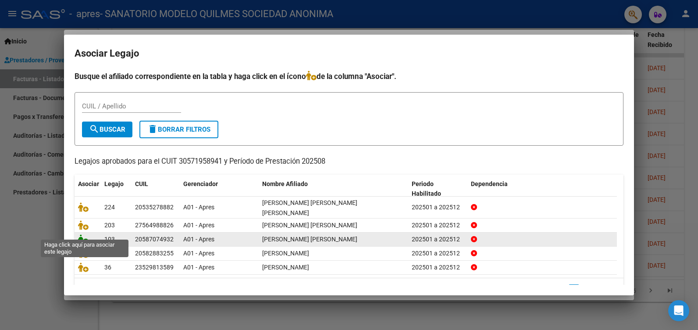
click at [79, 234] on icon at bounding box center [83, 239] width 11 height 10
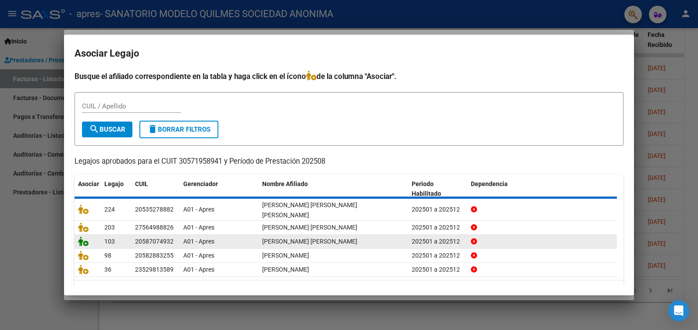
click at [79, 236] on icon at bounding box center [83, 241] width 11 height 10
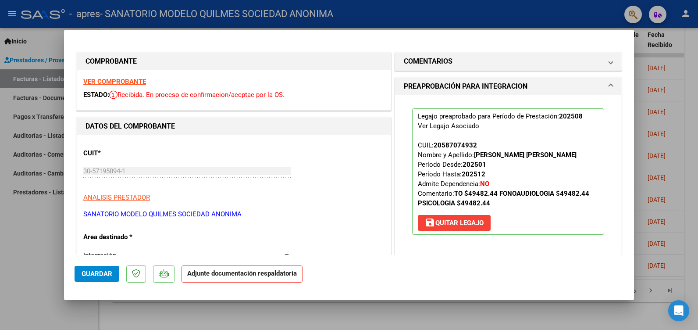
scroll to position [175, 0]
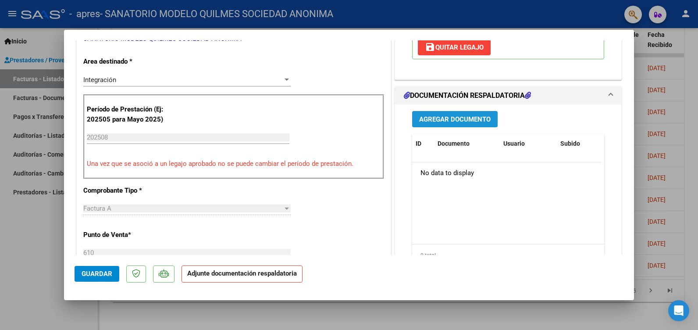
click at [451, 119] on span "Agregar Documento" at bounding box center [454, 119] width 71 height 8
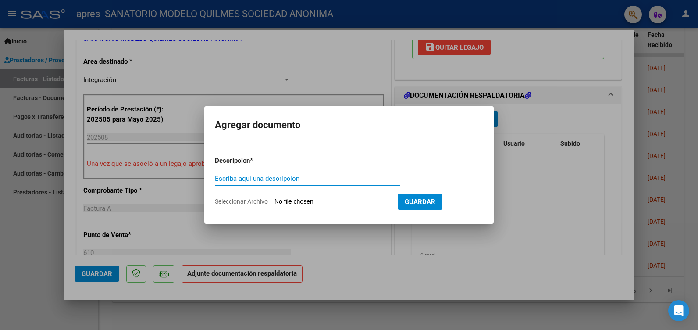
click at [254, 179] on input "Escriba aquí una descripcion" at bounding box center [307, 178] width 185 height 8
type input "ASIST"
click at [307, 200] on input "Seleccionar Archivo" at bounding box center [332, 202] width 116 height 8
type input "C:\fakepath\[PERSON_NAME]..pdf"
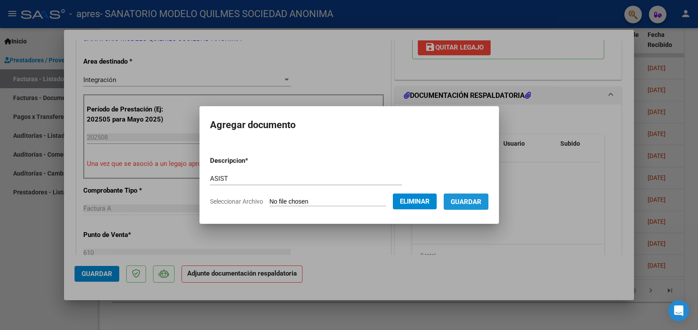
click at [481, 201] on span "Guardar" at bounding box center [466, 202] width 31 height 8
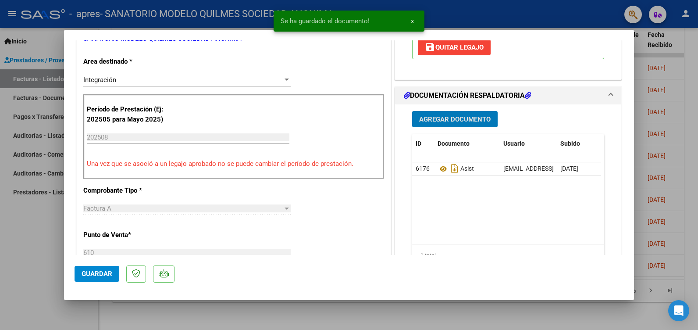
click at [98, 273] on span "Guardar" at bounding box center [97, 274] width 31 height 8
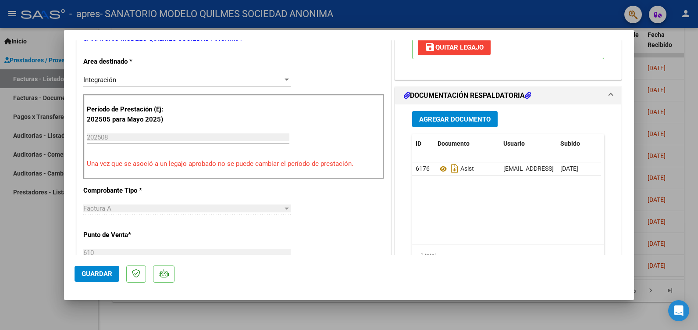
drag, startPoint x: 28, startPoint y: 231, endPoint x: 30, endPoint y: 186, distance: 44.7
click at [28, 230] on div at bounding box center [349, 165] width 698 height 330
type input "$ 0,00"
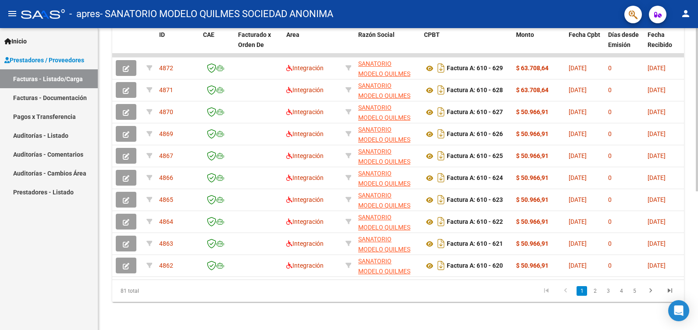
scroll to position [0, 0]
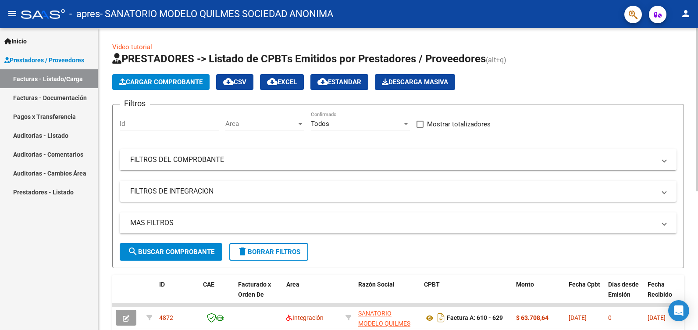
click at [169, 81] on span "Cargar Comprobante" at bounding box center [160, 82] width 83 height 8
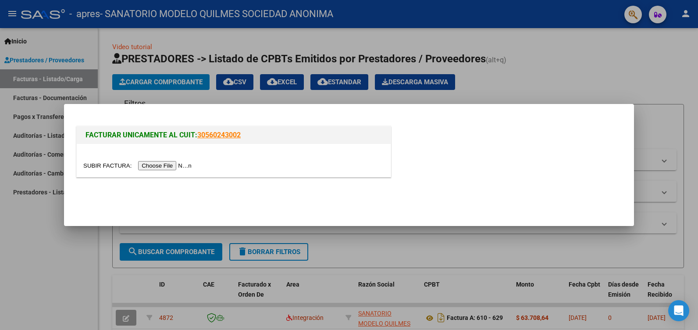
click at [163, 165] on input "file" at bounding box center [138, 165] width 111 height 9
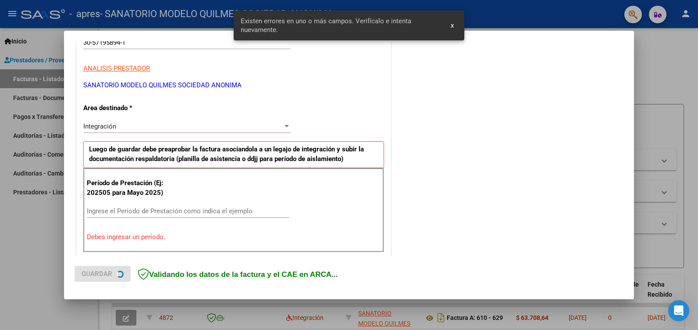
scroll to position [181, 0]
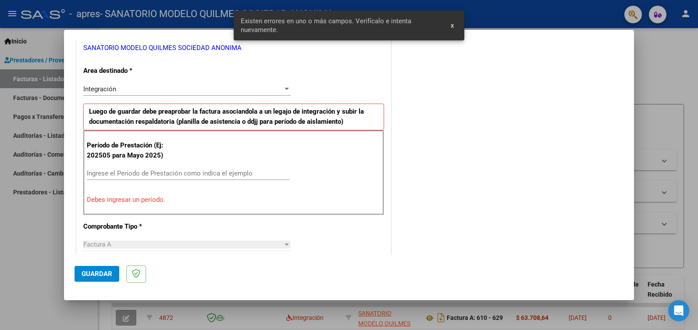
click at [114, 171] on input "Ingrese el Período de Prestación como indica el ejemplo" at bounding box center [188, 173] width 202 height 8
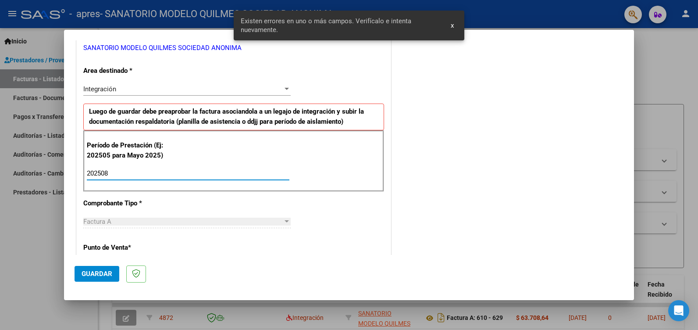
type input "202508"
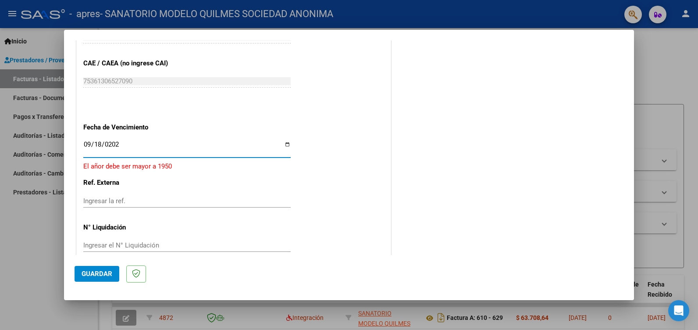
type input "[DATE]"
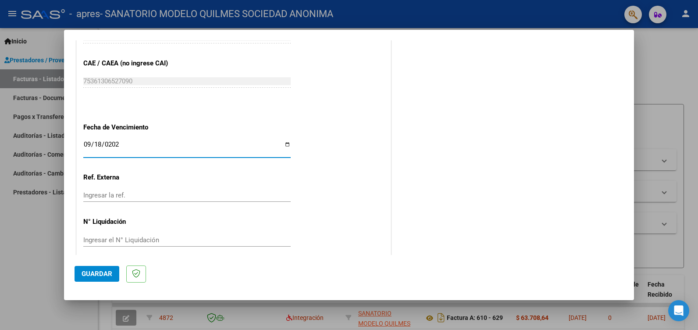
click at [93, 272] on span "Guardar" at bounding box center [97, 274] width 31 height 8
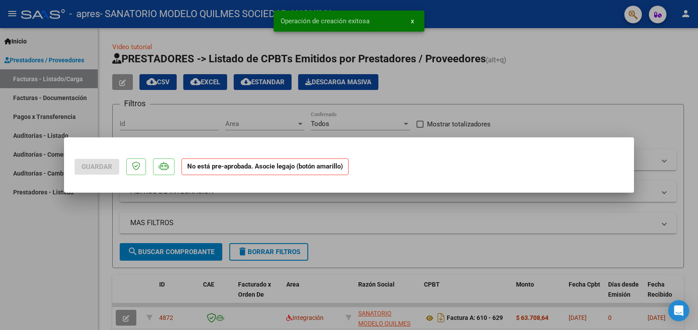
scroll to position [0, 0]
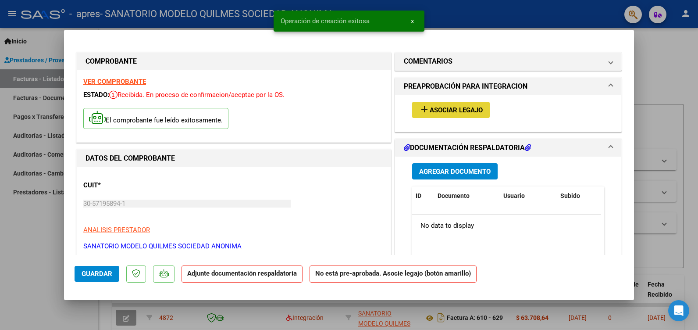
click at [438, 106] on span "Asociar Legajo" at bounding box center [456, 110] width 53 height 8
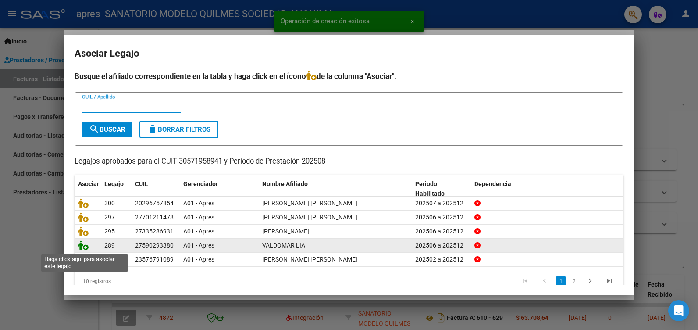
click at [86, 248] on icon at bounding box center [83, 245] width 11 height 10
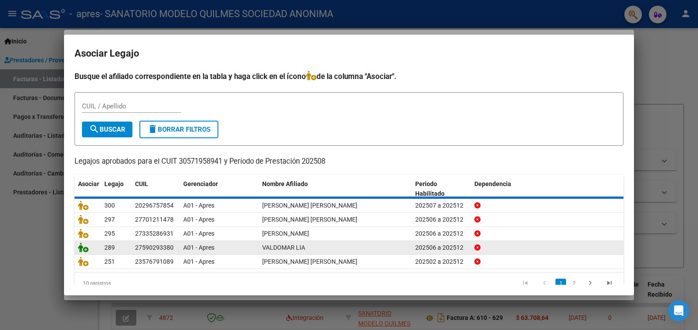
click at [86, 248] on icon at bounding box center [83, 247] width 11 height 10
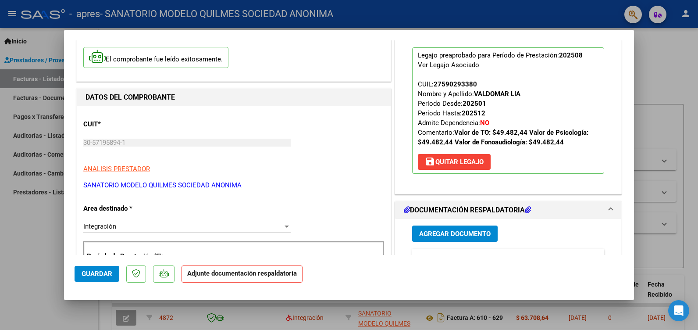
scroll to position [131, 0]
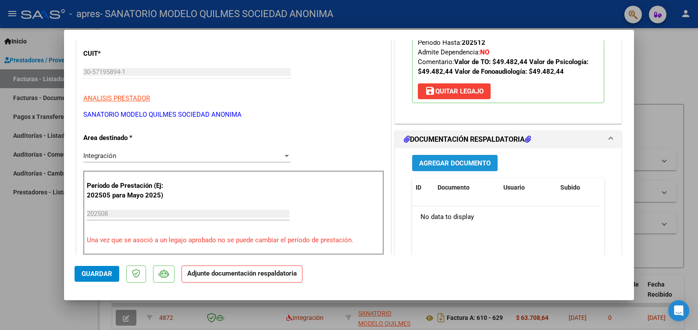
click at [451, 163] on span "Agregar Documento" at bounding box center [454, 163] width 71 height 8
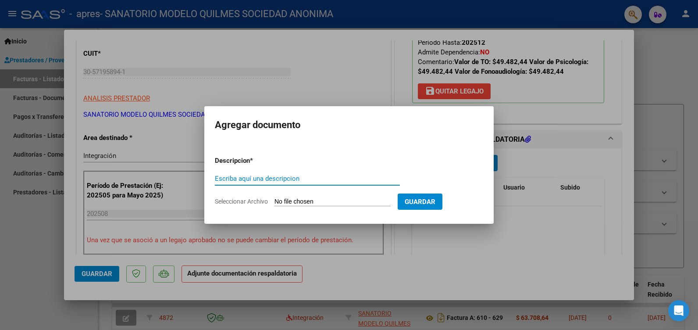
click at [236, 178] on input "Escriba aquí una descripcion" at bounding box center [307, 178] width 185 height 8
type input "ASIST"
click at [335, 204] on input "Seleccionar Archivo" at bounding box center [332, 202] width 116 height 8
type input "C:\fakepath\VALDOMAR PSICOLOGIA.pdf"
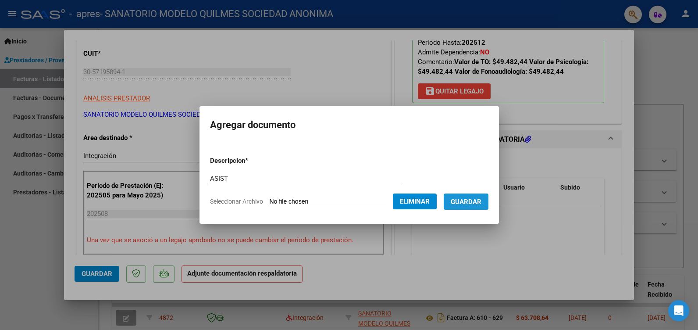
click at [473, 201] on span "Guardar" at bounding box center [466, 202] width 31 height 8
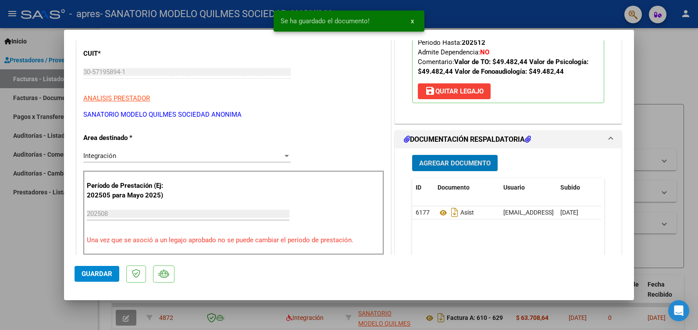
click at [90, 273] on span "Guardar" at bounding box center [97, 274] width 31 height 8
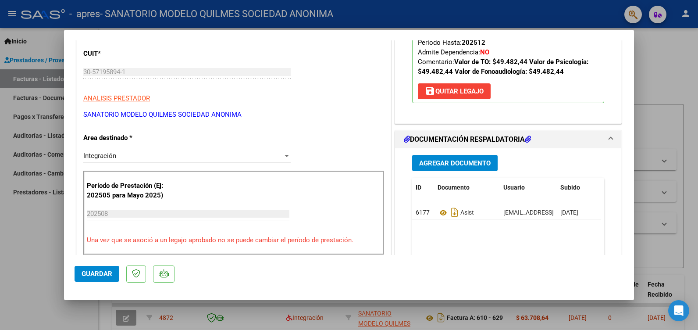
click at [42, 240] on div at bounding box center [349, 165] width 698 height 330
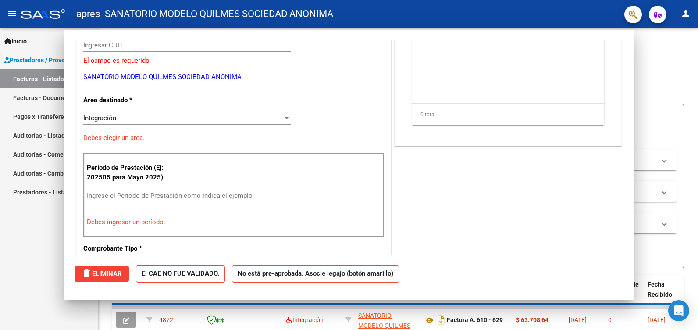
scroll to position [0, 0]
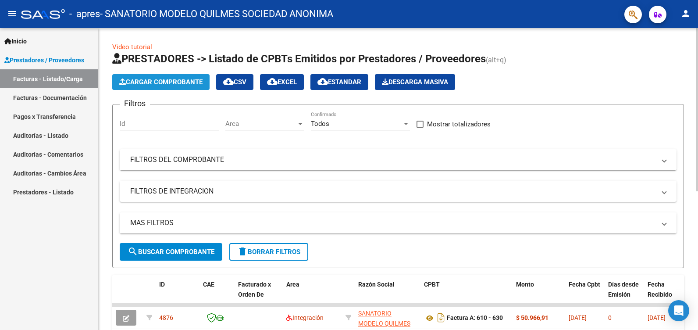
click at [170, 84] on span "Cargar Comprobante" at bounding box center [160, 82] width 83 height 8
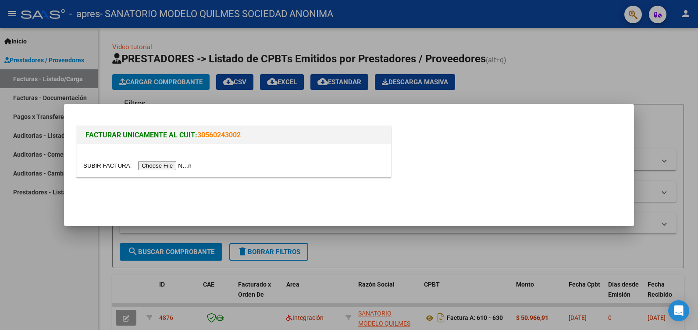
click at [168, 168] on input "file" at bounding box center [138, 165] width 111 height 9
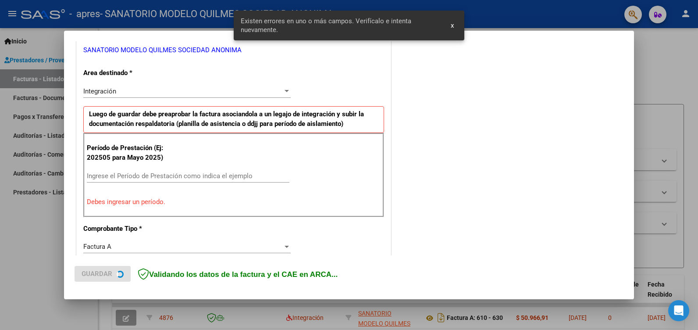
scroll to position [181, 0]
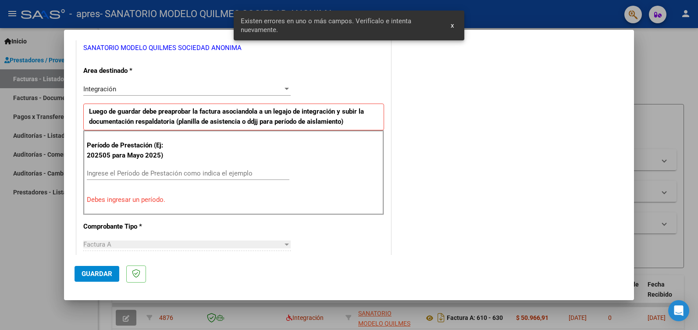
click at [135, 173] on input "Ingrese el Período de Prestación como indica el ejemplo" at bounding box center [188, 173] width 202 height 8
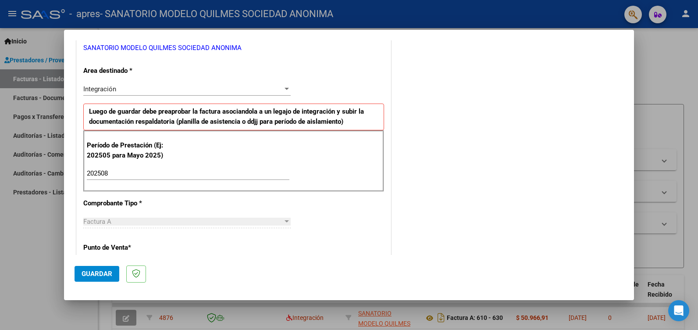
scroll to position [549, 0]
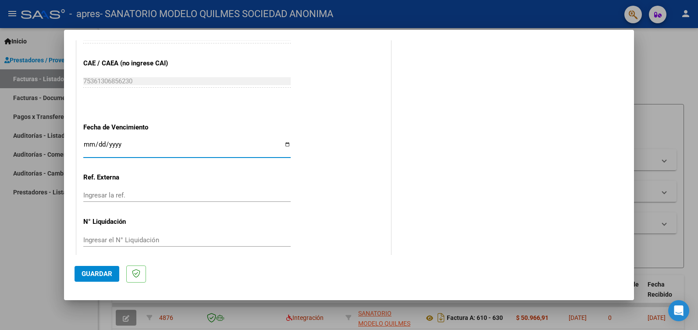
click at [96, 275] on span "Guardar" at bounding box center [97, 274] width 31 height 8
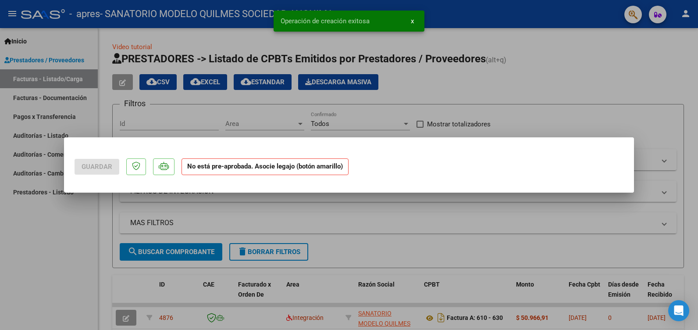
scroll to position [0, 0]
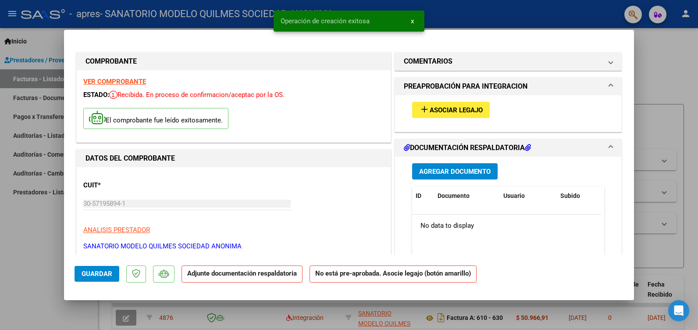
click at [451, 108] on span "Asociar Legajo" at bounding box center [456, 110] width 53 height 8
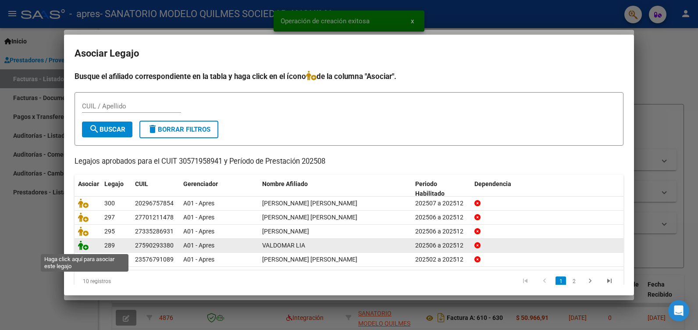
click at [85, 245] on icon at bounding box center [83, 245] width 11 height 10
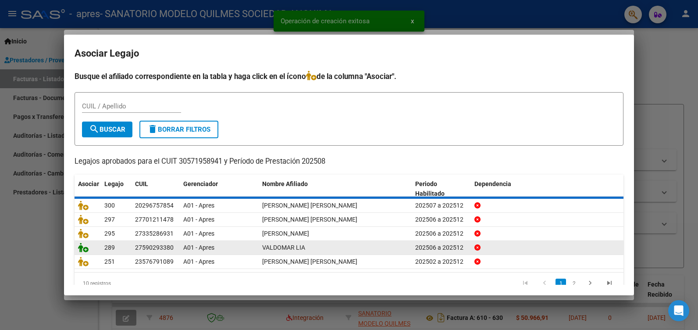
click at [85, 245] on icon at bounding box center [83, 247] width 11 height 10
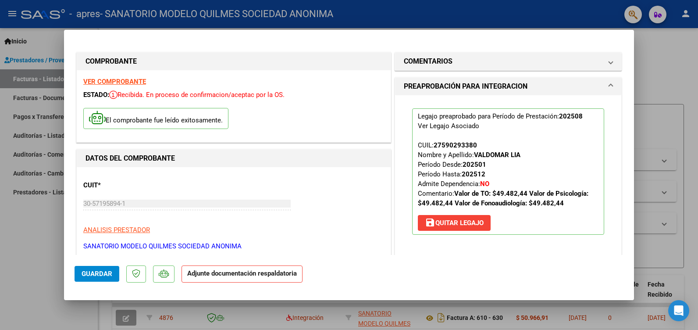
scroll to position [219, 0]
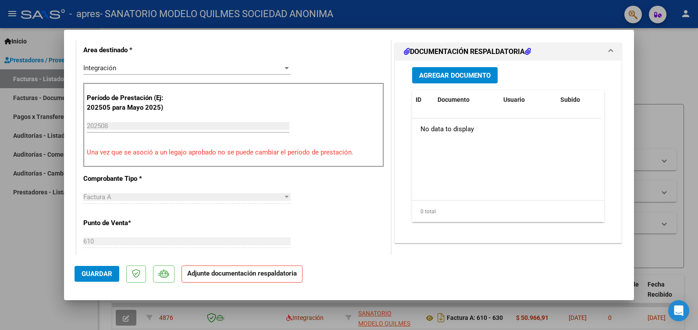
click at [452, 74] on span "Agregar Documento" at bounding box center [454, 75] width 71 height 8
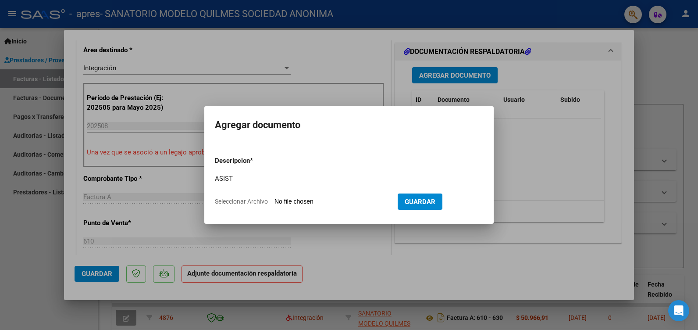
click at [311, 201] on input "Seleccionar Archivo" at bounding box center [332, 202] width 116 height 8
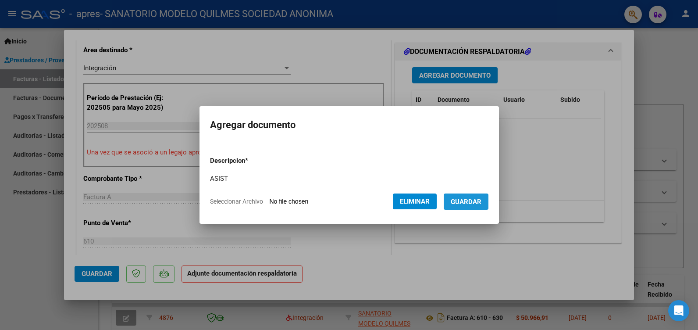
click at [478, 199] on span "Guardar" at bounding box center [466, 202] width 31 height 8
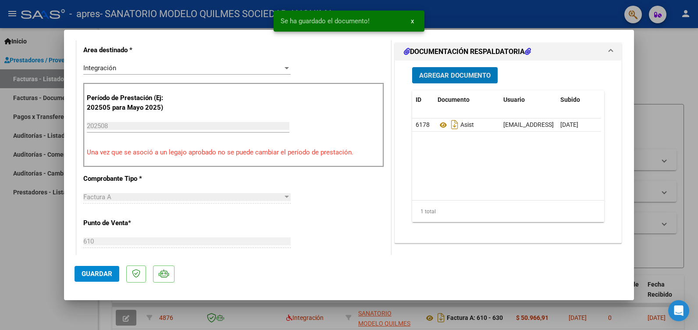
click at [91, 271] on span "Guardar" at bounding box center [97, 274] width 31 height 8
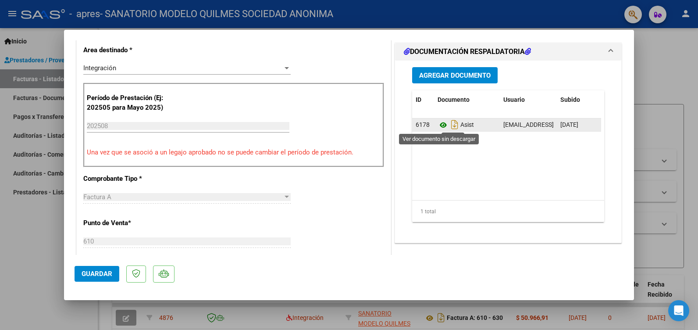
click at [440, 124] on icon at bounding box center [442, 125] width 11 height 11
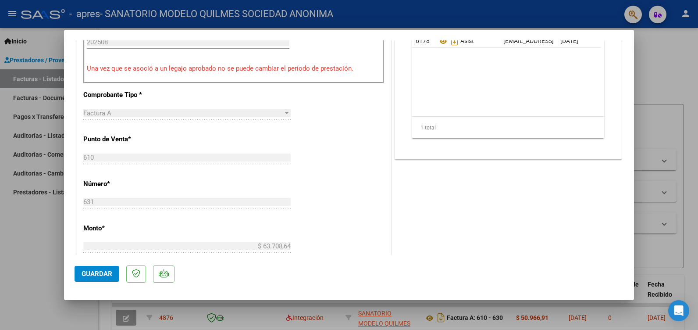
scroll to position [307, 0]
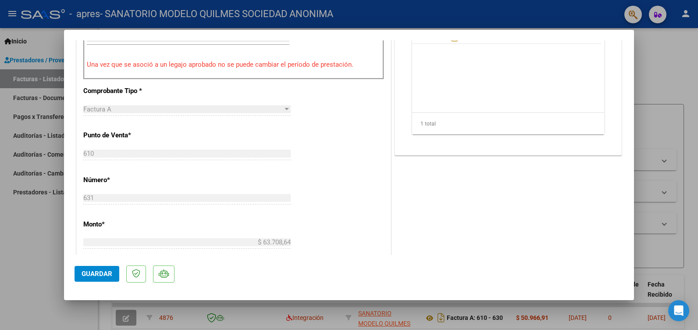
click at [43, 208] on div at bounding box center [349, 165] width 698 height 330
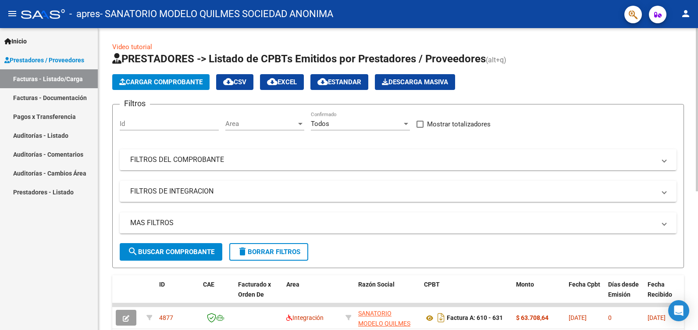
click at [174, 75] on button "Cargar Comprobante" at bounding box center [160, 82] width 97 height 16
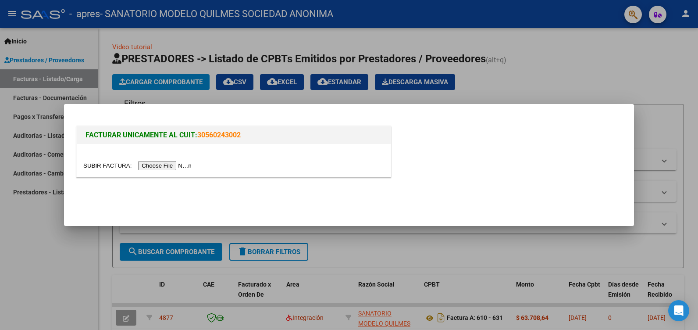
click at [160, 167] on input "file" at bounding box center [138, 165] width 111 height 9
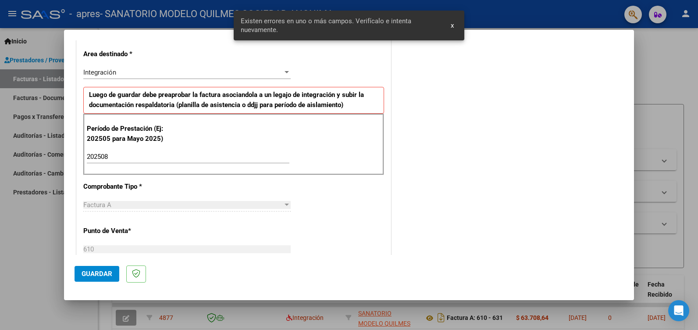
scroll to position [549, 0]
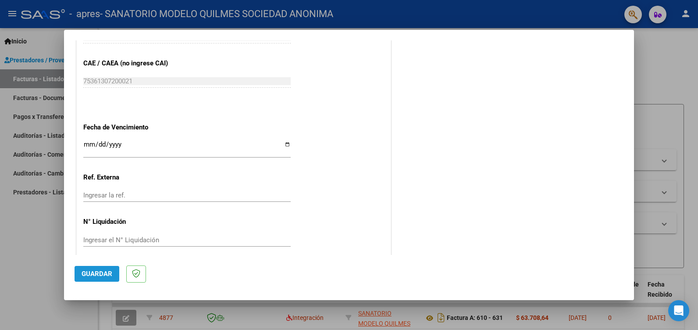
click at [92, 281] on button "Guardar" at bounding box center [97, 274] width 45 height 16
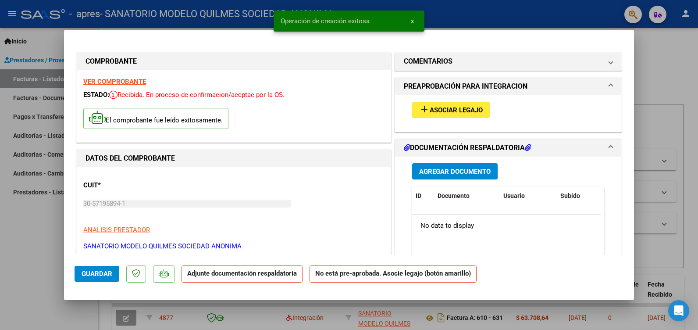
click at [430, 109] on span "Asociar Legajo" at bounding box center [456, 110] width 53 height 8
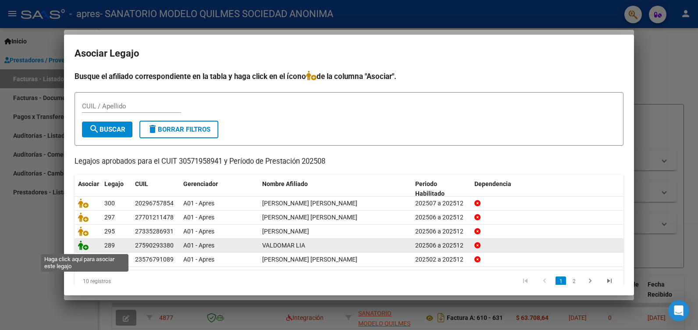
click at [80, 245] on icon at bounding box center [83, 245] width 11 height 10
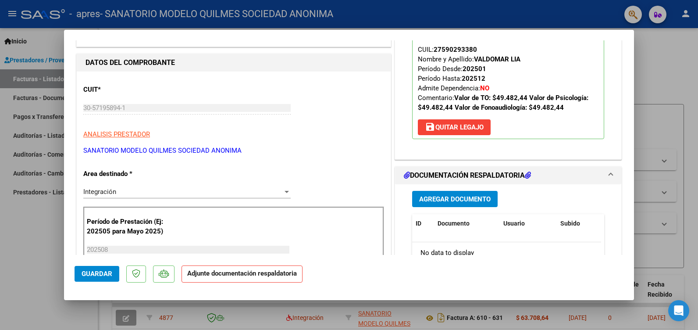
scroll to position [175, 0]
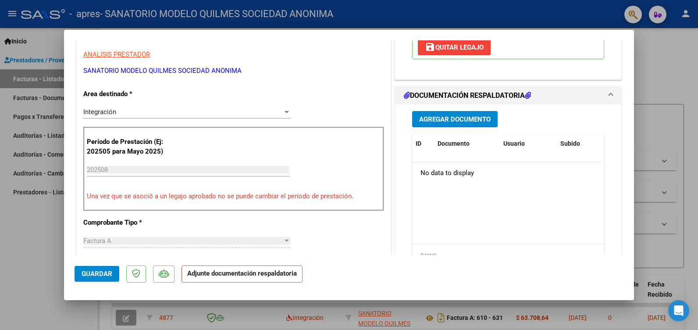
click at [444, 116] on span "Agregar Documento" at bounding box center [454, 119] width 71 height 8
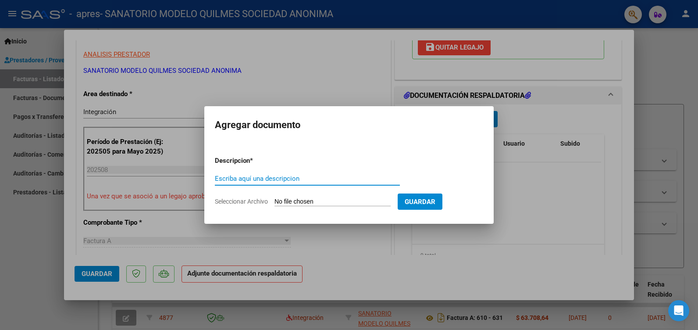
click at [262, 178] on input "Escriba aquí una descripcion" at bounding box center [307, 178] width 185 height 8
click at [435, 204] on span "Guardar" at bounding box center [420, 202] width 31 height 8
click at [345, 199] on input "Seleccionar Archivo" at bounding box center [332, 202] width 116 height 8
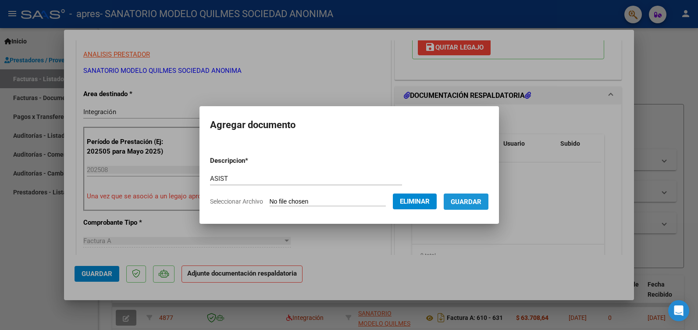
click at [481, 202] on span "Guardar" at bounding box center [466, 202] width 31 height 8
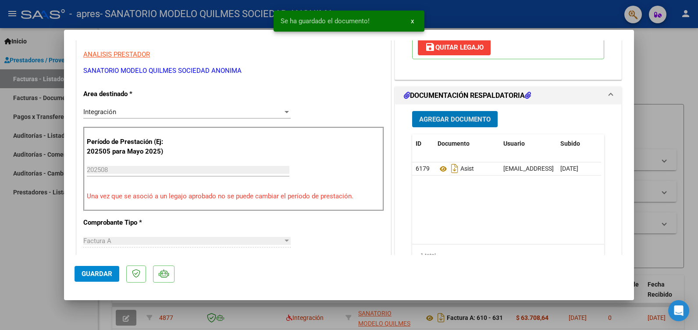
click at [92, 272] on span "Guardar" at bounding box center [97, 274] width 31 height 8
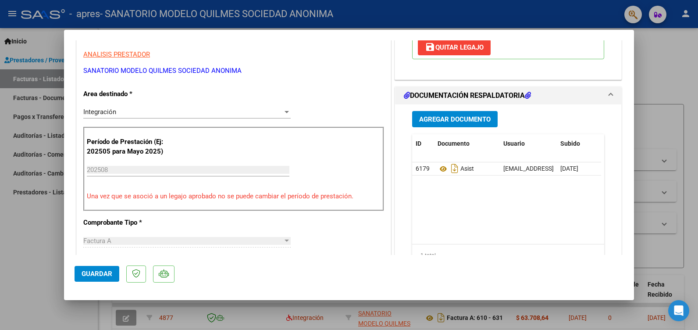
click at [40, 252] on div at bounding box center [349, 165] width 698 height 330
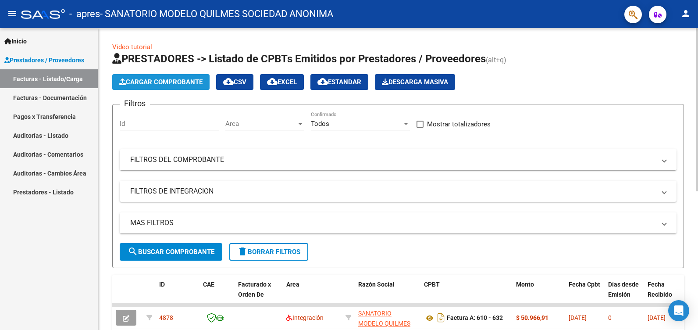
click at [177, 83] on span "Cargar Comprobante" at bounding box center [160, 82] width 83 height 8
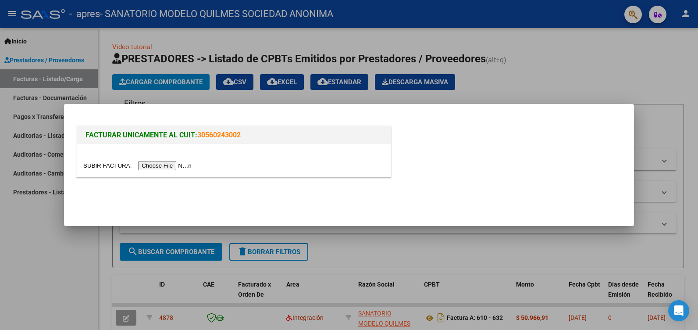
click at [156, 167] on input "file" at bounding box center [138, 165] width 111 height 9
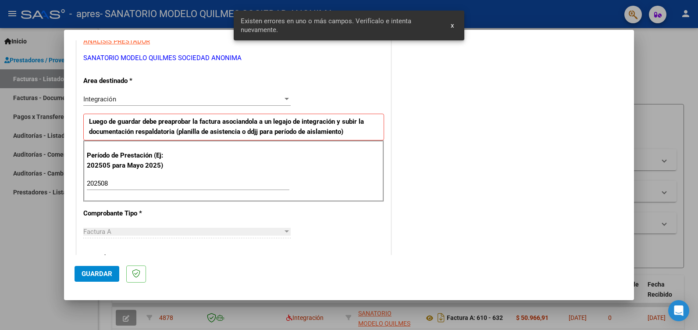
scroll to position [549, 0]
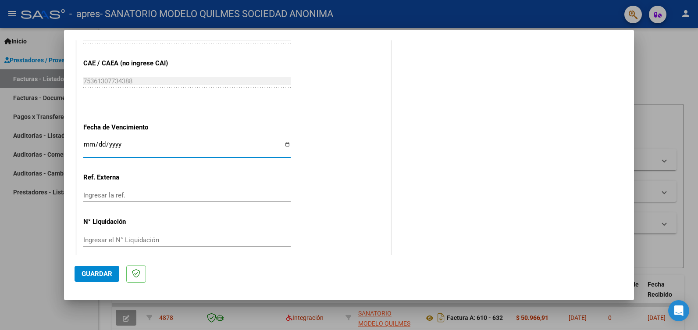
click at [97, 272] on span "Guardar" at bounding box center [97, 274] width 31 height 8
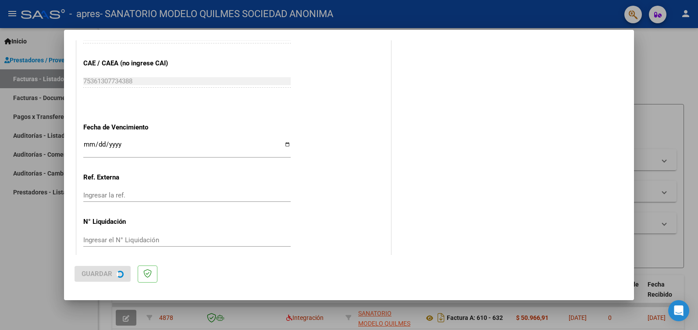
scroll to position [0, 0]
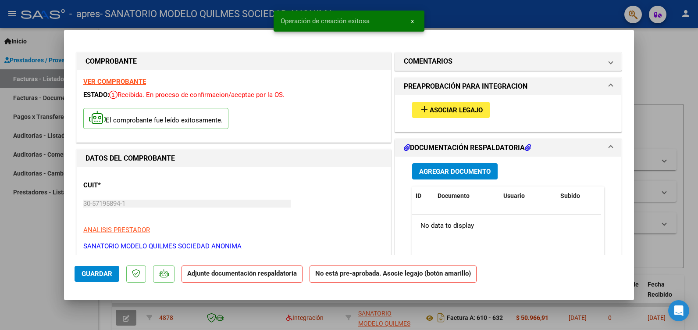
click at [449, 111] on span "Asociar Legajo" at bounding box center [456, 110] width 53 height 8
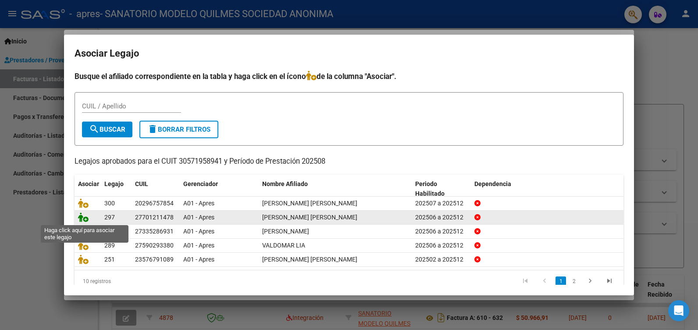
click at [85, 216] on icon at bounding box center [83, 217] width 11 height 10
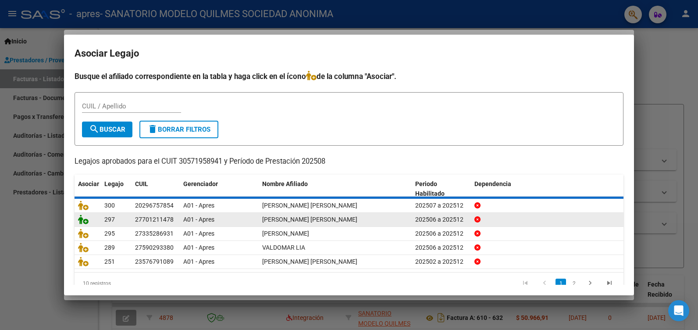
click at [85, 216] on icon at bounding box center [83, 219] width 11 height 10
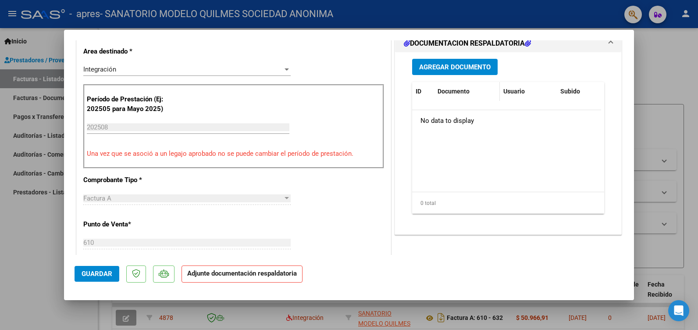
scroll to position [175, 0]
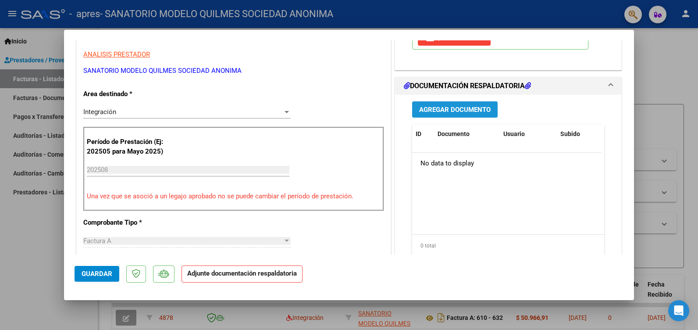
click at [447, 106] on span "Agregar Documento" at bounding box center [454, 110] width 71 height 8
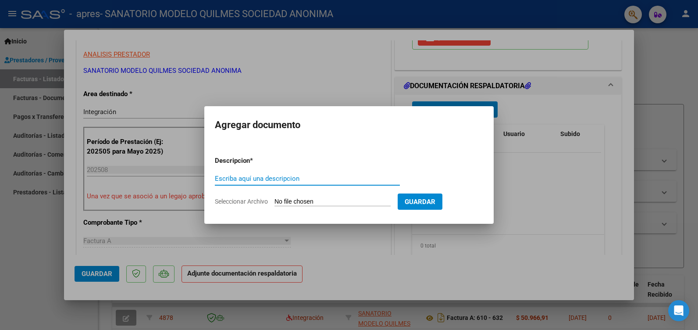
click at [260, 173] on div "Escriba aquí una descripcion" at bounding box center [307, 178] width 185 height 13
click at [330, 199] on input "Seleccionar Archivo" at bounding box center [332, 202] width 116 height 8
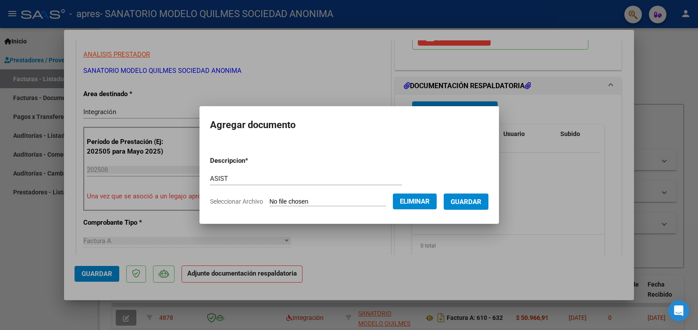
click at [481, 198] on span "Guardar" at bounding box center [466, 202] width 31 height 8
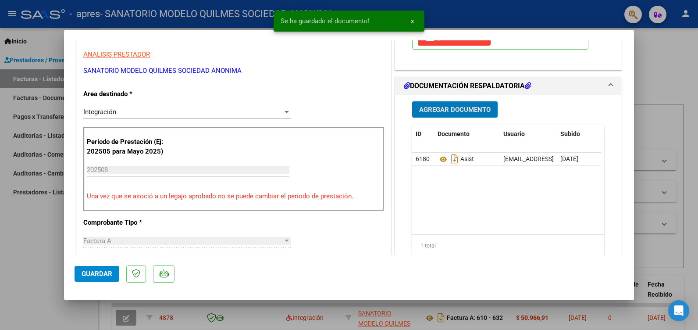
click at [99, 274] on span "Guardar" at bounding box center [97, 274] width 31 height 8
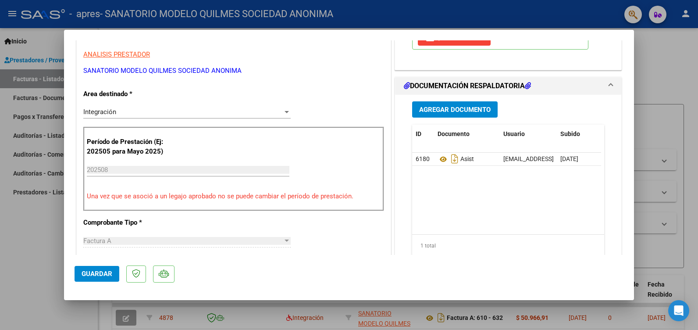
click at [46, 231] on div at bounding box center [349, 165] width 698 height 330
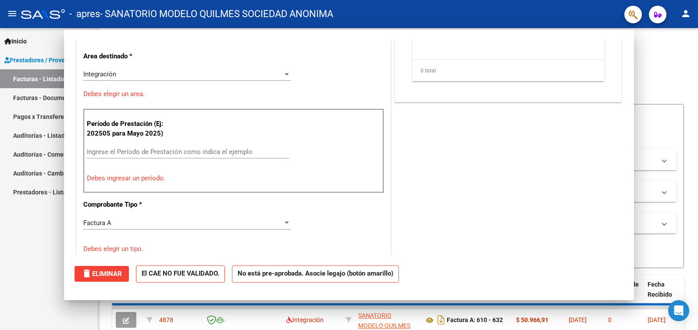
scroll to position [0, 0]
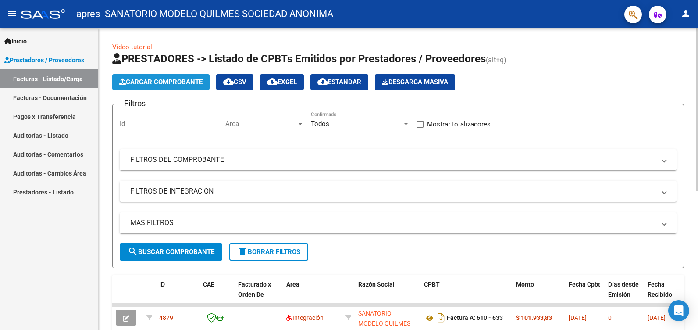
click at [161, 80] on span "Cargar Comprobante" at bounding box center [160, 82] width 83 height 8
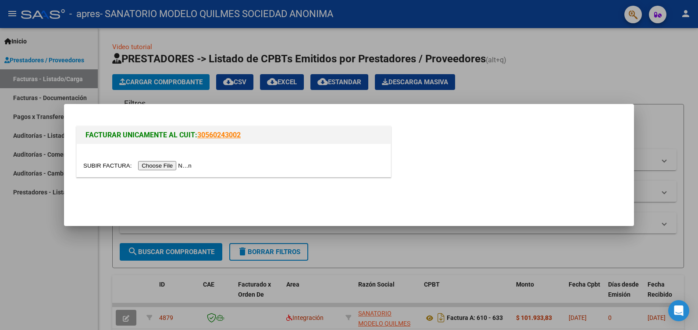
click at [165, 166] on input "file" at bounding box center [138, 165] width 111 height 9
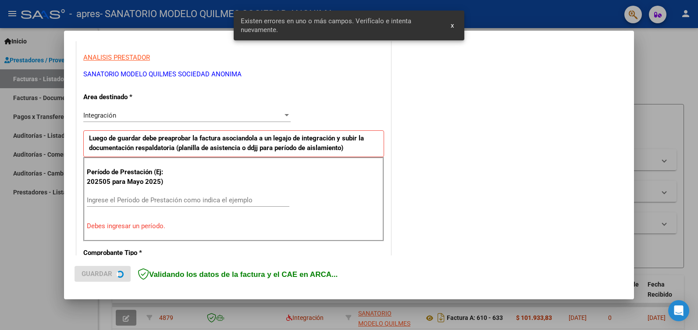
scroll to position [181, 0]
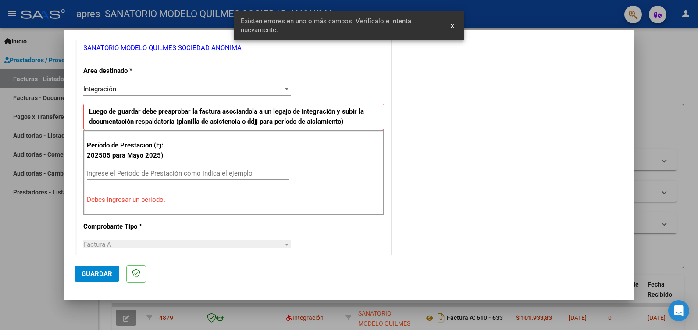
click at [105, 169] on input "Ingrese el Período de Prestación como indica el ejemplo" at bounding box center [188, 173] width 202 height 8
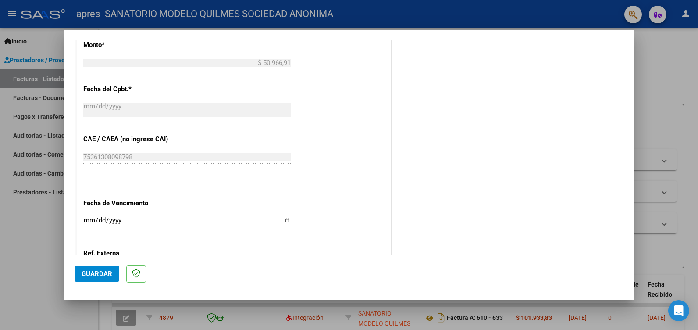
scroll to position [557, 0]
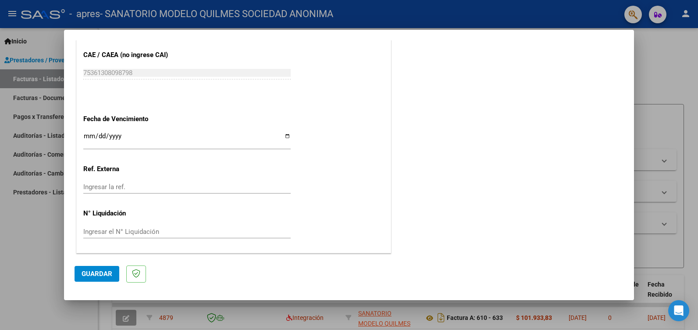
click at [85, 137] on input "Ingresar la fecha" at bounding box center [186, 139] width 207 height 14
click at [100, 276] on span "Guardar" at bounding box center [97, 274] width 31 height 8
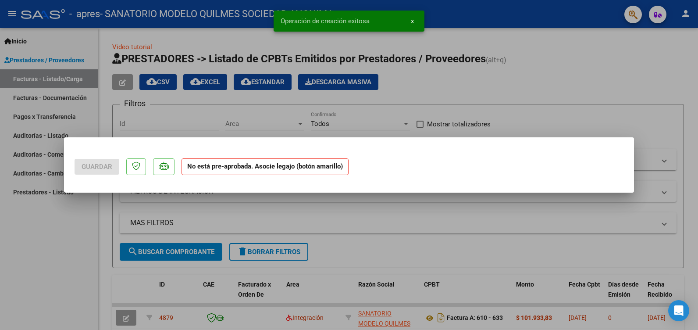
scroll to position [0, 0]
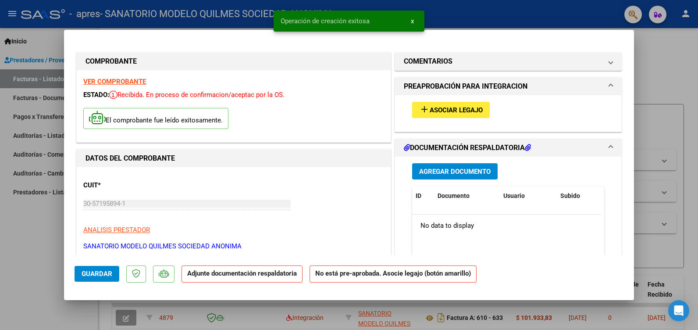
click at [435, 111] on span "Asociar Legajo" at bounding box center [456, 110] width 53 height 8
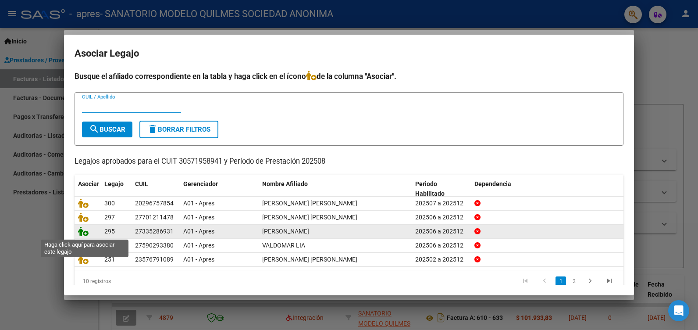
click at [86, 232] on icon at bounding box center [83, 231] width 11 height 10
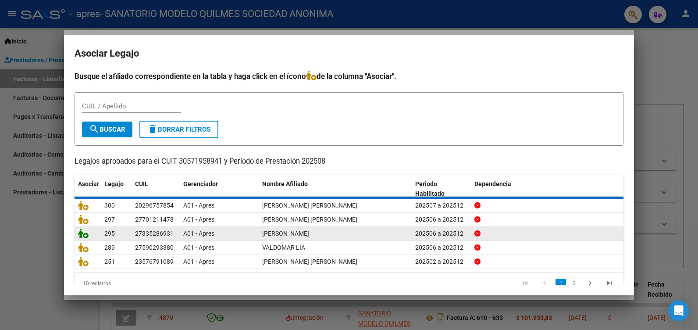
click at [86, 232] on icon at bounding box center [83, 233] width 11 height 10
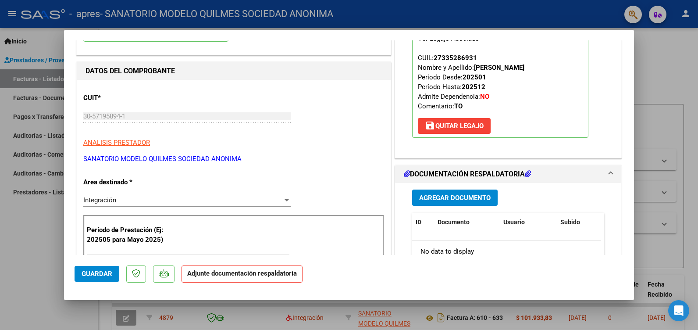
scroll to position [88, 0]
click at [438, 199] on span "Agregar Documento" at bounding box center [454, 197] width 71 height 8
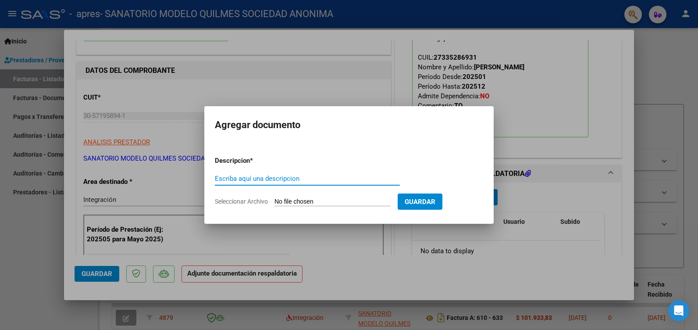
click at [280, 178] on input "Escriba aquí una descripcion" at bounding box center [307, 178] width 185 height 8
click at [340, 202] on input "Seleccionar Archivo" at bounding box center [332, 202] width 116 height 8
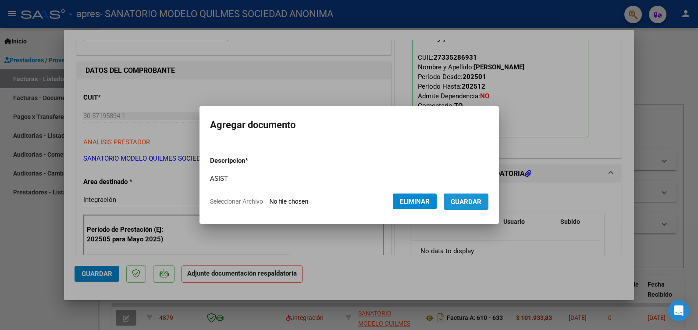
click at [481, 197] on span "Guardar" at bounding box center [466, 201] width 31 height 8
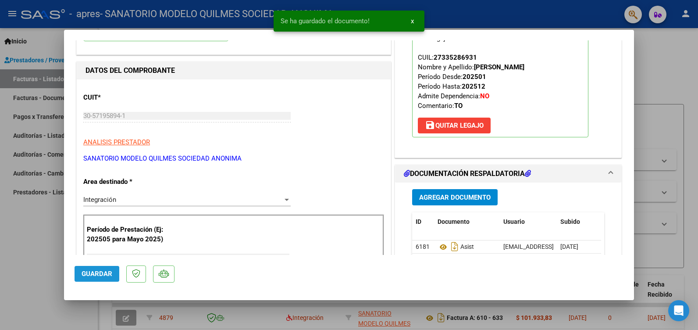
click at [96, 270] on span "Guardar" at bounding box center [97, 274] width 31 height 8
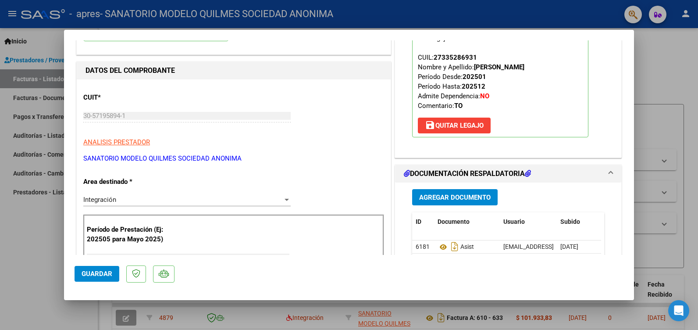
click at [31, 237] on div at bounding box center [349, 165] width 698 height 330
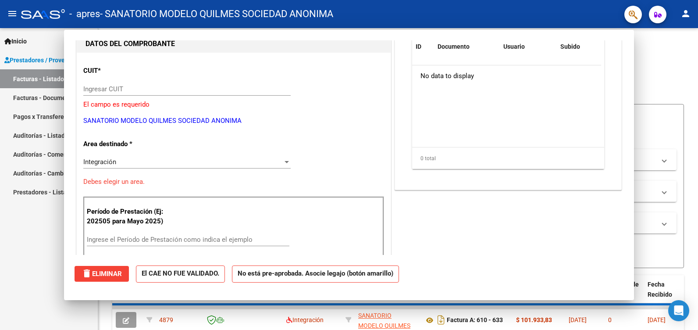
scroll to position [0, 0]
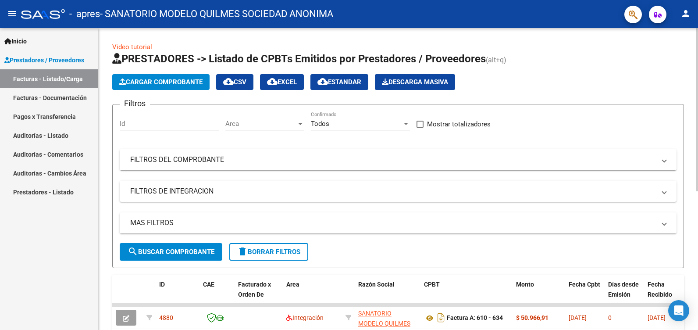
click at [172, 80] on span "Cargar Comprobante" at bounding box center [160, 82] width 83 height 8
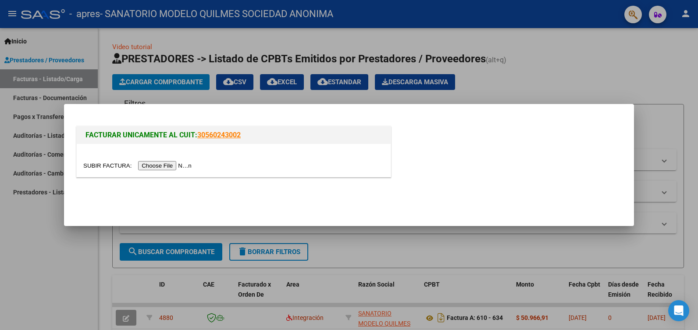
click at [53, 270] on div at bounding box center [349, 165] width 698 height 330
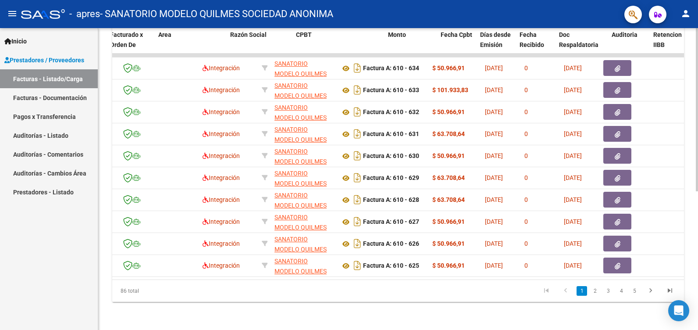
scroll to position [0, 144]
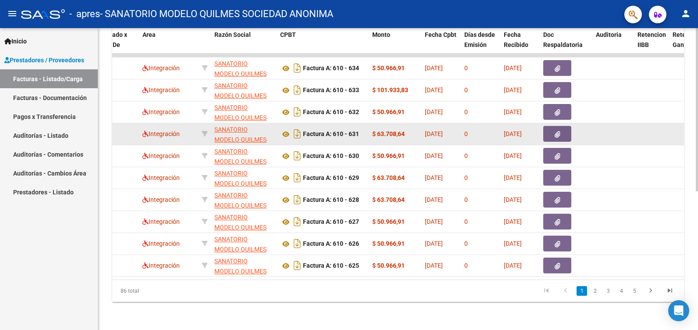
click at [558, 131] on icon "button" at bounding box center [557, 134] width 6 height 7
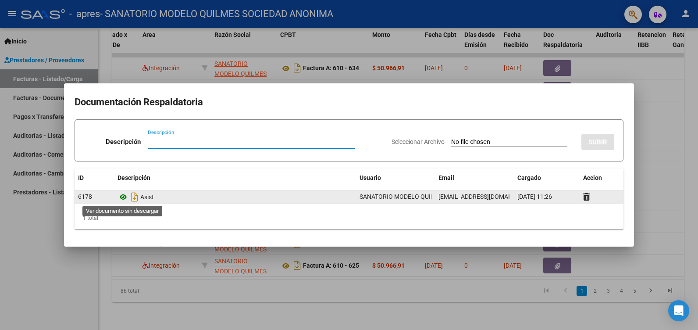
click at [122, 196] on icon at bounding box center [122, 197] width 11 height 11
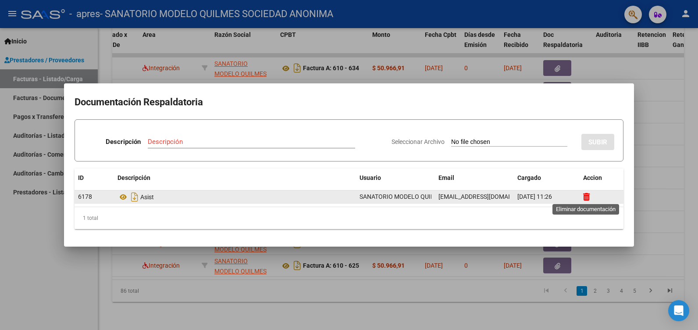
click at [588, 197] on icon at bounding box center [586, 196] width 7 height 8
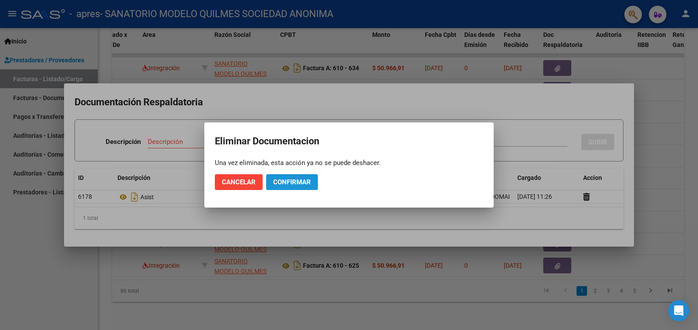
click at [297, 181] on span "Confirmar" at bounding box center [292, 182] width 38 height 8
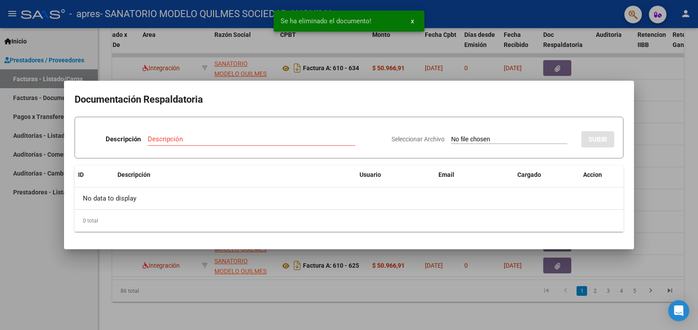
click at [671, 80] on div at bounding box center [349, 165] width 698 height 330
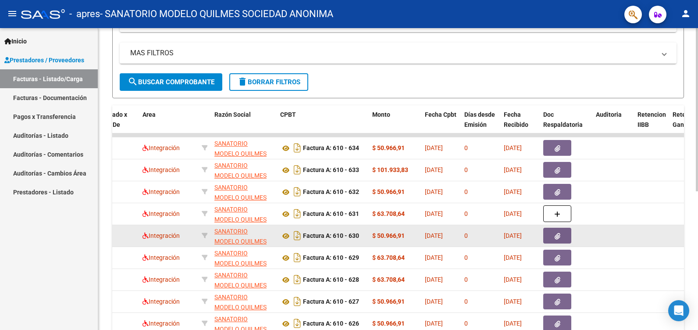
scroll to position [256, 0]
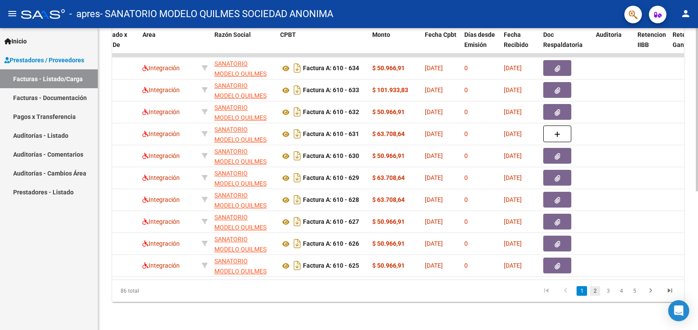
click at [595, 291] on link "2" at bounding box center [594, 291] width 11 height 10
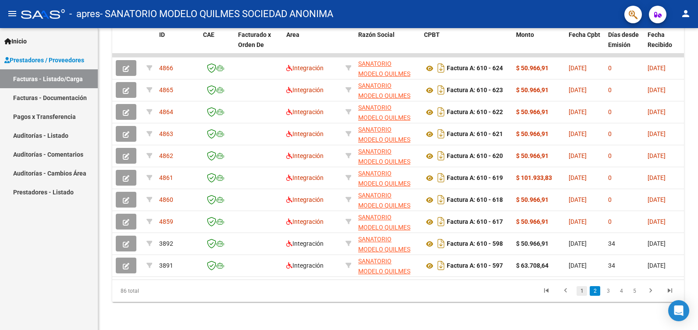
click at [579, 290] on link "1" at bounding box center [581, 291] width 11 height 10
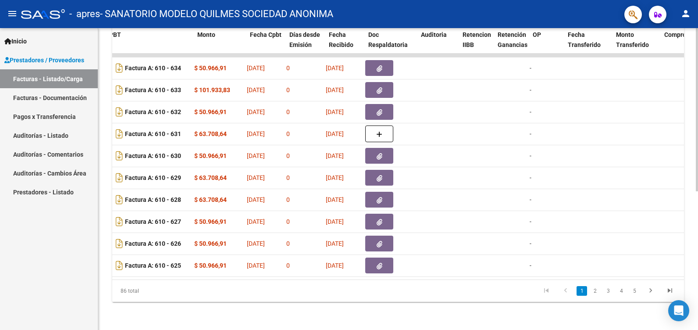
scroll to position [0, 229]
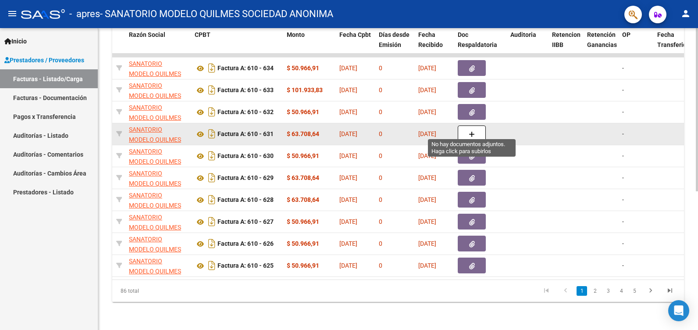
click at [470, 131] on icon "button" at bounding box center [472, 134] width 6 height 7
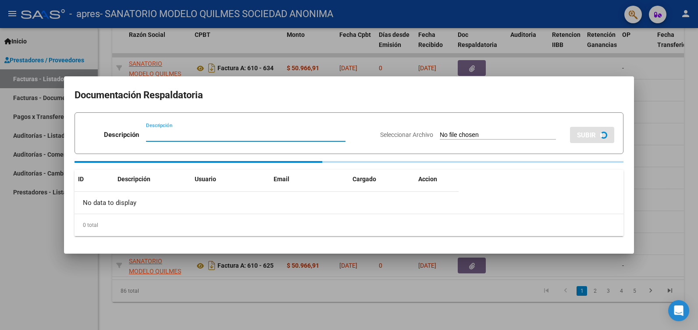
click at [164, 132] on input "Descripción" at bounding box center [245, 135] width 199 height 8
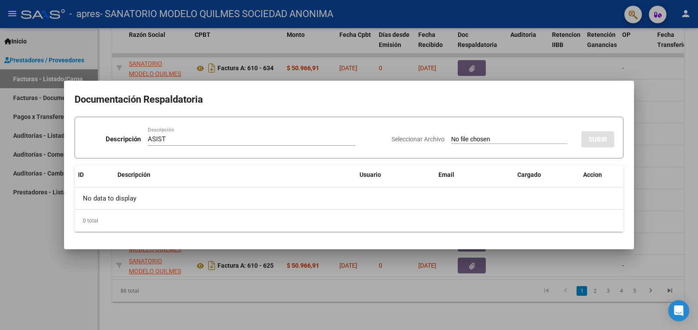
click at [460, 135] on input "Seleccionar Archivo" at bounding box center [509, 139] width 116 height 8
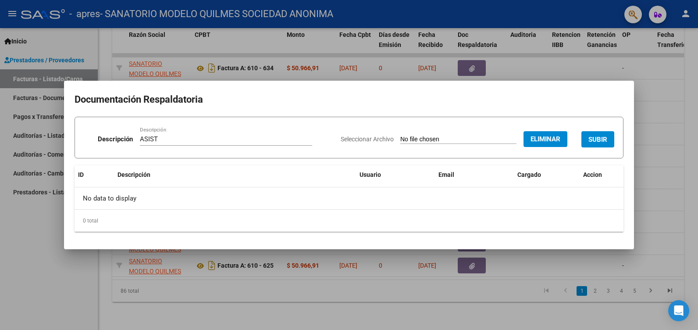
click at [600, 137] on span "SUBIR" at bounding box center [597, 139] width 19 height 8
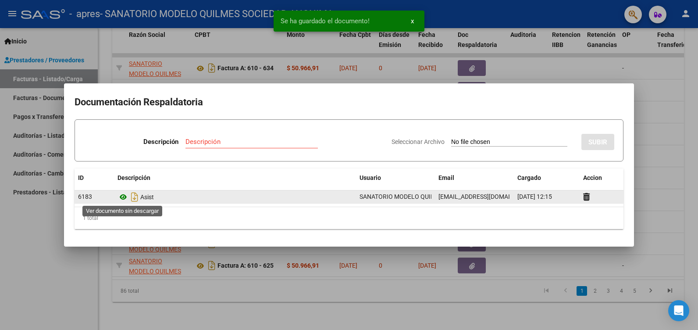
click at [121, 195] on icon at bounding box center [122, 197] width 11 height 11
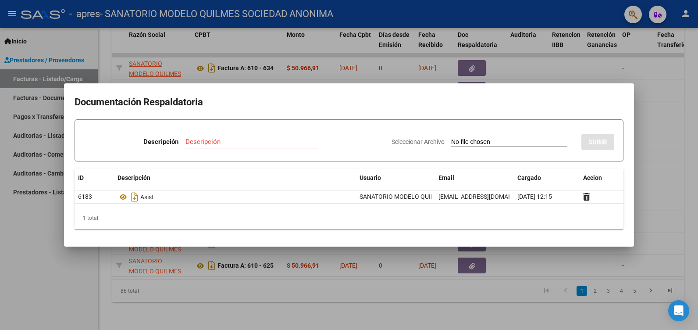
drag, startPoint x: 13, startPoint y: 286, endPoint x: 14, endPoint y: 278, distance: 8.0
click at [13, 285] on div at bounding box center [349, 165] width 698 height 330
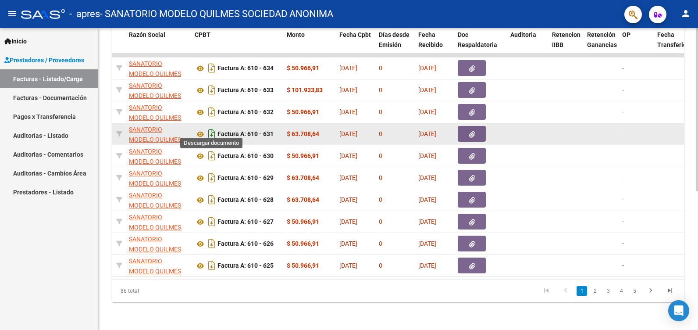
click at [212, 130] on icon "Descargar documento" at bounding box center [211, 134] width 11 height 14
click at [201, 130] on icon at bounding box center [200, 134] width 11 height 11
